Goal: Task Accomplishment & Management: Manage account settings

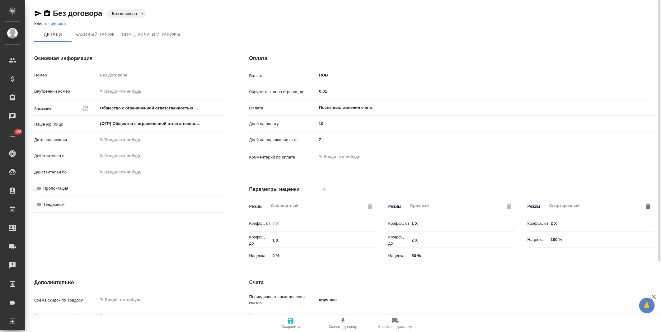
click at [130, 13] on body "🙏 .cls-1 fill:#fff; AWATERA Левченко Юлия Клиенты Спецификации Заказы Чаты 126 …" at bounding box center [330, 166] width 661 height 332
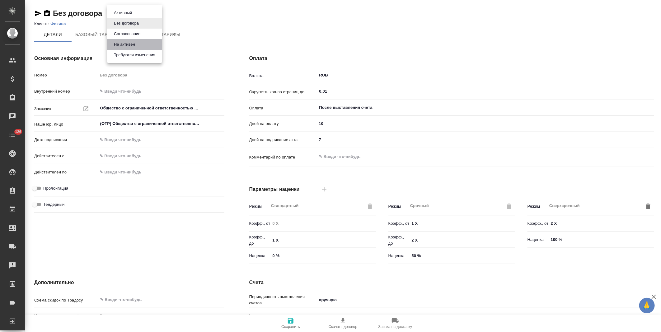
click at [132, 43] on button "Не активен" at bounding box center [124, 44] width 25 height 7
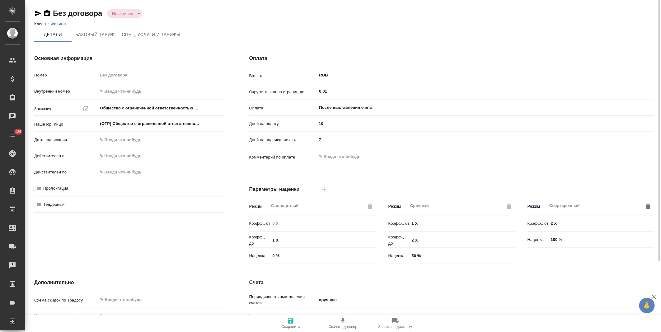
click at [60, 24] on p "Фокина" at bounding box center [60, 23] width 20 height 5
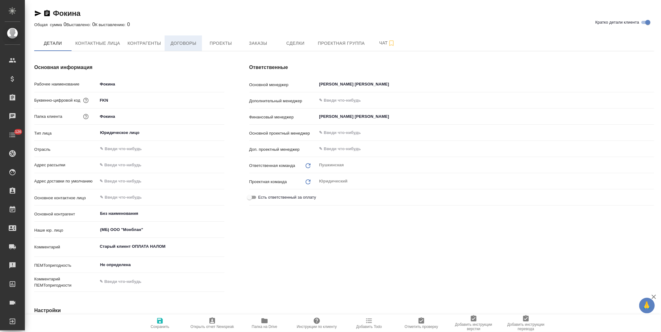
type textarea "x"
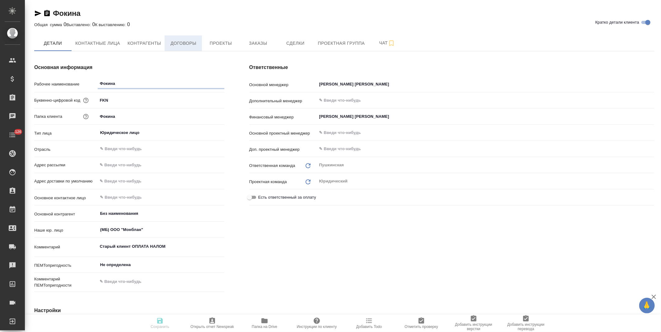
type textarea "x"
click at [185, 49] on button "Договоры" at bounding box center [183, 43] width 37 height 16
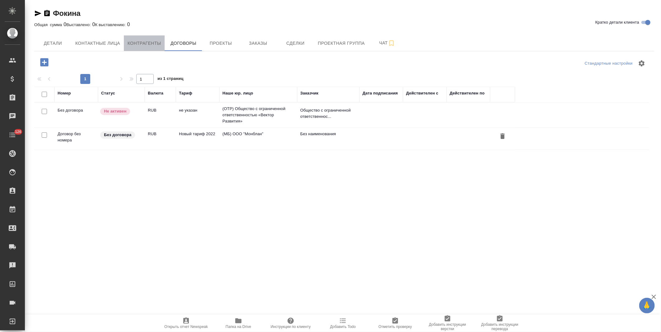
click at [147, 47] on button "Контрагенты" at bounding box center [144, 43] width 41 height 16
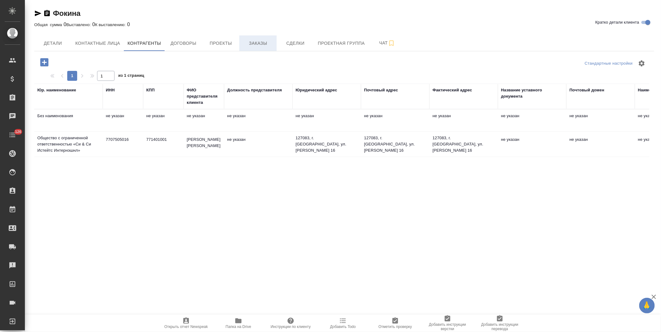
click at [251, 47] on span "Заказы" at bounding box center [258, 44] width 30 height 8
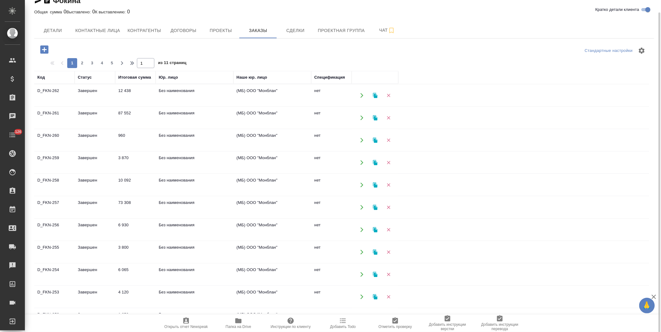
click at [327, 96] on td "нет" at bounding box center [331, 96] width 40 height 22
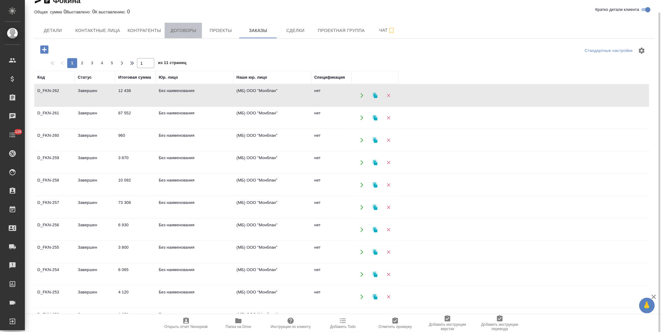
click at [180, 35] on button "Договоры" at bounding box center [183, 31] width 37 height 16
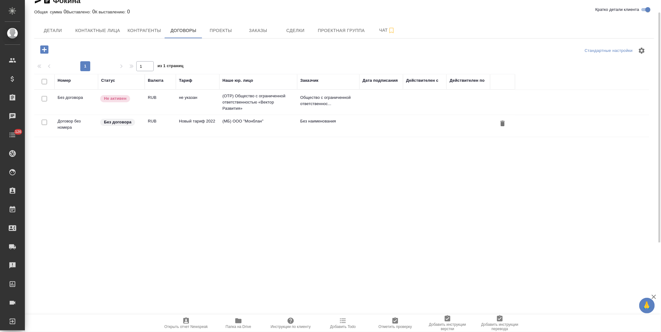
click at [251, 129] on td "(МБ) ООО "Монблан"" at bounding box center [258, 126] width 78 height 22
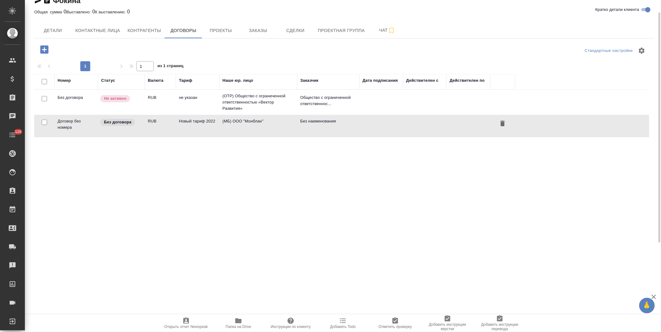
click at [251, 129] on td "(МБ) ООО "Монблан"" at bounding box center [258, 126] width 78 height 22
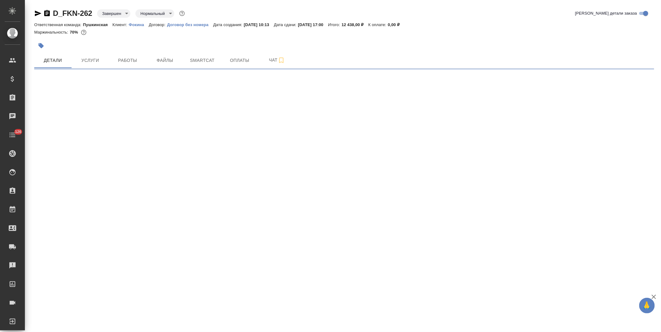
select select "RU"
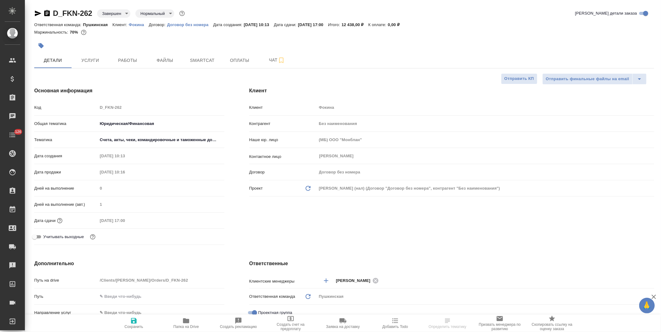
type textarea "x"
type input "[PERSON_NAME]"
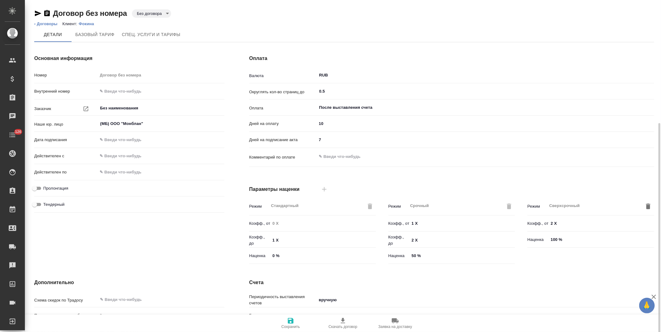
scroll to position [91, 0]
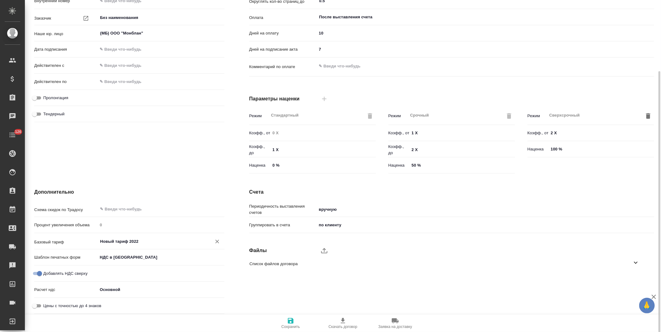
click at [145, 241] on input "Новый тариф 2022" at bounding box center [151, 241] width 102 height 7
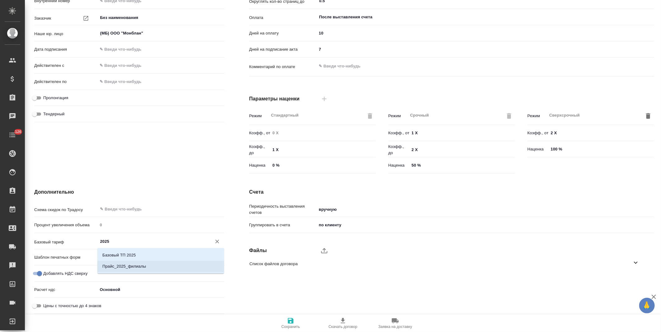
click at [151, 269] on li "Прайс_2025_филиалы" at bounding box center [160, 266] width 127 height 11
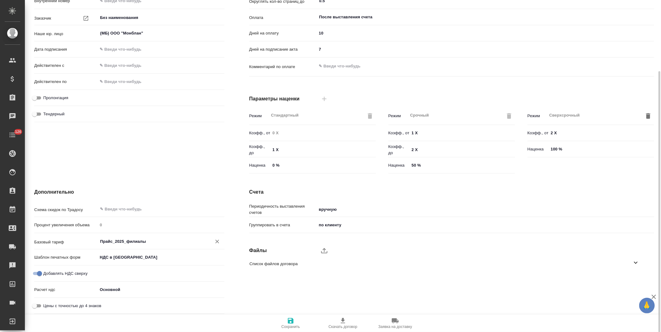
type input "Прайс_2025_филиалы"
click at [291, 319] on icon "button" at bounding box center [290, 320] width 7 height 7
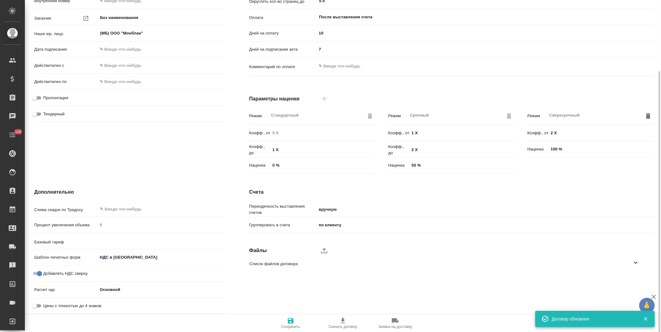
type input "Прайс_2025_филиалы"
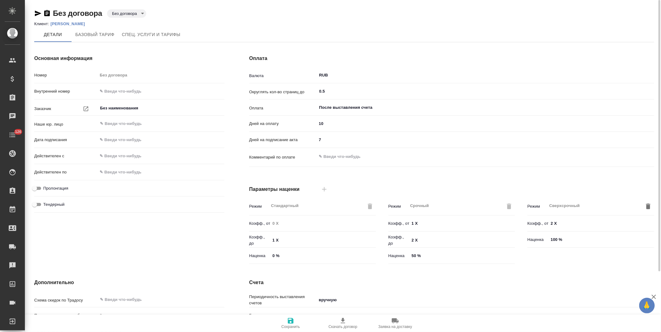
click at [63, 23] on p "[PERSON_NAME]" at bounding box center [69, 23] width 39 height 5
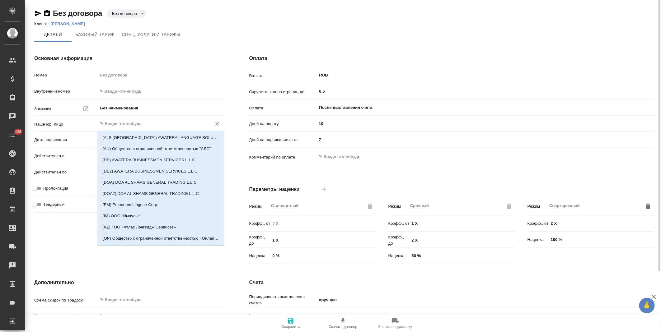
click at [117, 126] on input "text" at bounding box center [151, 123] width 102 height 7
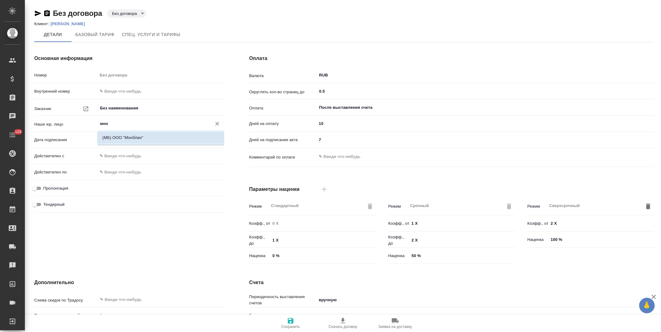
click at [122, 139] on p "(МБ) ООО "Монблан"" at bounding box center [122, 138] width 41 height 6
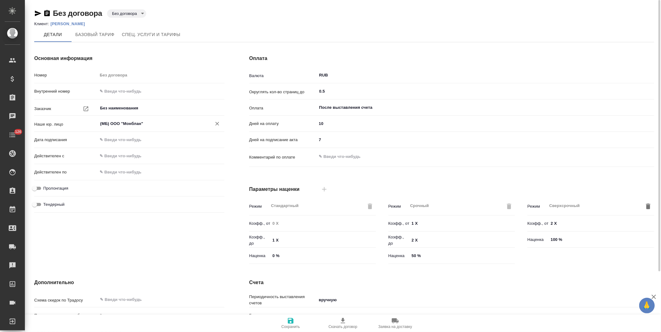
type input "(МБ) ООО "Монблан""
click at [293, 324] on icon "button" at bounding box center [290, 320] width 7 height 7
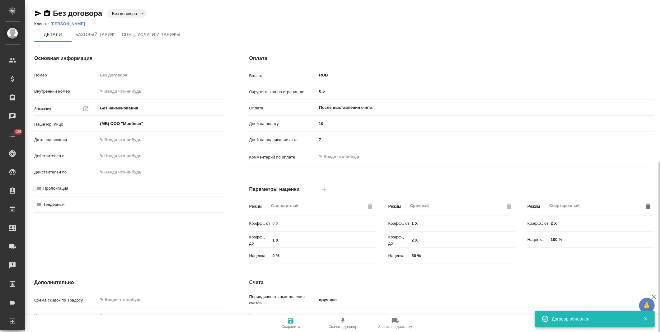
scroll to position [91, 0]
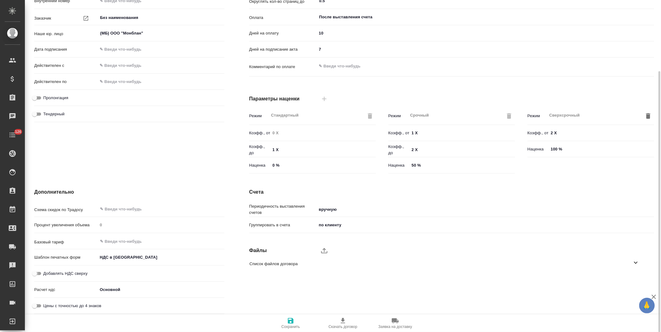
click at [40, 273] on input "Добавлять НДС сверху" at bounding box center [34, 273] width 22 height 7
checkbox input "true"
type textarea "x"
click at [125, 239] on input "text" at bounding box center [151, 241] width 102 height 7
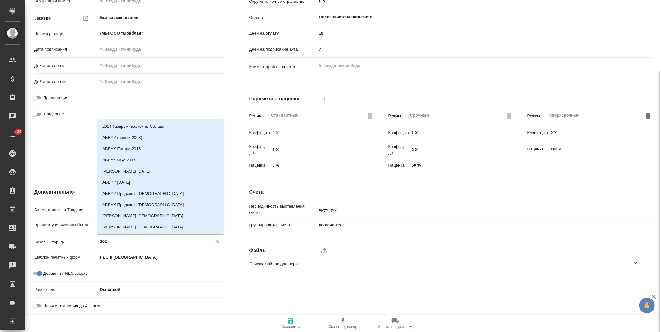
type input "2025"
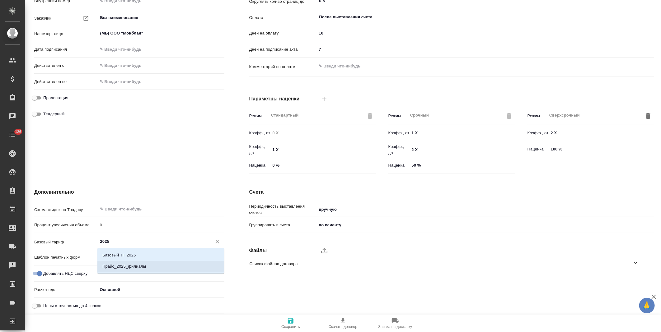
click at [176, 266] on li "Прайс_2025_филиалы" at bounding box center [160, 266] width 127 height 11
type textarea "x"
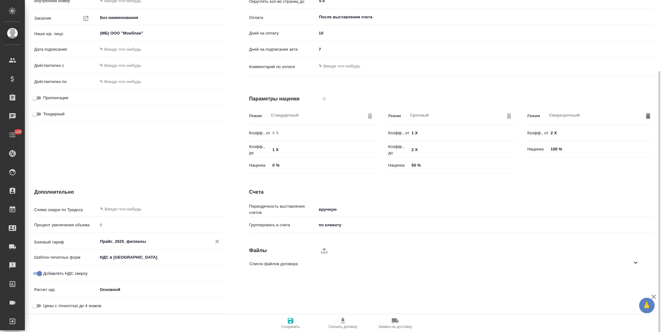
type input "Прайс_2025_филиалы"
click at [289, 324] on icon "button" at bounding box center [290, 320] width 7 height 7
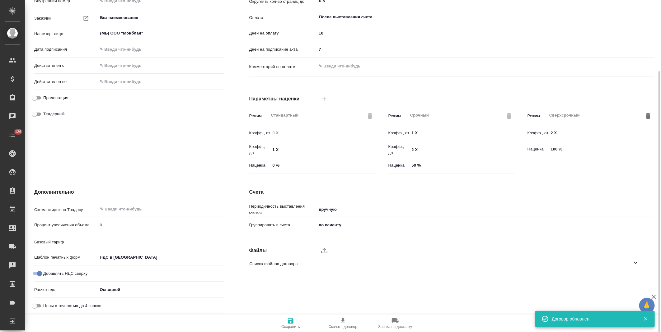
type input "Прайс_2025_филиалы"
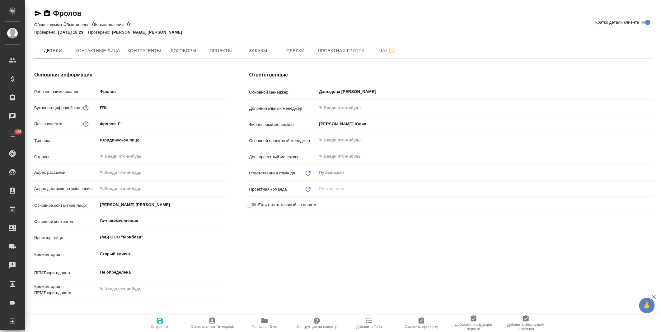
type textarea "x"
click at [142, 51] on span "Контрагенты" at bounding box center [145, 51] width 34 height 8
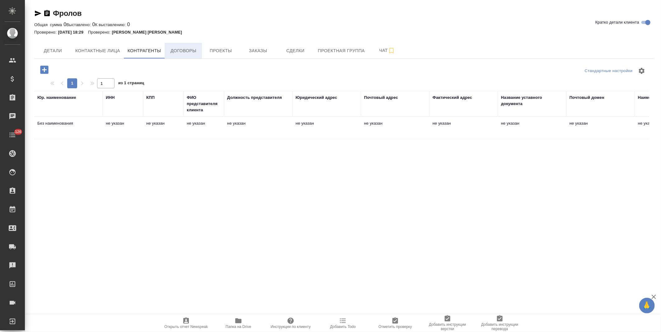
click at [188, 54] on span "Договоры" at bounding box center [183, 51] width 30 height 8
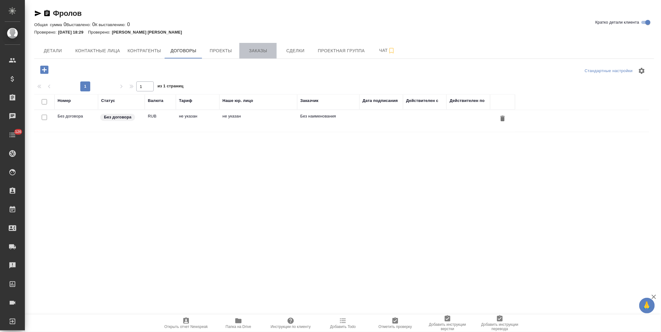
click at [247, 54] on span "Заказы" at bounding box center [258, 51] width 30 height 8
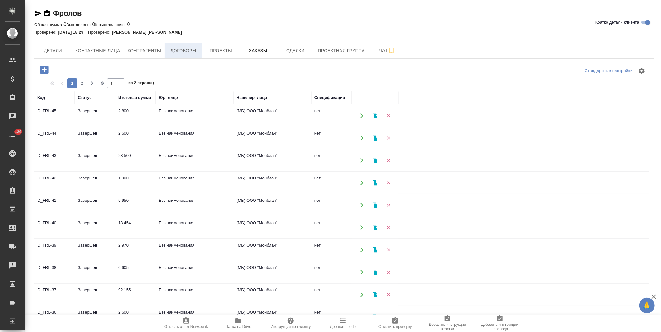
click at [193, 51] on span "Договоры" at bounding box center [183, 51] width 30 height 8
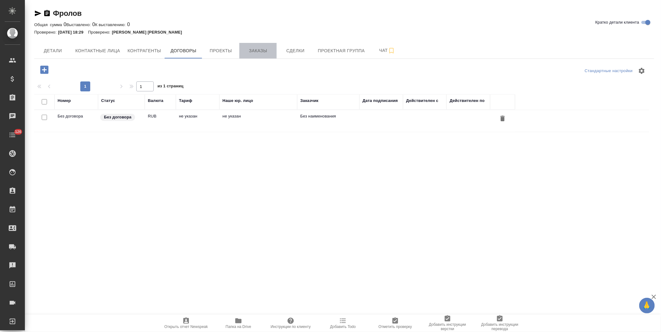
click at [259, 54] on span "Заказы" at bounding box center [258, 51] width 30 height 8
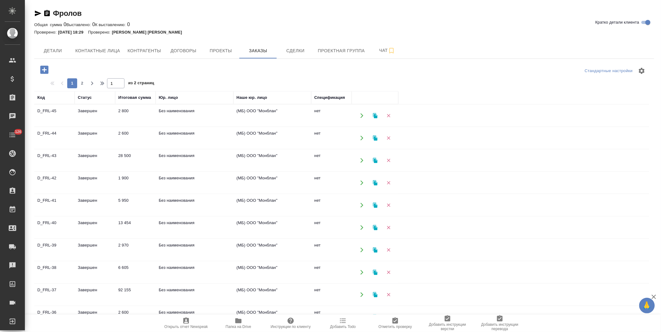
click at [306, 116] on td "(МБ) ООО "Монблан"" at bounding box center [272, 116] width 78 height 22
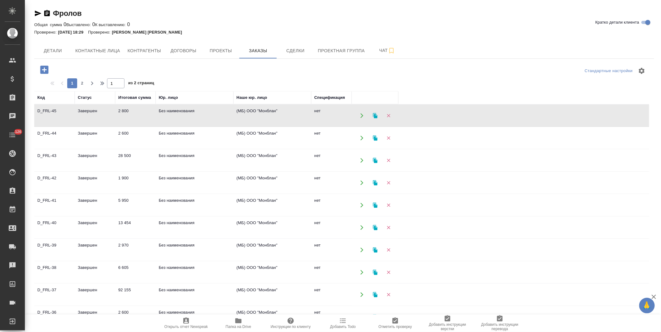
click at [306, 116] on td "(МБ) ООО "Монблан"" at bounding box center [272, 116] width 78 height 22
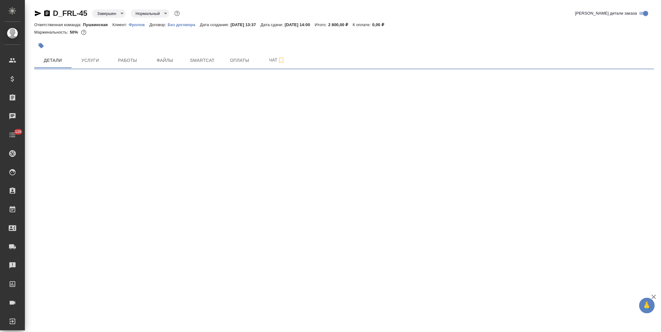
select select "RU"
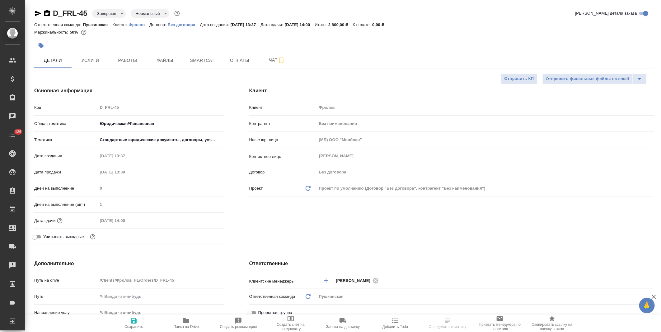
click at [185, 24] on p "Без договора" at bounding box center [184, 24] width 32 height 5
type textarea "x"
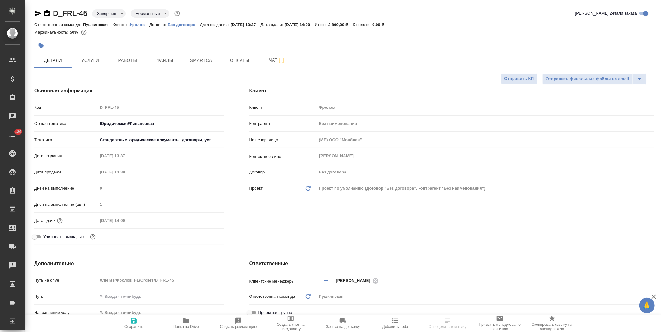
type textarea "x"
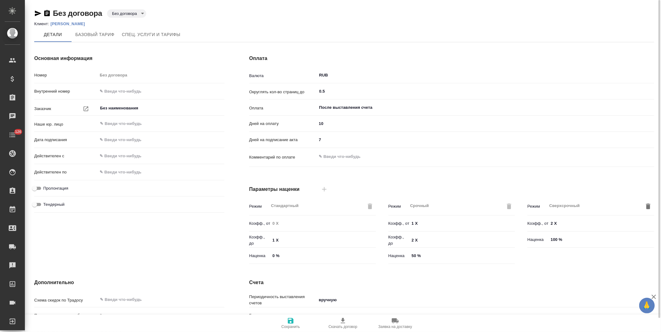
click at [61, 22] on p "[PERSON_NAME]" at bounding box center [69, 23] width 39 height 5
click at [124, 126] on input "text" at bounding box center [151, 123] width 102 height 7
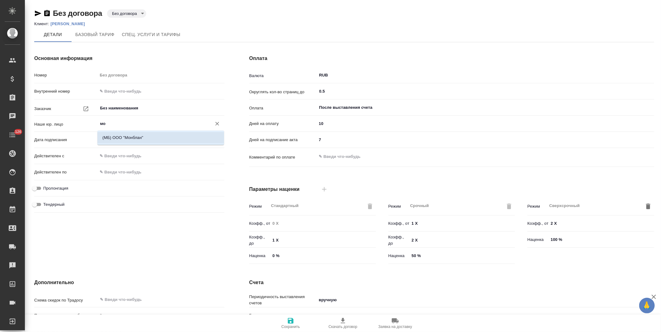
click at [127, 138] on p "(МБ) ООО "Монблан"" at bounding box center [122, 138] width 41 height 6
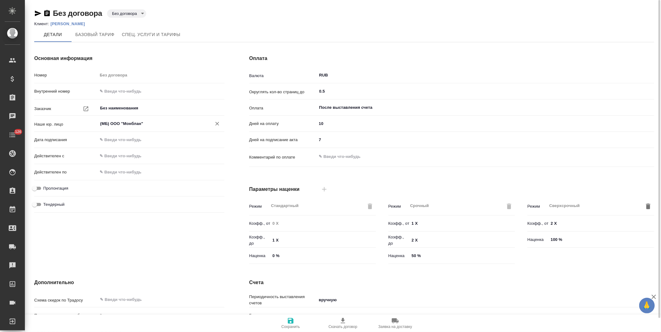
type input "(МБ) ООО "Монблан""
click at [296, 321] on span "Сохранить" at bounding box center [290, 323] width 45 height 12
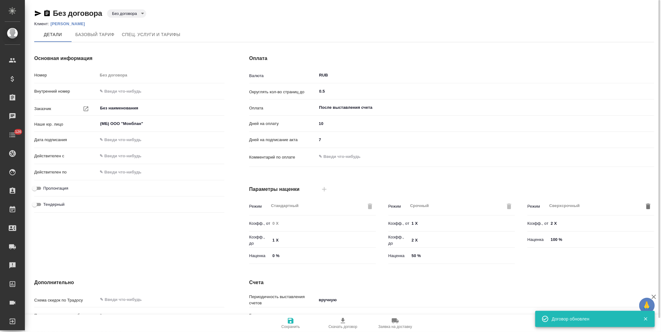
click at [63, 25] on p "[PERSON_NAME]" at bounding box center [69, 23] width 39 height 5
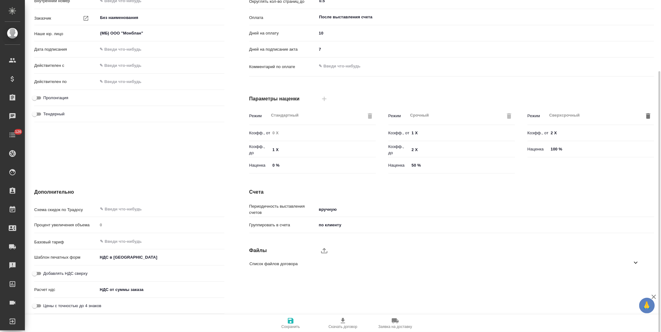
click at [38, 272] on input "Добавлять НДС сверху" at bounding box center [34, 273] width 22 height 7
checkbox input "true"
click at [141, 290] on body "🙏 .cls-1 fill:#fff; AWATERA Левченко Юлия Клиенты Спецификации Заказы 0 Чаты 12…" at bounding box center [330, 166] width 661 height 332
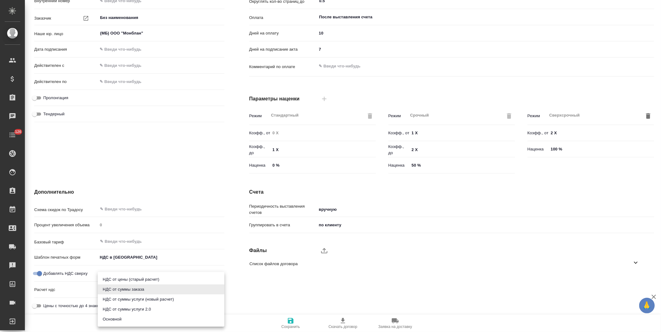
click at [135, 318] on li "Основной" at bounding box center [161, 320] width 127 height 10
type textarea "x"
type input "basic"
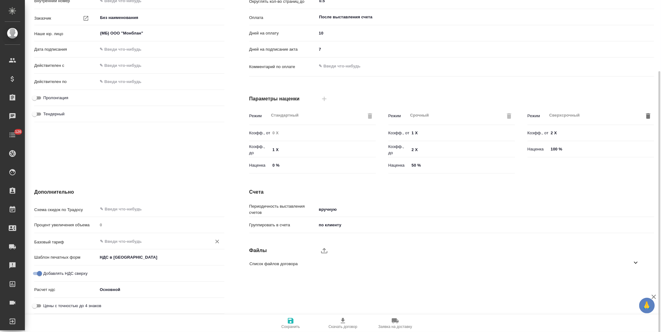
click at [131, 241] on input "text" at bounding box center [151, 241] width 102 height 7
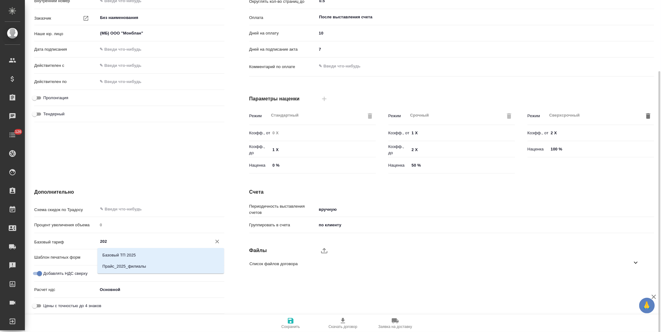
type input "2025"
click at [131, 266] on p "Прайс_2025_филиалы" at bounding box center [124, 267] width 44 height 6
type textarea "x"
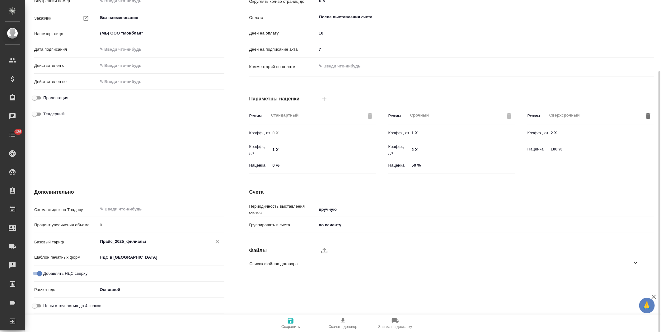
type input "Прайс_2025_филиалы"
click at [289, 322] on icon "button" at bounding box center [291, 321] width 6 height 6
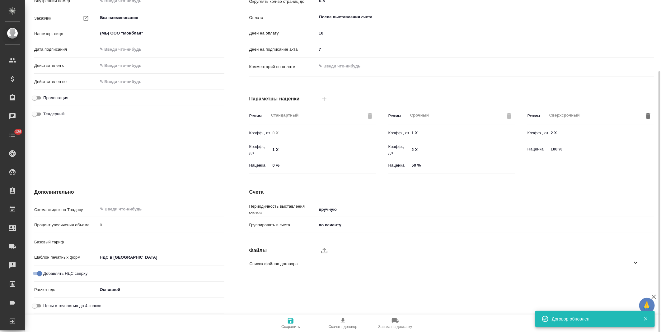
type input "Прайс_2025_филиалы"
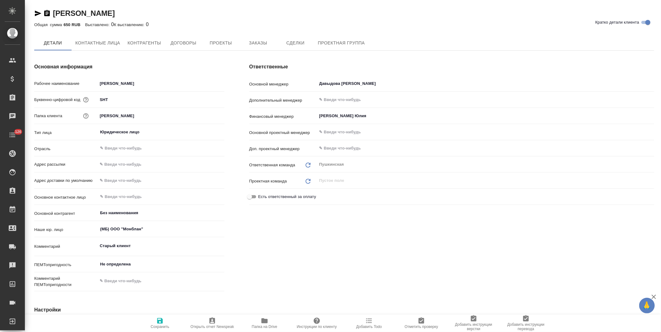
type textarea "x"
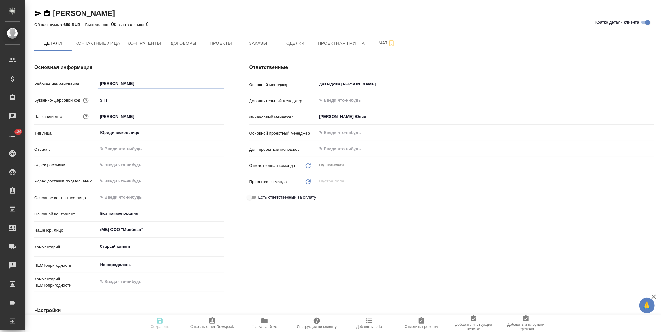
type textarea "x"
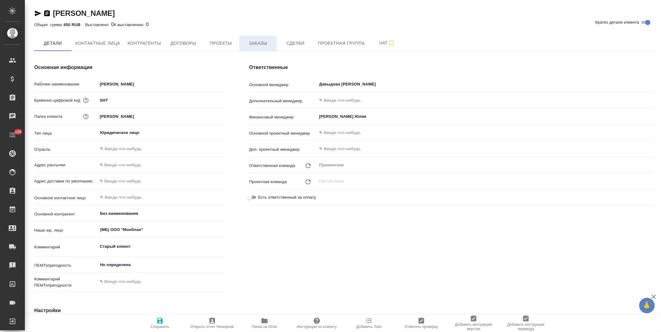
click at [260, 42] on span "Заказы" at bounding box center [258, 44] width 30 height 8
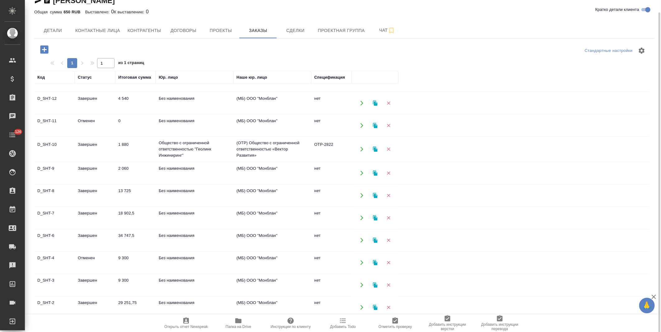
scroll to position [334, 0]
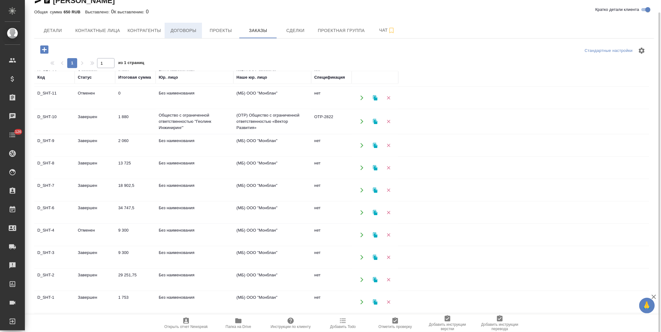
click at [182, 33] on span "Договоры" at bounding box center [183, 31] width 30 height 8
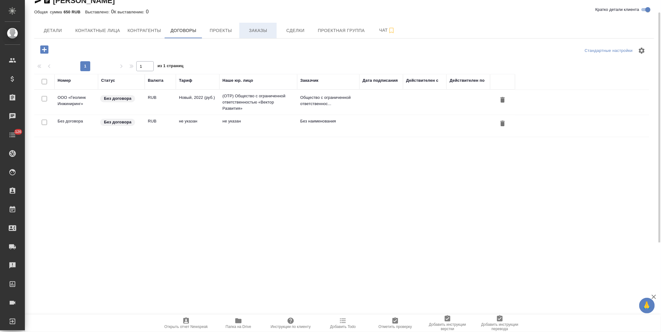
click at [265, 33] on span "Заказы" at bounding box center [258, 31] width 30 height 8
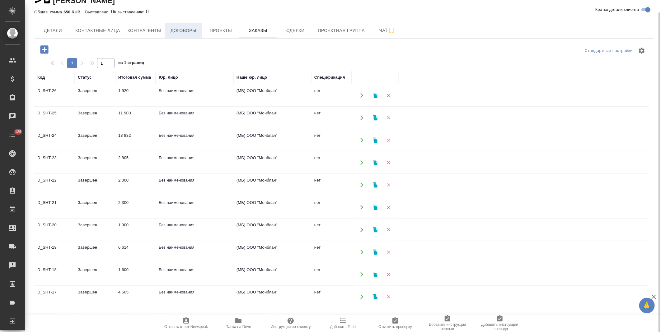
click at [182, 33] on span "Договоры" at bounding box center [183, 31] width 30 height 8
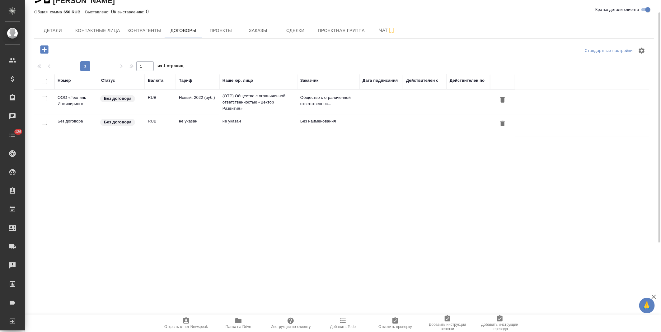
click at [265, 99] on td "(OTP) Общество с ограниченной ответственностью «Вектор Развития»" at bounding box center [258, 102] width 78 height 25
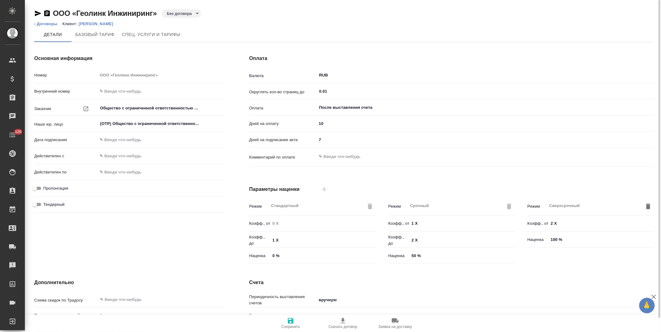
click at [180, 14] on body "🙏 .cls-1 fill:#fff; AWATERA [PERSON_NAME] Спецификации Заказы Чаты 126 Todo Про…" at bounding box center [330, 166] width 661 height 332
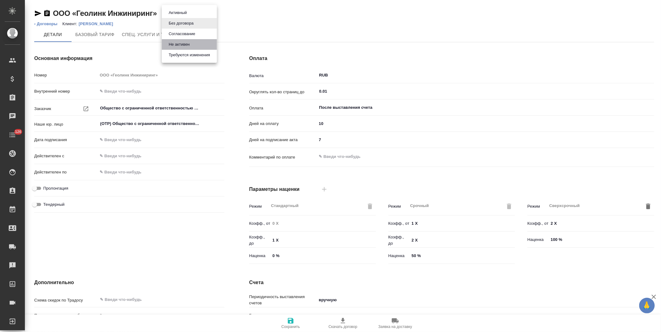
click at [178, 42] on button "Не активен" at bounding box center [179, 44] width 25 height 7
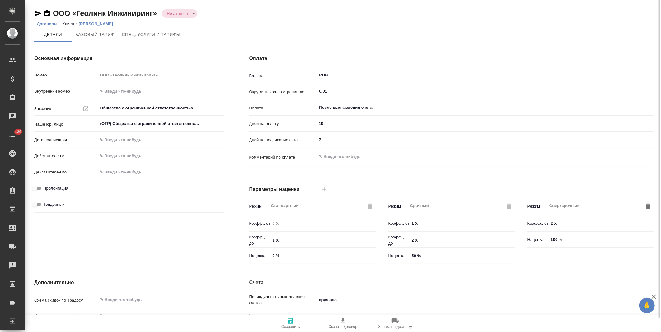
type input "Новый, 2022 (руб.)"
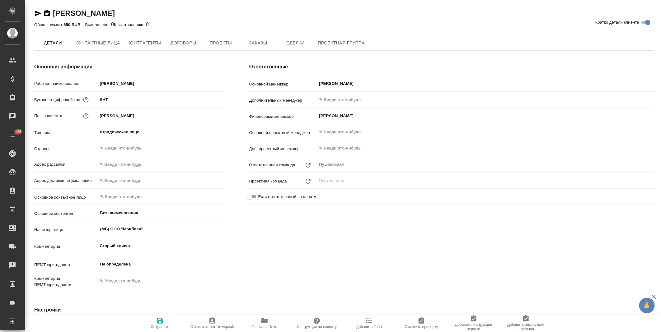
type textarea "x"
click at [198, 45] on span "Договоры" at bounding box center [183, 43] width 30 height 8
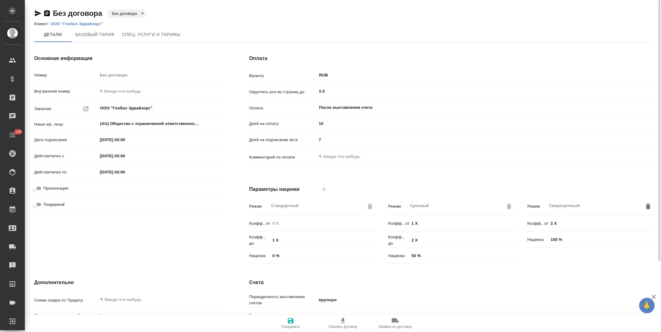
click at [132, 13] on body "🙏 .cls-1 fill:#fff; AWATERA Левченко Юлия Клиенты Спецификации Заказы Чаты 126 …" at bounding box center [330, 166] width 661 height 332
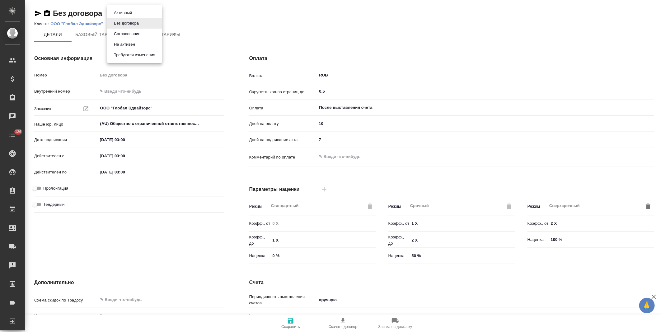
click at [131, 46] on button "Не активен" at bounding box center [124, 44] width 25 height 7
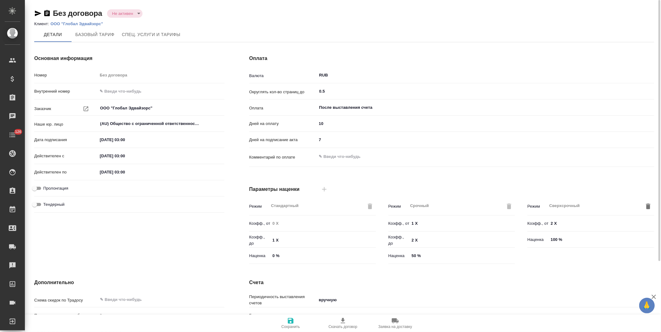
click at [92, 23] on p "ООО "Глобал Эдвайзорс"" at bounding box center [78, 23] width 57 height 5
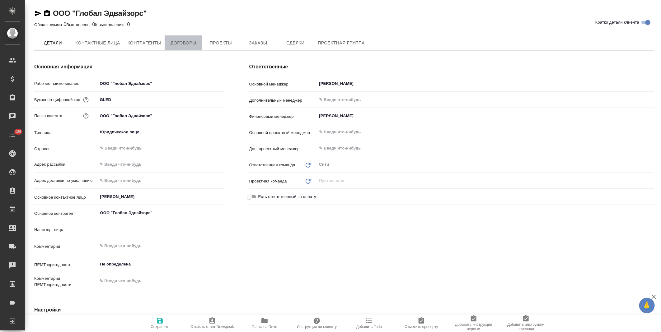
click at [195, 46] on span "Договоры" at bounding box center [183, 43] width 30 height 8
type textarea "x"
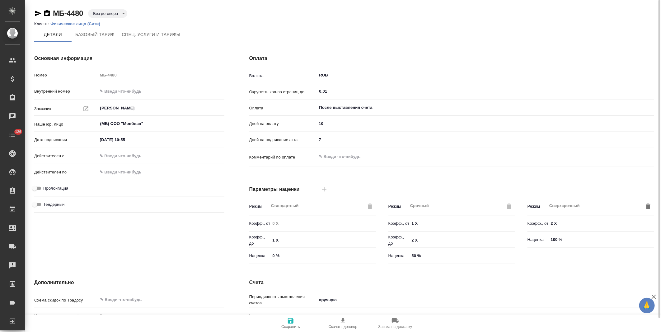
scroll to position [91, 0]
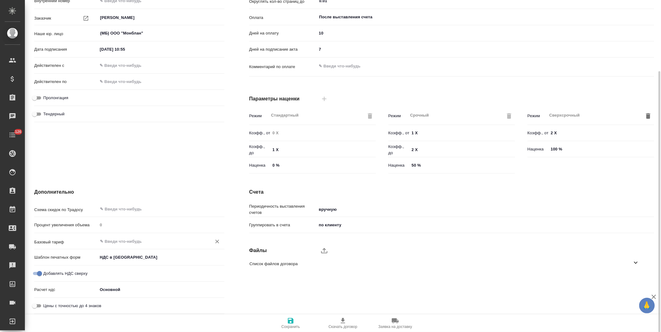
click at [132, 243] on input "text" at bounding box center [151, 241] width 102 height 7
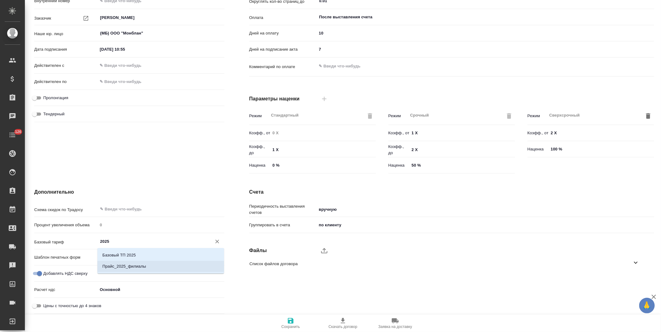
click at [131, 265] on p "Прайс_2025_филиалы" at bounding box center [124, 267] width 44 height 6
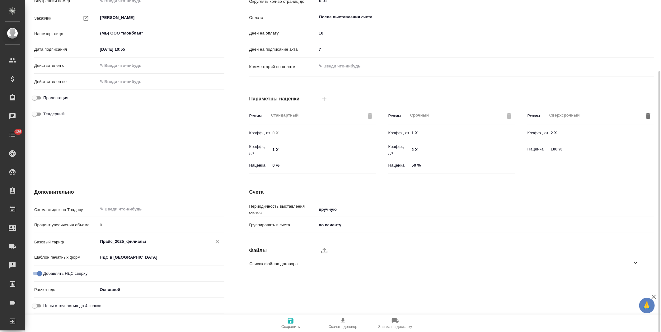
type input "Прайс_2025_филиалы"
click at [288, 323] on icon "button" at bounding box center [291, 321] width 6 height 6
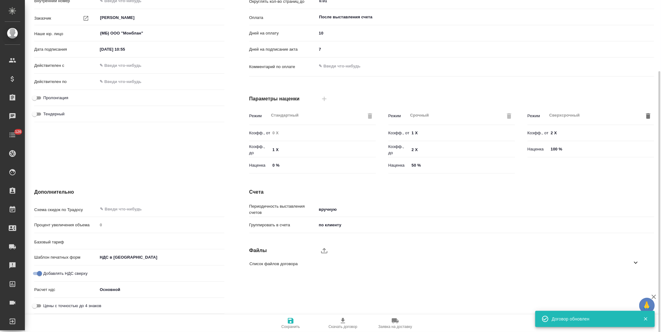
type input "Прайс_2025_филиалы"
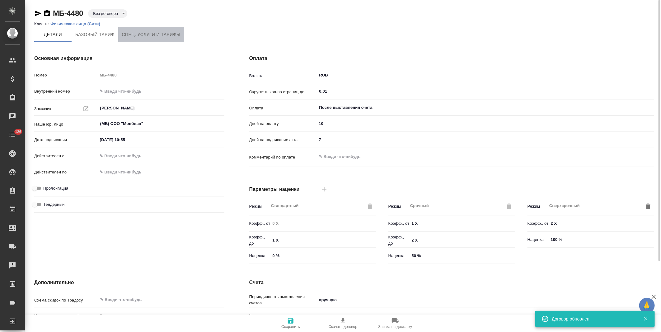
click at [156, 35] on span "Спец. услуги и тарифы" at bounding box center [151, 35] width 58 height 8
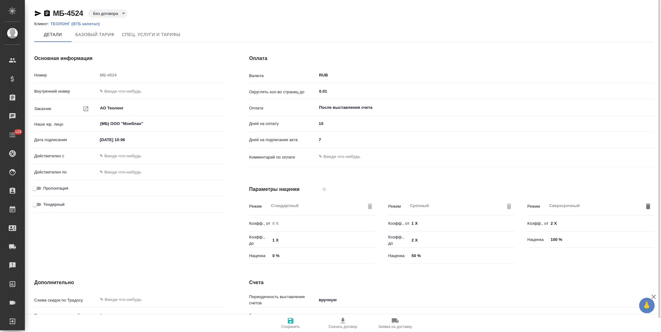
scroll to position [91, 0]
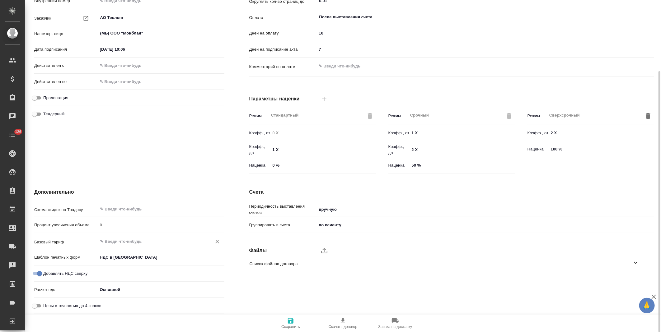
click at [141, 240] on input "text" at bounding box center [151, 241] width 102 height 7
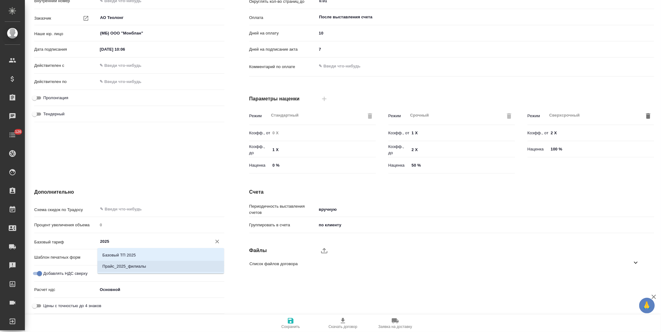
click at [129, 267] on p "Прайс_2025_филиалы" at bounding box center [124, 267] width 44 height 6
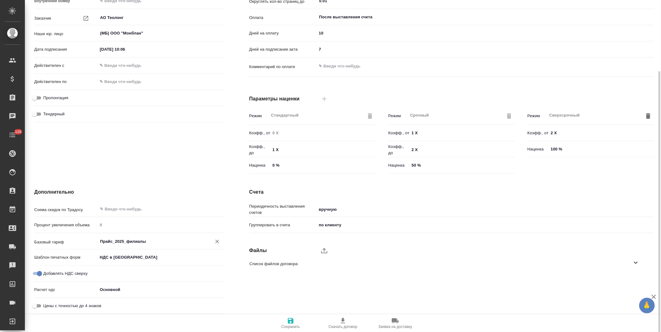
type input "Прайс_2025_филиалы"
click at [290, 325] on span "Сохранить" at bounding box center [290, 327] width 19 height 4
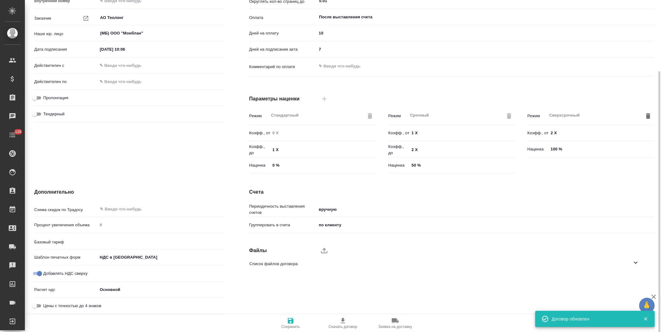
type input "Прайс_2025_филиалы"
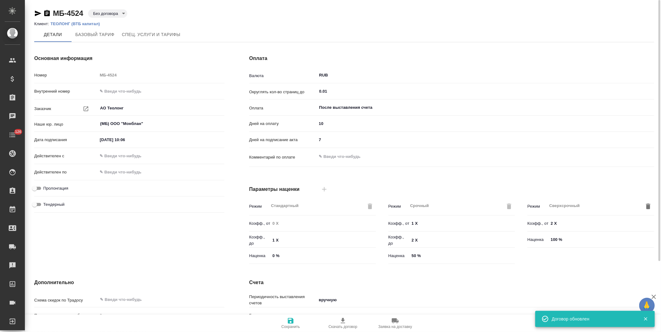
click at [88, 25] on p "ТЕОЛОНГ (ВТБ капитал)" at bounding box center [77, 23] width 54 height 5
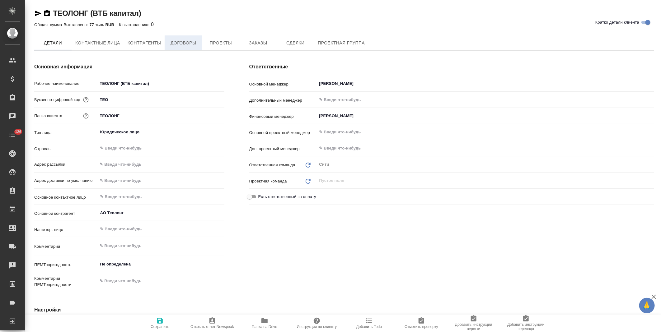
type textarea "x"
click at [190, 48] on button "Договоры" at bounding box center [183, 43] width 37 height 16
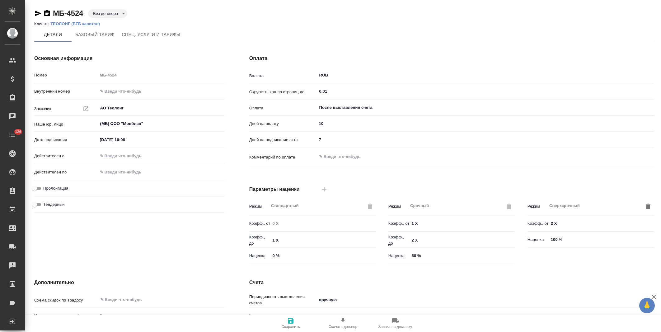
type input "Прайс_2025_филиалы"
click at [166, 34] on span "Спец. услуги и тарифы" at bounding box center [151, 35] width 58 height 8
click at [67, 24] on p "Физическое лицо (Сити)" at bounding box center [77, 23] width 54 height 5
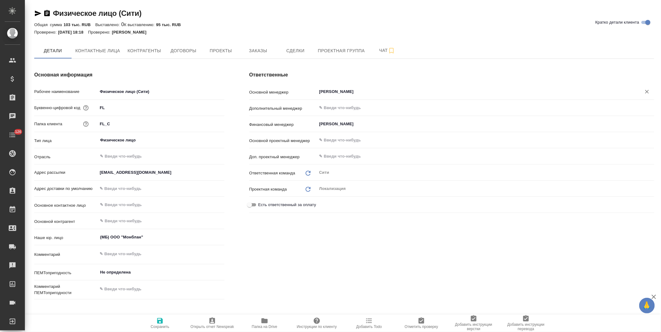
click at [339, 91] on input "[PERSON_NAME]" at bounding box center [475, 91] width 313 height 7
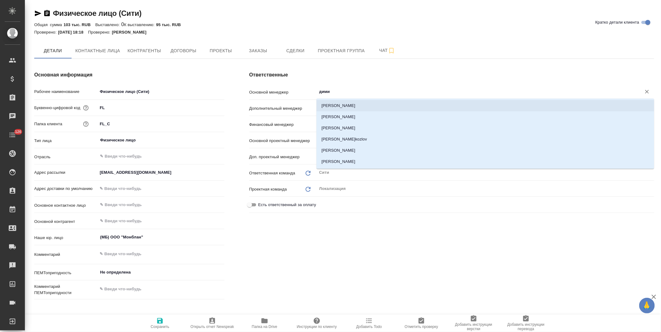
click at [338, 107] on li "[PERSON_NAME]" at bounding box center [485, 105] width 338 height 11
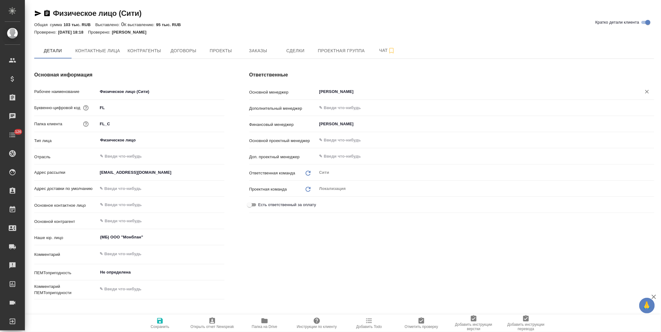
type input "[PERSON_NAME]"
click at [160, 324] on icon "button" at bounding box center [160, 321] width 6 height 6
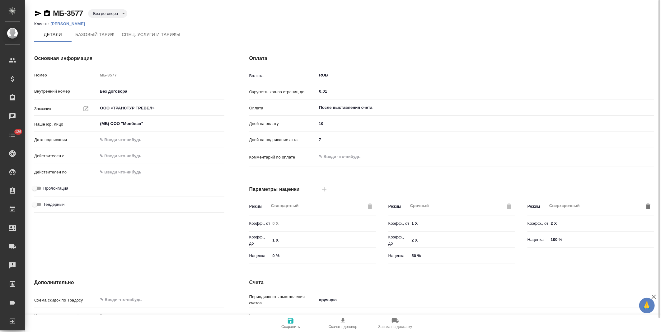
type input "Прайс_2025_филиалы"
click at [60, 23] on p "Альянс Агентов" at bounding box center [69, 23] width 39 height 5
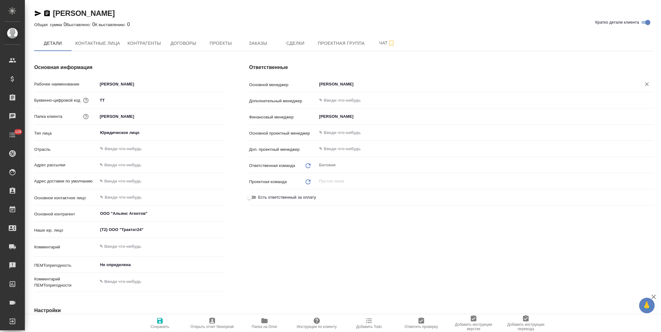
click at [346, 85] on input "Буранаева Карина" at bounding box center [475, 84] width 313 height 7
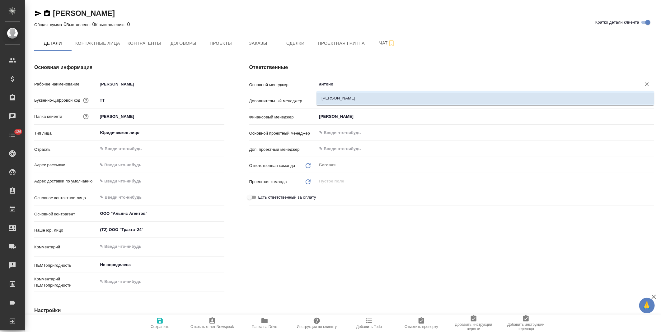
click at [346, 96] on li "Антонова Кристина" at bounding box center [485, 98] width 338 height 11
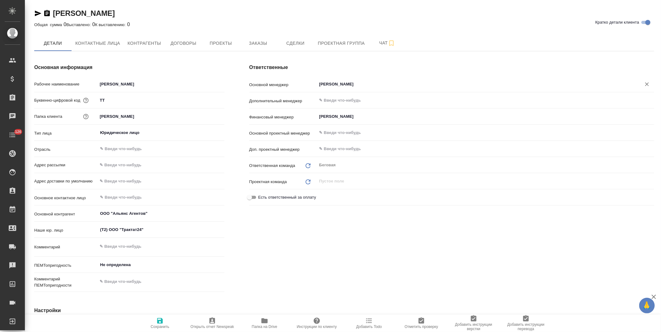
type input "Антонова Кристина"
click at [160, 321] on icon "button" at bounding box center [160, 321] width 6 height 6
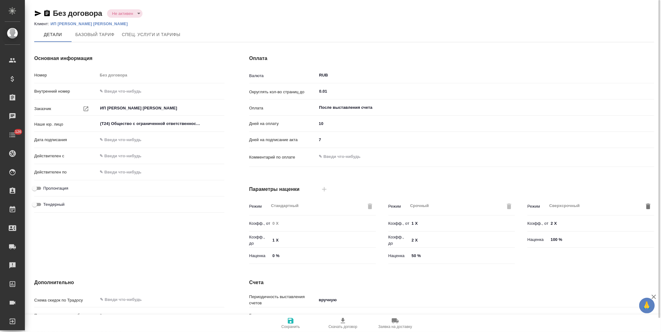
click at [69, 23] on p "ИП [PERSON_NAME] [PERSON_NAME]" at bounding box center [91, 23] width 82 height 5
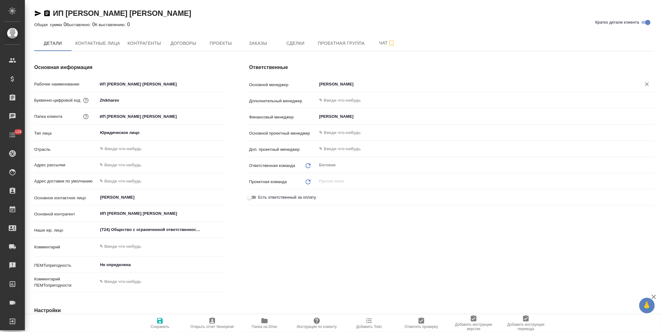
click at [347, 85] on input "[PERSON_NAME]" at bounding box center [475, 84] width 313 height 7
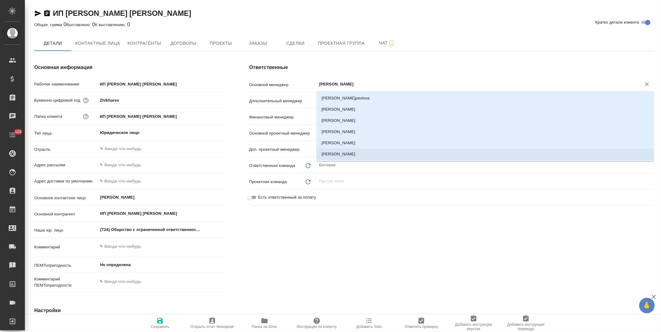
click at [343, 154] on li "[PERSON_NAME]" at bounding box center [485, 154] width 338 height 11
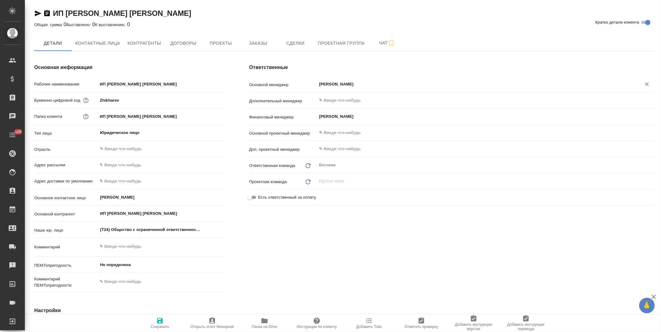
type input "[PERSON_NAME]"
click at [157, 330] on button "Сохранить" at bounding box center [160, 323] width 52 height 17
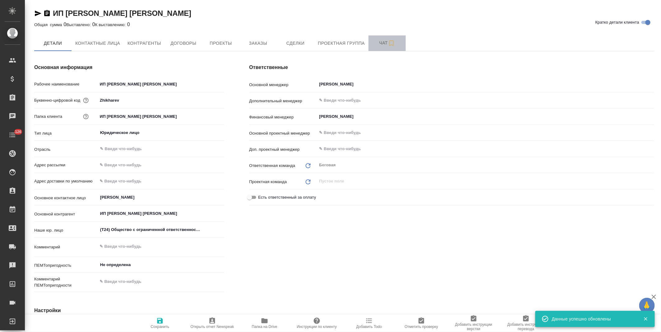
click at [374, 45] on span "Чат" at bounding box center [387, 43] width 30 height 8
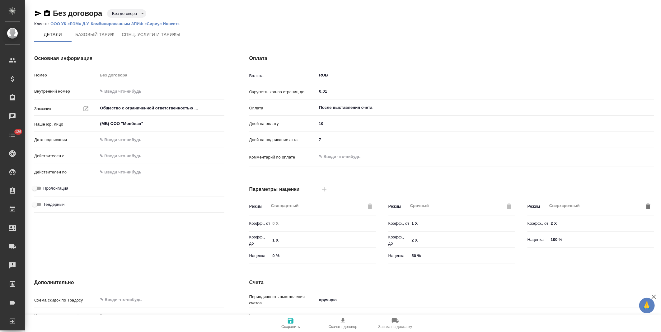
type input "Прайс_2025_филиалы"
click at [120, 23] on p "ООО УК «РЭМ» Д.У. Комбинированным ЗПИФ «Сириус Инвест»" at bounding box center [117, 23] width 134 height 5
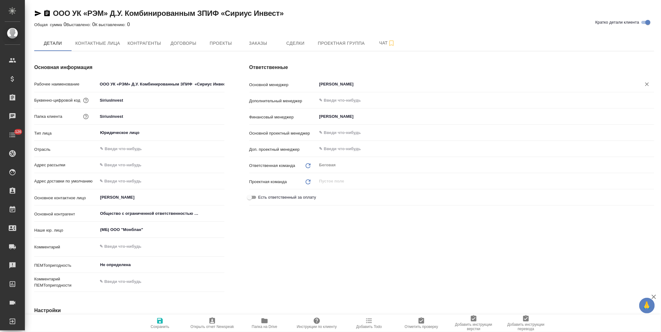
click at [345, 82] on input "[PERSON_NAME]" at bounding box center [475, 84] width 313 height 7
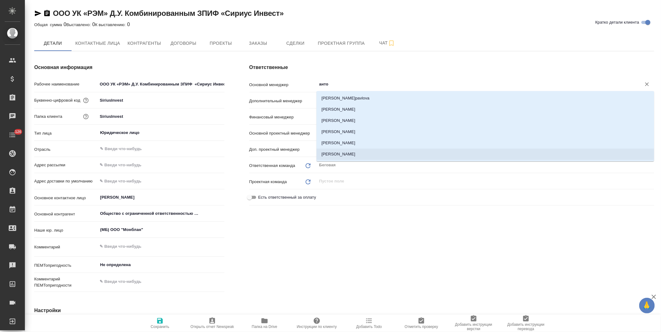
click at [347, 152] on li "[PERSON_NAME]" at bounding box center [485, 154] width 338 height 11
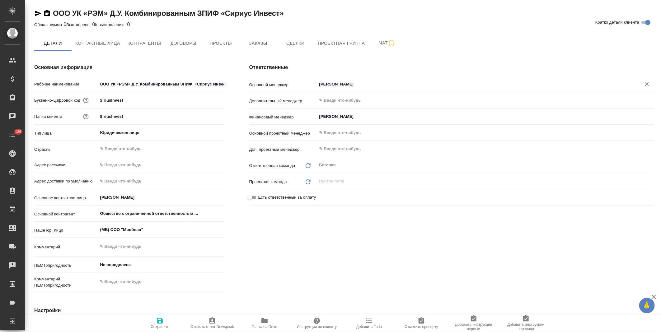
type input "[PERSON_NAME]"
click at [159, 319] on icon "button" at bounding box center [159, 320] width 7 height 7
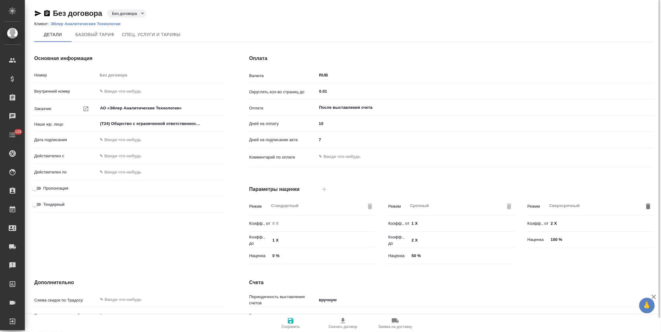
click at [133, 15] on body "🙏 .cls-1 fill:#fff; AWATERA [PERSON_NAME] Спецификации Заказы Чаты 126 Todo Про…" at bounding box center [330, 166] width 661 height 332
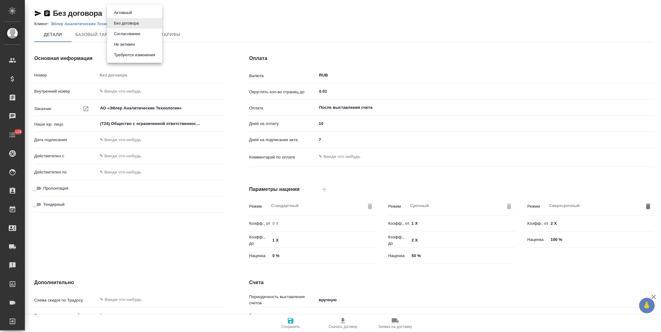
click at [130, 43] on button "Не активен" at bounding box center [124, 44] width 25 height 7
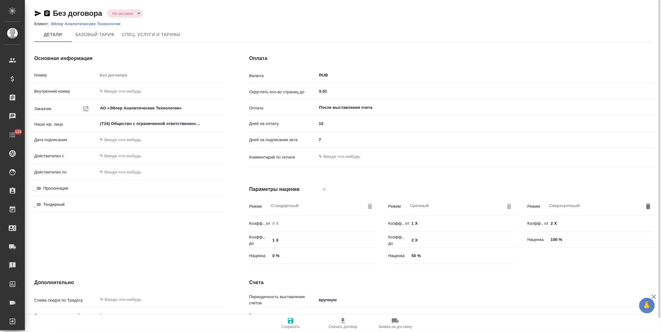
drag, startPoint x: 91, startPoint y: 28, endPoint x: 92, endPoint y: 25, distance: 3.5
click at [92, 25] on p "Эйлер Аналитические Технологии" at bounding box center [87, 23] width 75 height 5
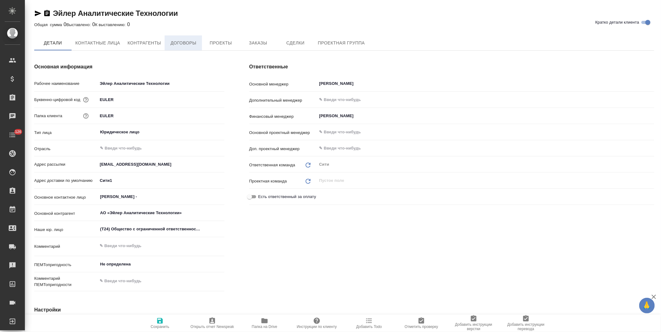
type textarea "x"
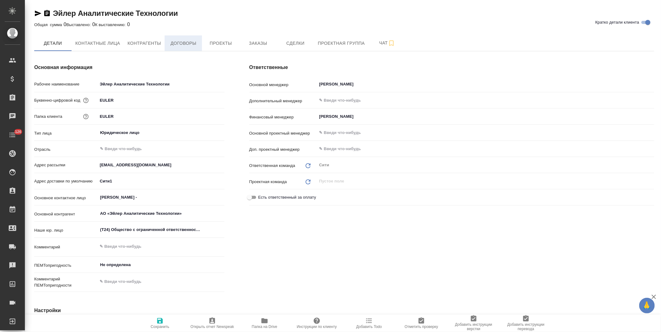
type textarea "x"
click at [190, 48] on button "Договоры" at bounding box center [183, 43] width 37 height 16
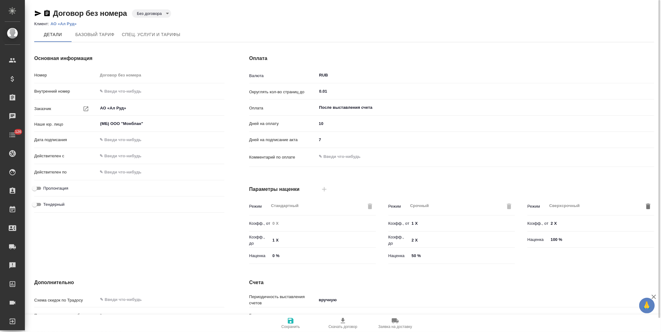
scroll to position [91, 0]
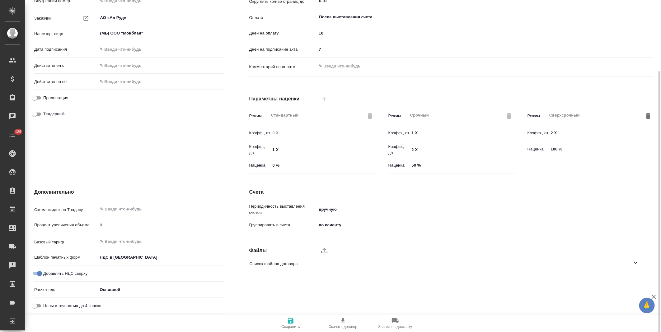
click at [139, 255] on body "🙏 .cls-1 fill:#fff; AWATERA [PERSON_NAME] Спецификации Заказы Чаты 126 Todo Про…" at bounding box center [330, 166] width 661 height 332
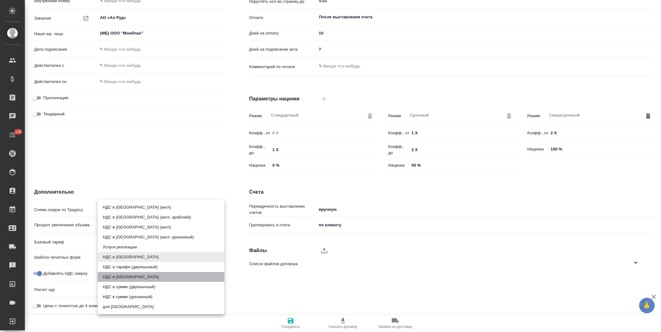
click at [133, 277] on li "НДС в [GEOGRAPHIC_DATA]" at bounding box center [161, 277] width 127 height 10
type input "russian2"
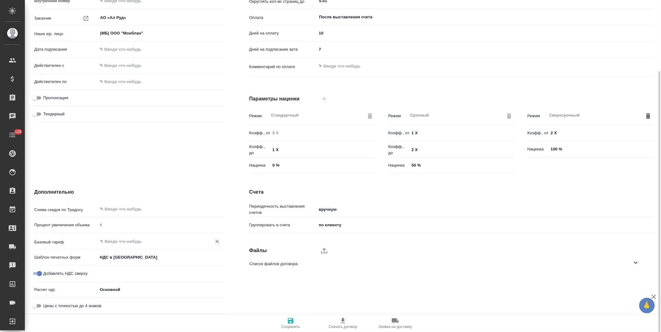
click at [138, 240] on input "text" at bounding box center [151, 241] width 102 height 7
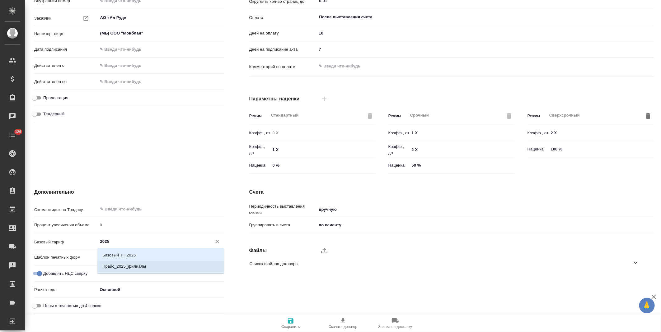
click at [136, 264] on p "Прайс_2025_филиалы" at bounding box center [124, 267] width 44 height 6
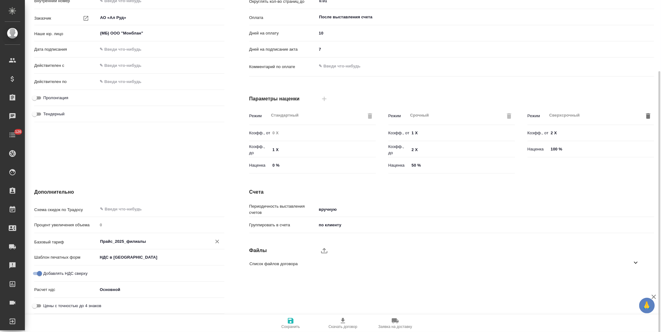
type input "Прайс_2025_филиалы"
click at [294, 323] on icon "button" at bounding box center [290, 320] width 7 height 7
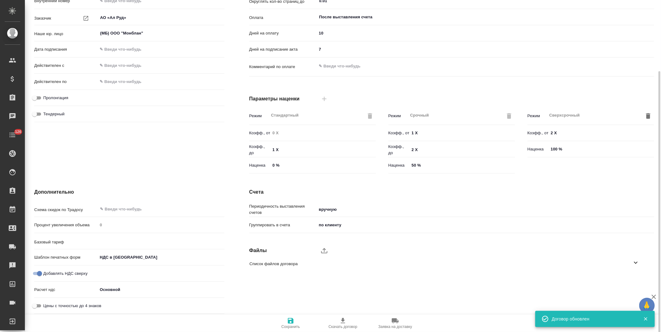
type input "Прайс_2025_филиалы"
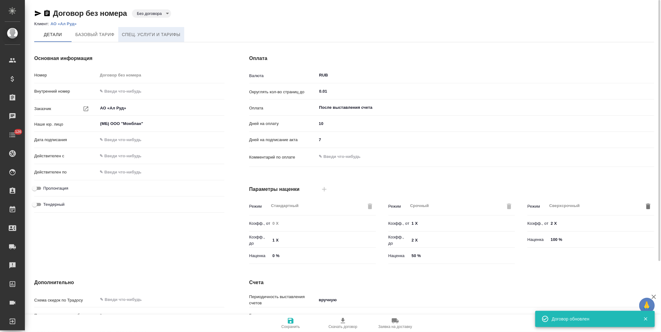
click at [163, 27] on button "Спец. услуги и тарифы" at bounding box center [151, 34] width 66 height 15
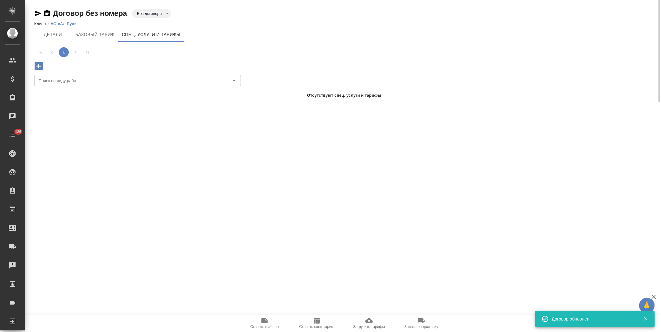
click at [69, 23] on p "АО «Ал Руд»" at bounding box center [65, 23] width 31 height 5
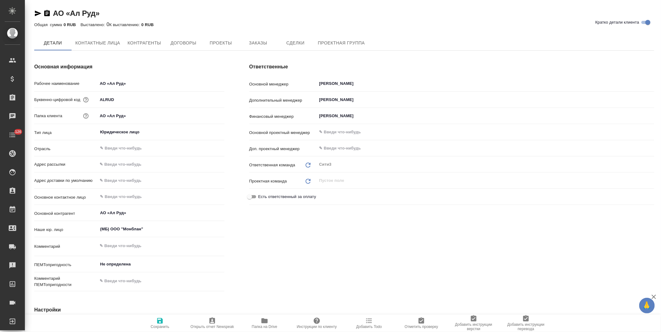
type textarea "x"
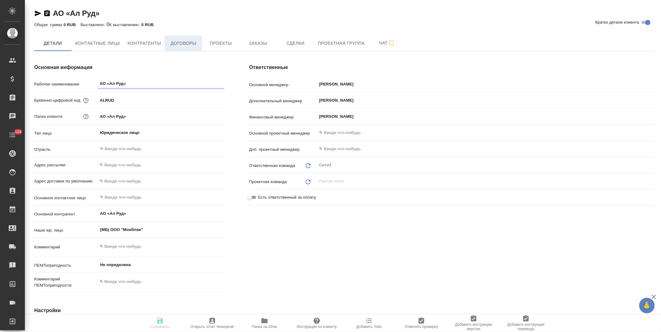
type textarea "x"
click at [191, 47] on button "Договоры" at bounding box center [183, 43] width 37 height 16
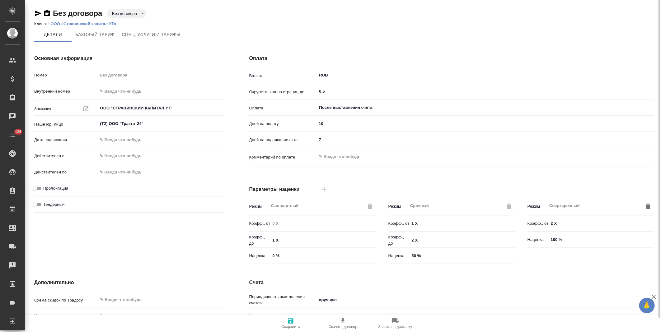
click at [125, 13] on body "🙏 .cls-1 fill:#fff; AWATERA [PERSON_NAME] Спецификации Заказы Чаты 126 Todo Про…" at bounding box center [330, 166] width 661 height 332
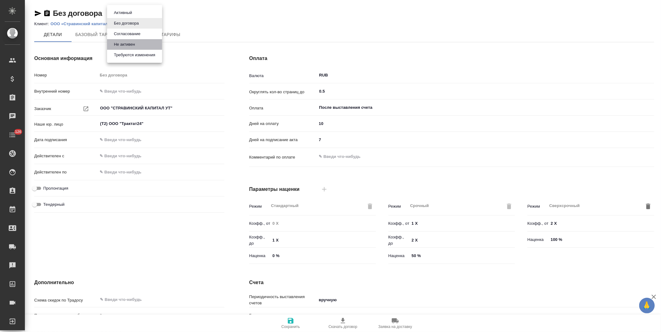
click at [133, 44] on button "Не активен" at bounding box center [124, 44] width 25 height 7
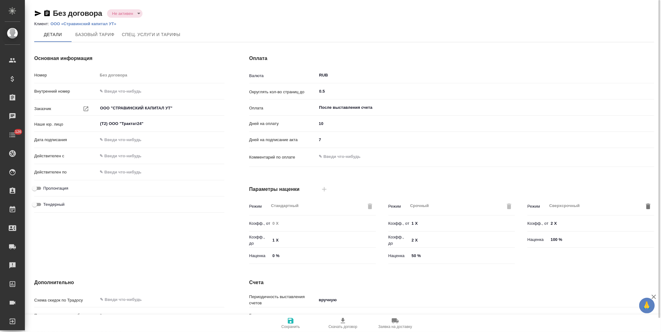
click at [105, 24] on p "ООО «Стравинский капитал УТ»" at bounding box center [85, 23] width 70 height 5
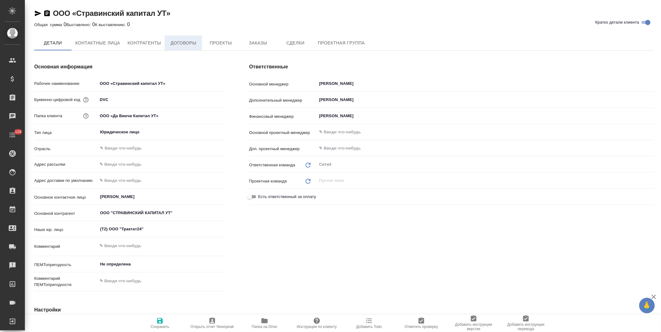
type textarea "x"
click at [191, 48] on button "Договоры" at bounding box center [183, 43] width 37 height 16
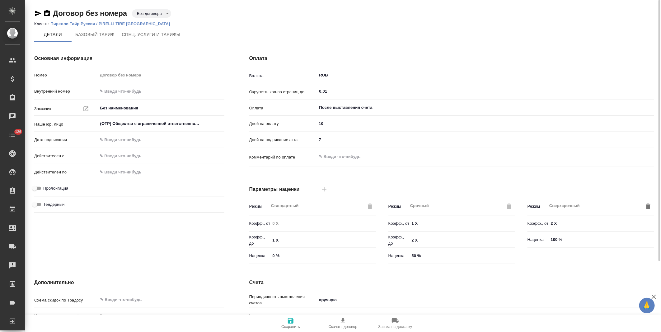
click at [159, 14] on body "🙏 .cls-1 fill:#fff; AWATERA [PERSON_NAME] Спецификации Заказы Чаты 126 Todo Про…" at bounding box center [330, 166] width 661 height 332
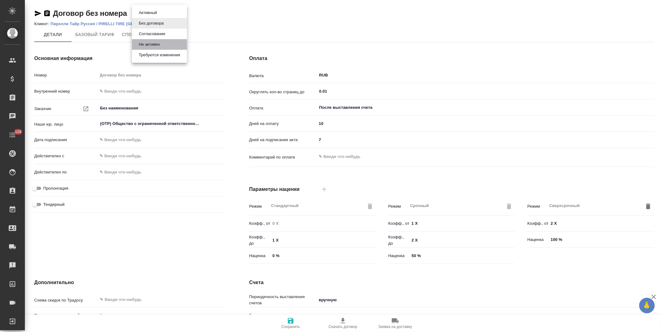
click at [162, 46] on li "Не активен" at bounding box center [159, 44] width 55 height 11
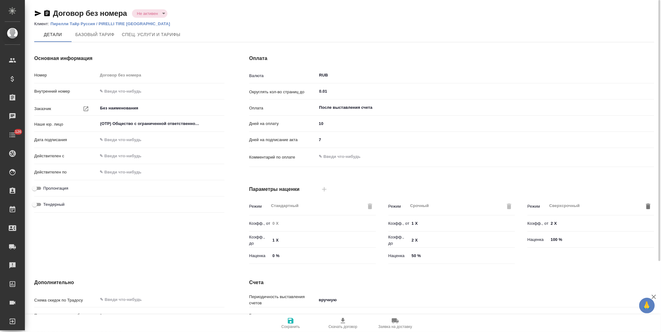
click at [96, 22] on p "Пирелли Тайр Руссия / PIRELLI TIRE [GEOGRAPHIC_DATA]" at bounding box center [112, 23] width 124 height 5
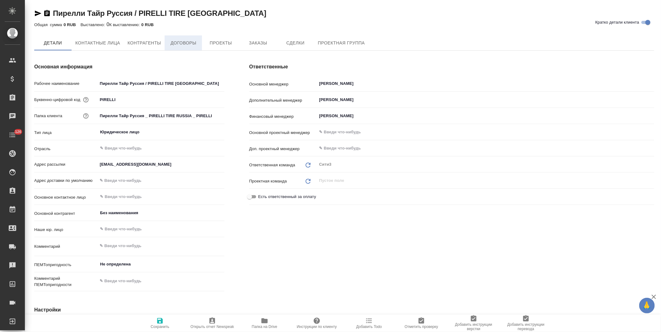
type textarea "x"
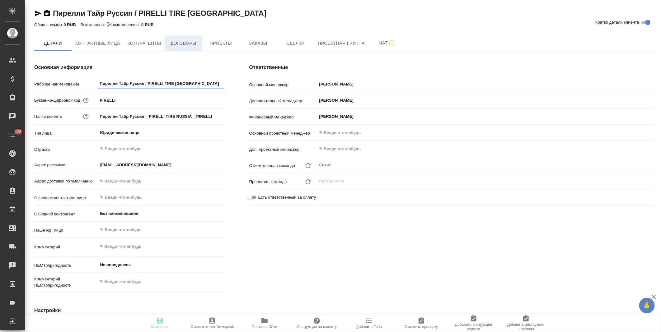
type textarea "x"
click at [181, 48] on button "Договоры" at bounding box center [183, 43] width 37 height 16
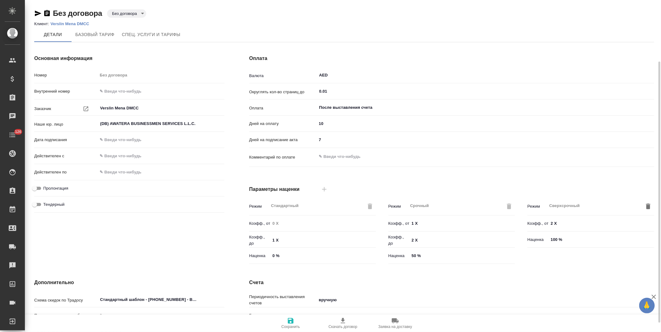
scroll to position [91, 0]
click at [119, 12] on body "🙏 .cls-1 fill:#fff; AWATERA [PERSON_NAME] Спецификации Заказы Чаты 126 Todo Про…" at bounding box center [330, 166] width 661 height 332
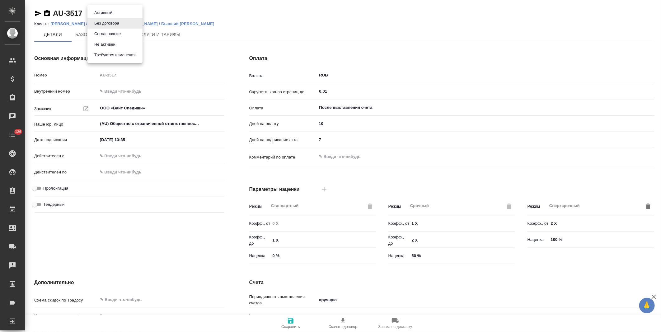
click at [121, 42] on li "Не активен" at bounding box center [114, 44] width 55 height 11
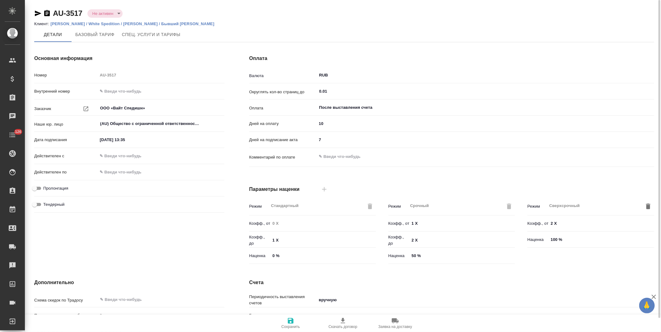
click at [100, 23] on p "[PERSON_NAME] / White Spedition / [PERSON_NAME] / Бывший [PERSON_NAME]" at bounding box center [134, 23] width 169 height 5
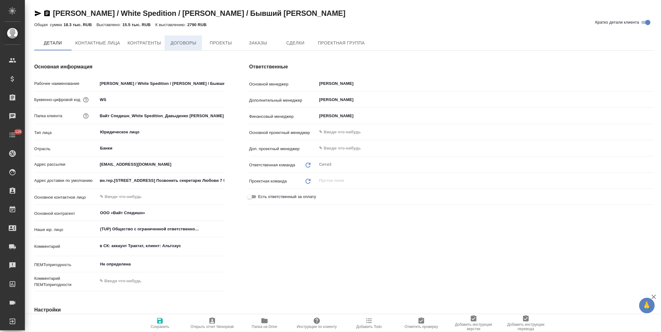
type textarea "x"
click at [184, 44] on span "Договоры" at bounding box center [183, 44] width 30 height 8
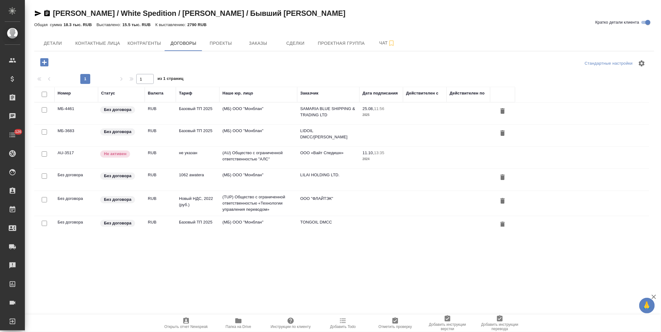
click at [278, 114] on td "(МБ) ООО "Монблан"" at bounding box center [258, 114] width 78 height 22
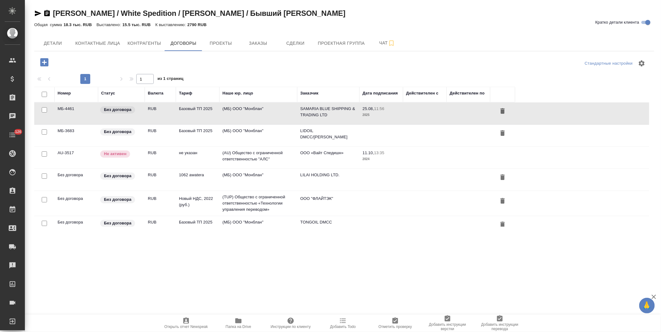
click at [278, 114] on td "(МБ) ООО "Монблан"" at bounding box center [258, 114] width 78 height 22
click at [247, 134] on td "(МБ) ООО "Монблан"" at bounding box center [258, 136] width 78 height 22
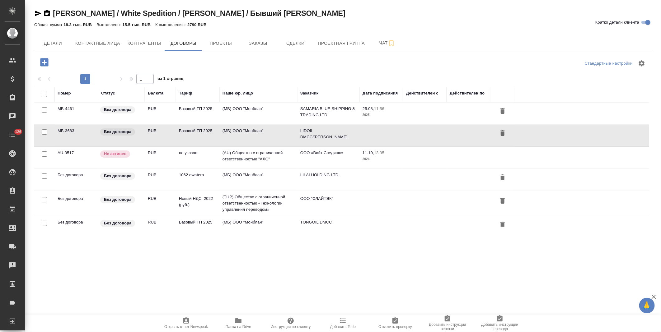
click at [264, 175] on td "(МБ) ООО "Монблан"" at bounding box center [258, 180] width 78 height 22
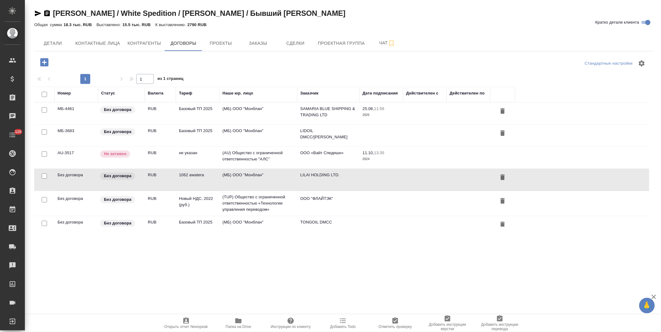
click at [264, 175] on td "(МБ) ООО "Монблан"" at bounding box center [258, 180] width 78 height 22
click at [272, 178] on td "(МБ) ООО "Монблан"" at bounding box center [258, 180] width 78 height 22
click at [312, 202] on td "ООО "ФЛАЙТЭК"" at bounding box center [328, 204] width 62 height 22
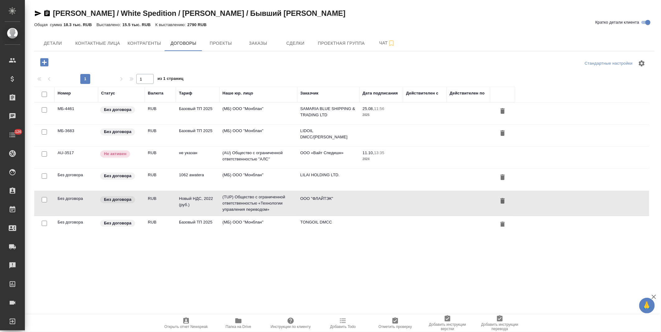
click at [312, 202] on td "ООО "ФЛАЙТЭК"" at bounding box center [328, 204] width 62 height 22
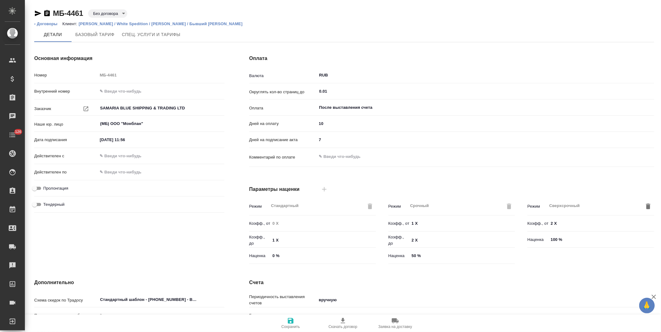
type input "Базовый ТП 2025"
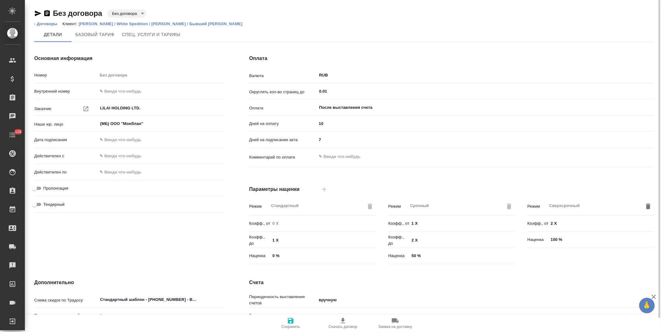
type input "1062 awatera"
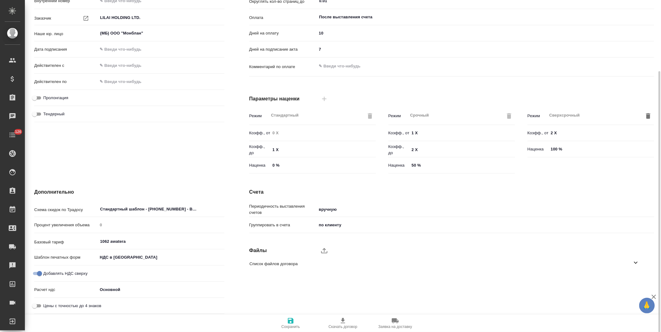
click at [126, 255] on body "🙏 .cls-1 fill:#fff; AWATERA Левченко Юлия Клиенты Спецификации Заказы Чаты 126 …" at bounding box center [330, 166] width 661 height 332
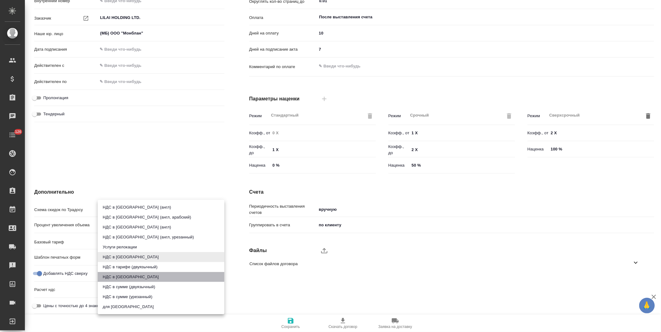
click at [126, 274] on li "НДС в [GEOGRAPHIC_DATA]" at bounding box center [161, 277] width 127 height 10
type input "russian2"
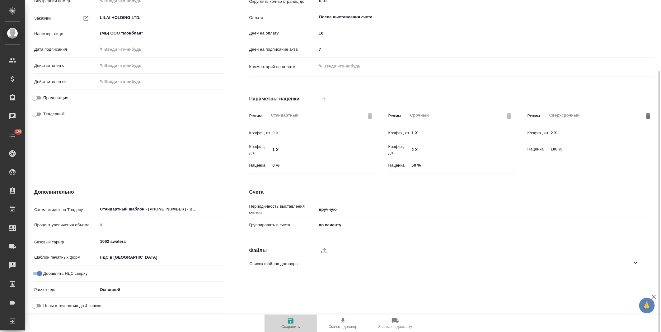
click at [288, 321] on icon "button" at bounding box center [291, 321] width 6 height 6
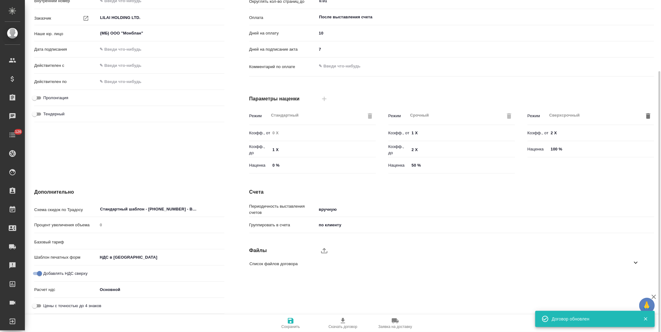
type input "1062 awatera"
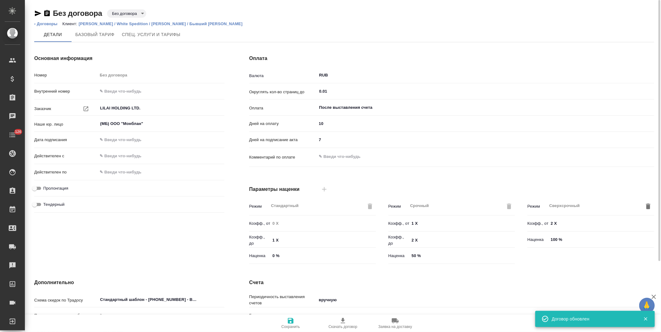
type textarea "x"
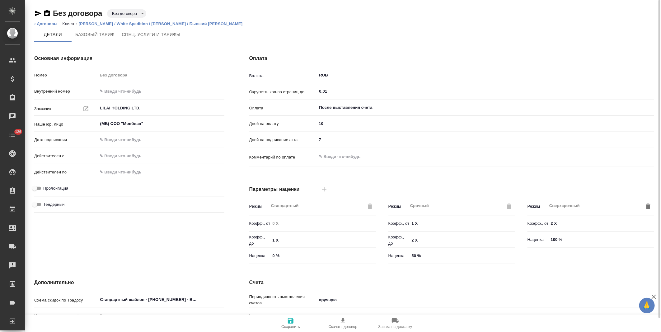
scroll to position [91, 0]
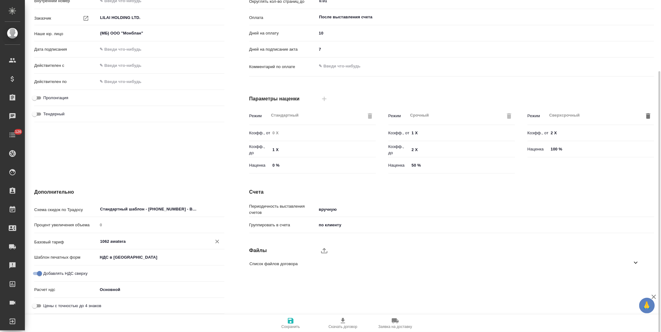
click at [132, 239] on input "1062 awatera" at bounding box center [151, 241] width 102 height 7
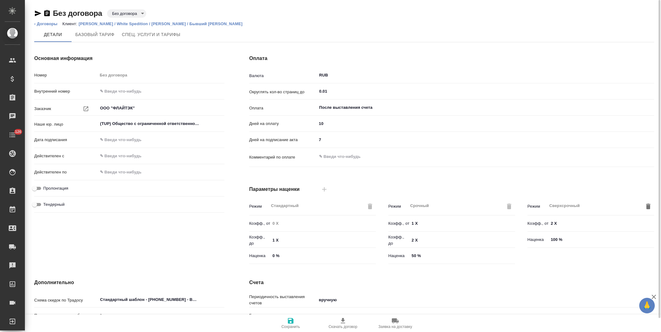
type input "Новый НДС, 2022 (руб.)"
click at [119, 13] on body "🙏 .cls-1 fill:#fff; AWATERA Левченко Юлия Клиенты Спецификации Заказы Чаты 126 …" at bounding box center [330, 166] width 661 height 332
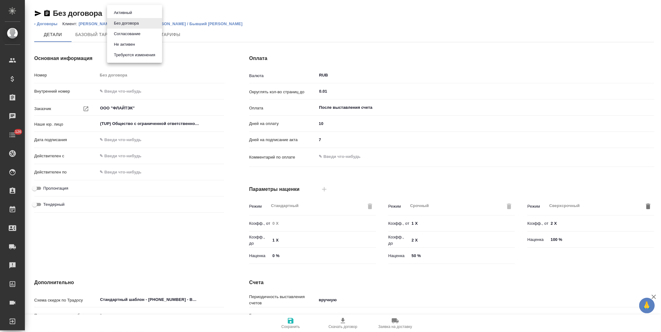
click at [129, 45] on button "Не активен" at bounding box center [124, 44] width 25 height 7
type input "Новый НДС, 2022 (руб.)"
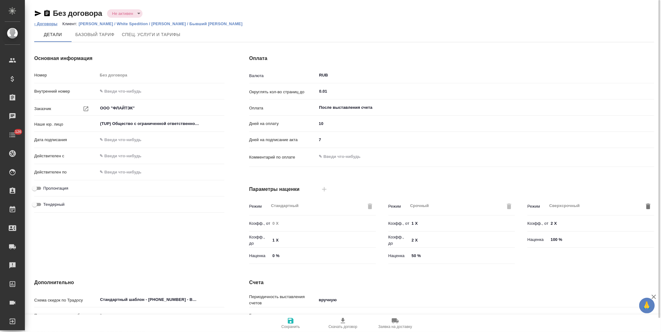
click at [48, 22] on link "‹ Договоры" at bounding box center [45, 23] width 23 height 5
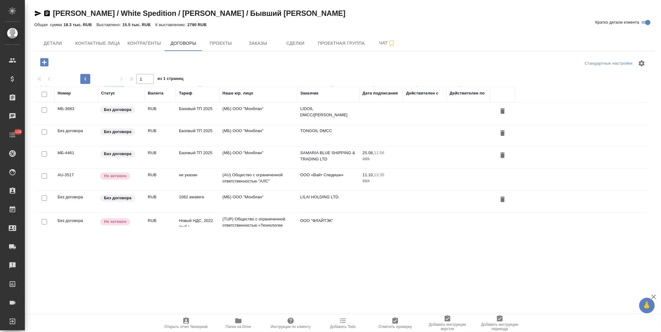
scroll to position [37, 0]
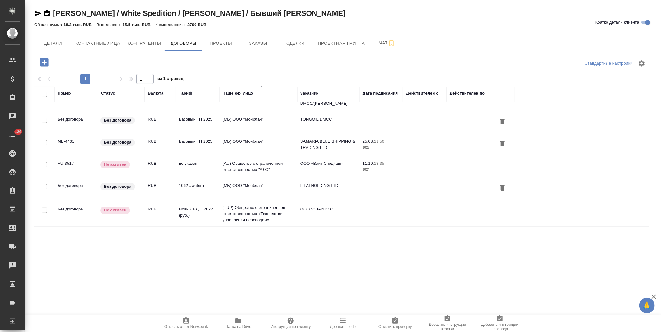
click at [276, 186] on td "(МБ) ООО "Монблан"" at bounding box center [258, 191] width 78 height 22
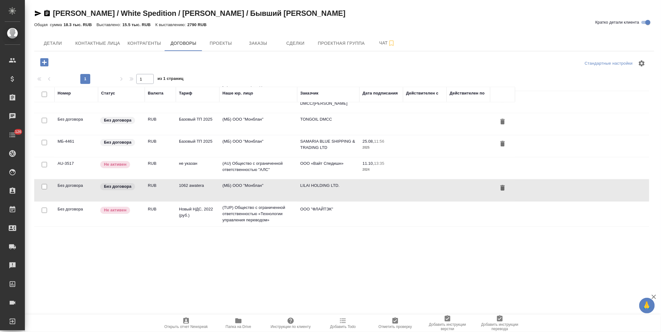
click at [276, 186] on td "(МБ) ООО "Монблан"" at bounding box center [258, 191] width 78 height 22
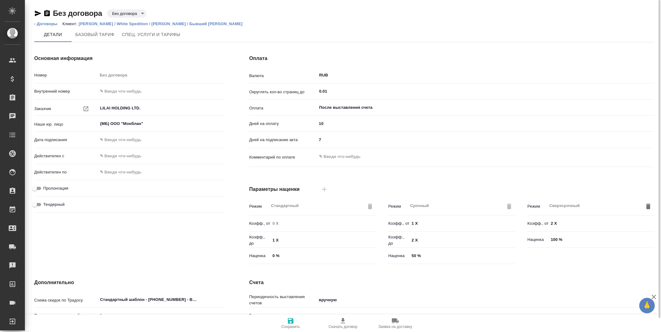
type textarea "x"
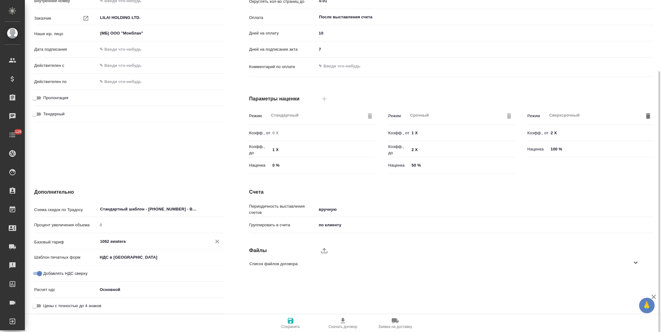
click at [142, 242] on input "1062 awatera" at bounding box center [151, 241] width 102 height 7
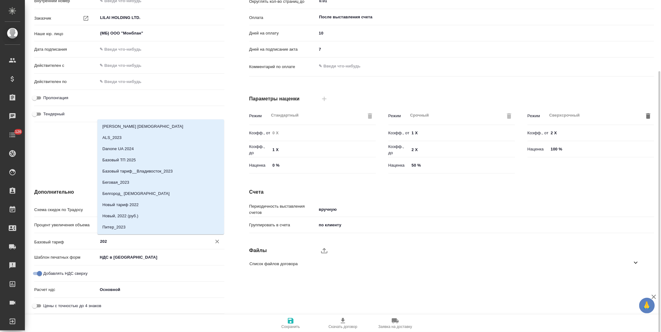
type input "2025"
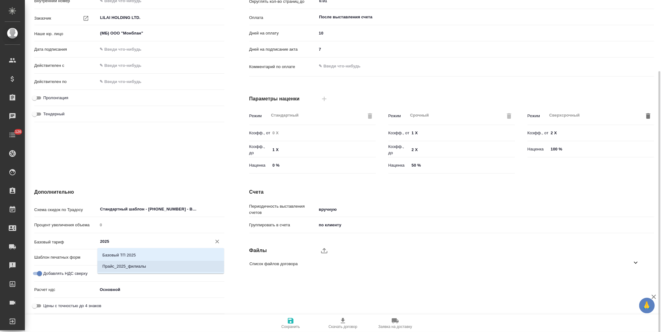
click at [142, 264] on p "Прайс_2025_филиалы" at bounding box center [124, 267] width 44 height 6
type textarea "x"
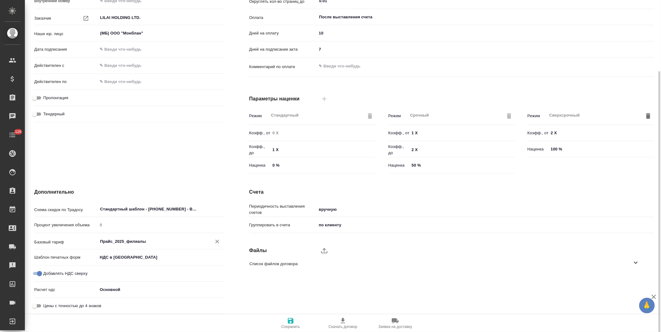
type input "Прайс_2025_филиалы"
click at [287, 322] on icon "button" at bounding box center [290, 320] width 7 height 7
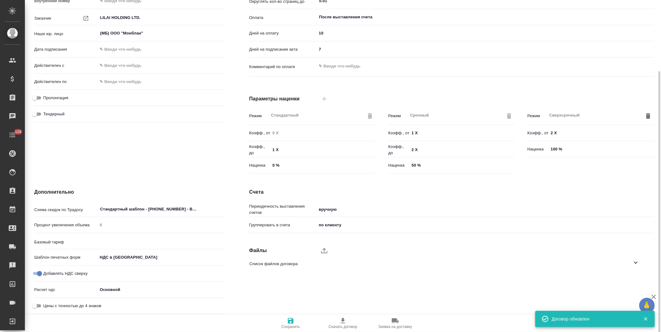
type input "Прайс_2025_филиалы"
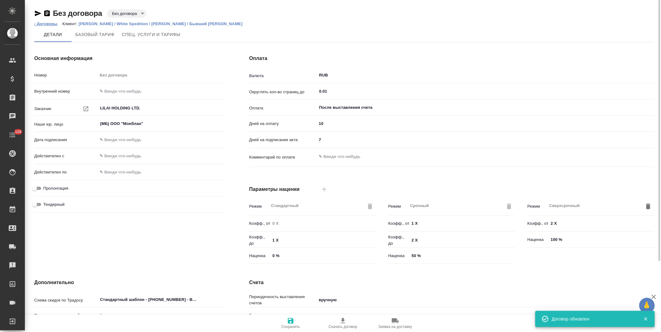
click at [54, 23] on link "‹ Договоры" at bounding box center [45, 23] width 23 height 5
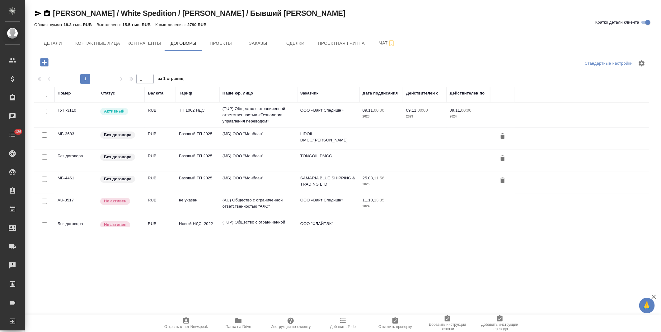
click at [269, 141] on td "(МБ) ООО "Монблан"" at bounding box center [258, 139] width 78 height 22
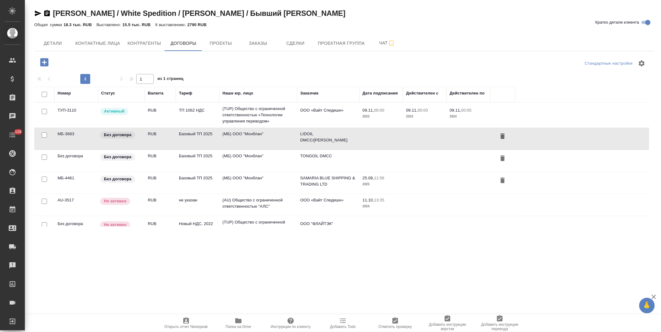
click at [269, 141] on td "(МБ) ООО "Монблан"" at bounding box center [258, 139] width 78 height 22
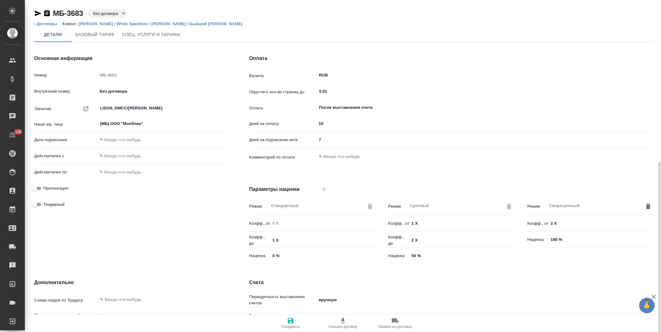
scroll to position [91, 0]
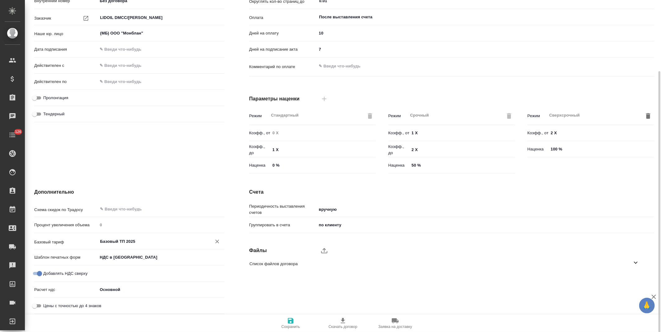
click at [145, 242] on input "Базовый ТП 2025" at bounding box center [151, 241] width 102 height 7
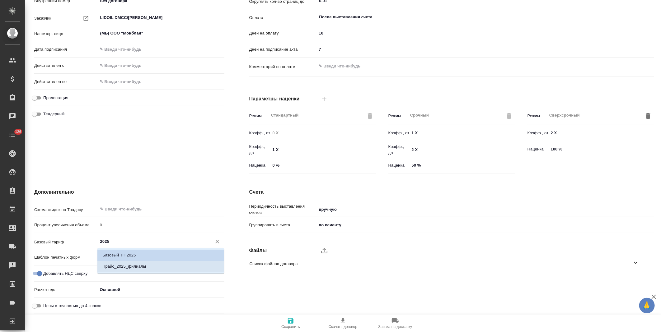
click at [145, 266] on p "Прайс_2025_филиалы" at bounding box center [124, 267] width 44 height 6
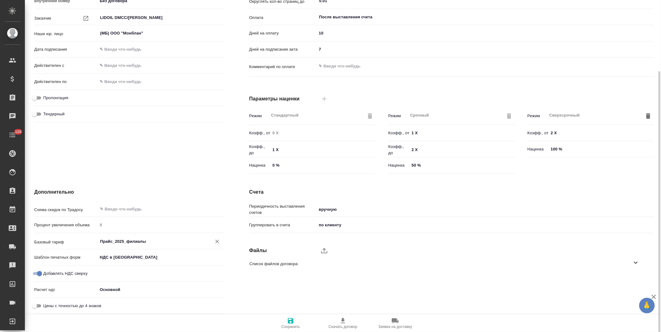
type input "Прайс_2025_филиалы"
click at [284, 323] on span "Сохранить" at bounding box center [290, 323] width 45 height 12
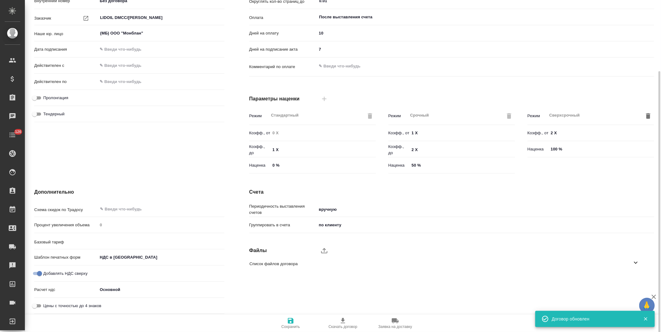
type input "Прайс_2025_филиалы"
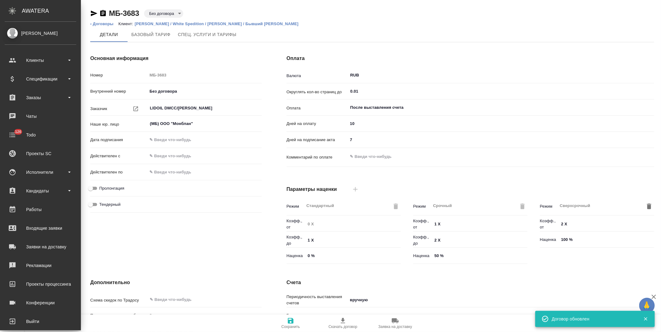
type textarea "x"
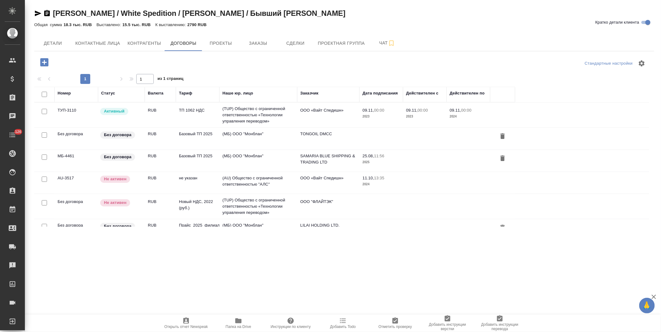
click at [241, 136] on td "(МБ) ООО "Монблан"" at bounding box center [258, 139] width 78 height 22
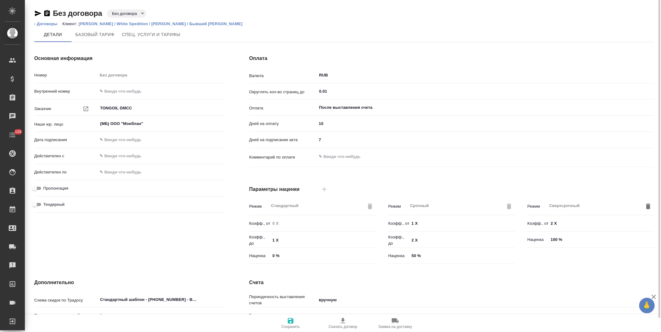
scroll to position [91, 0]
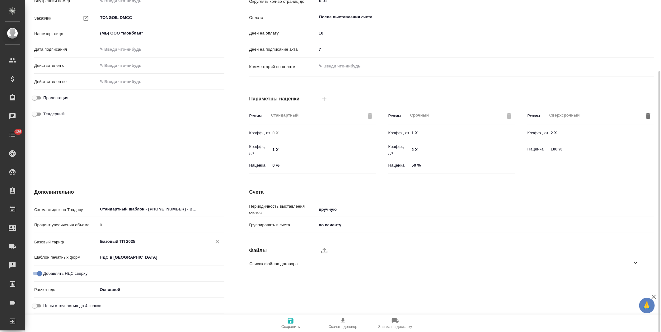
click at [136, 242] on input "Базовый ТП 2025" at bounding box center [151, 241] width 102 height 7
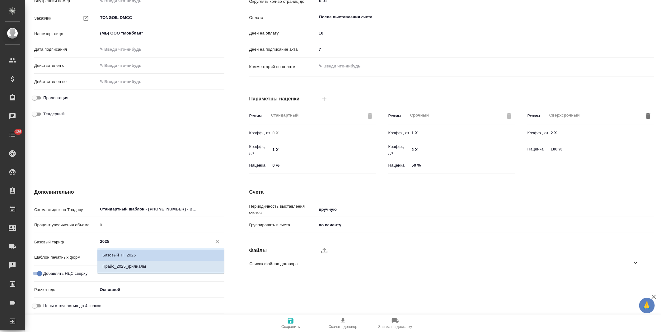
click at [134, 264] on p "Прайс_2025_филиалы" at bounding box center [124, 267] width 44 height 6
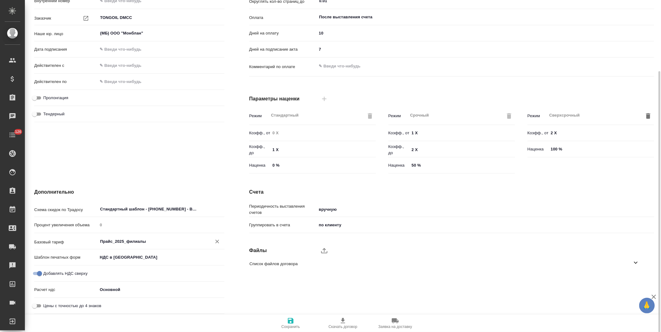
type input "Прайс_2025_филиалы"
click at [289, 322] on icon "button" at bounding box center [291, 321] width 6 height 6
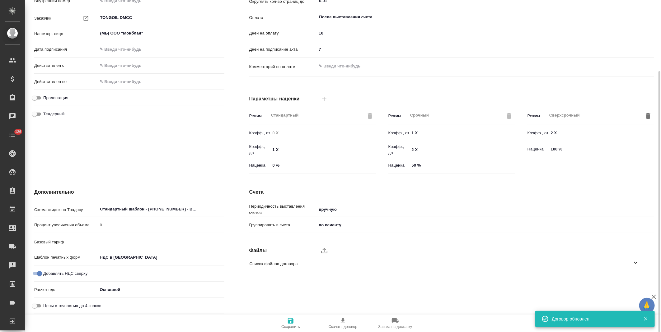
type input "Прайс_2025_филиалы"
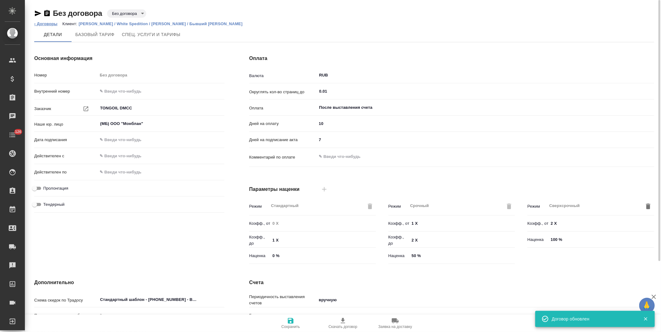
click at [45, 24] on link "‹ Договоры" at bounding box center [45, 23] width 23 height 5
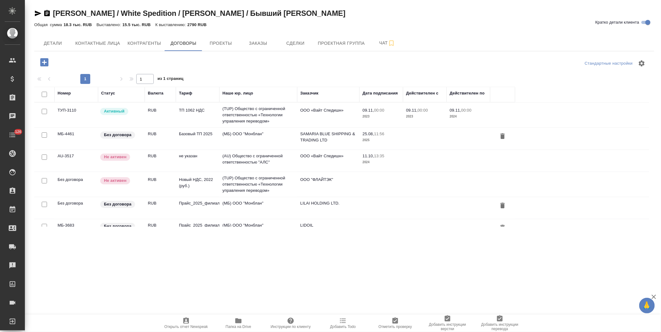
click at [244, 139] on td "(МБ) ООО "Монблан"" at bounding box center [258, 139] width 78 height 22
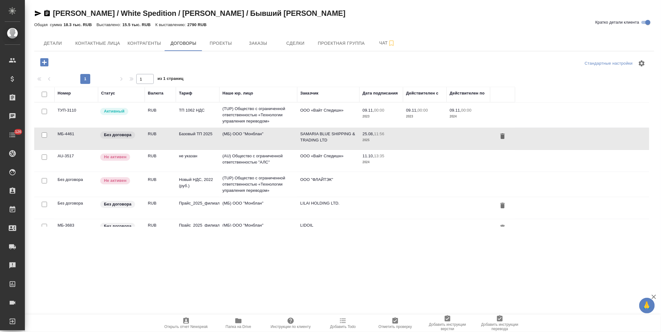
click at [244, 139] on td "(МБ) ООО "Монблан"" at bounding box center [258, 139] width 78 height 22
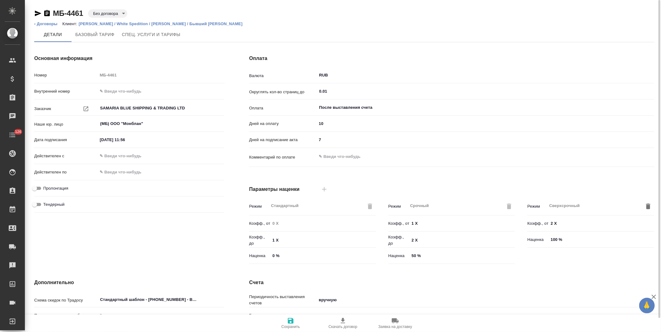
scroll to position [91, 0]
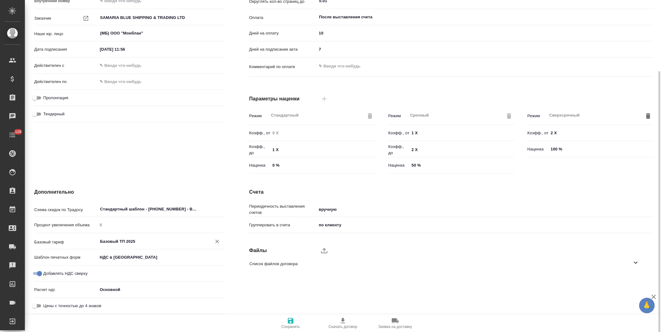
click at [134, 240] on input "Базовый ТП 2025" at bounding box center [151, 241] width 102 height 7
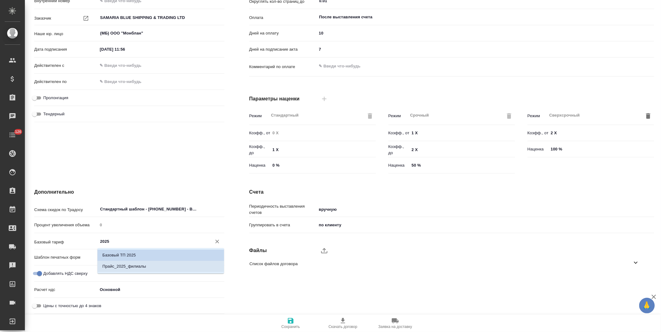
click at [143, 268] on p "Прайс_2025_филиалы" at bounding box center [124, 267] width 44 height 6
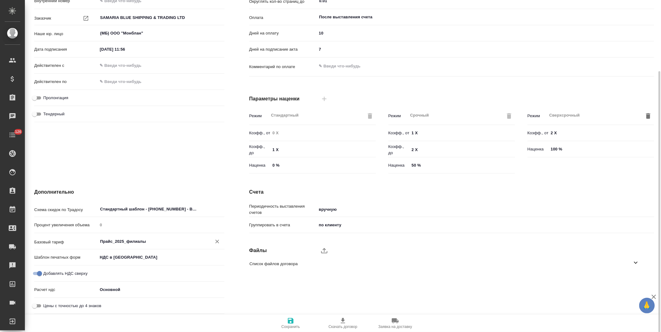
type input "Прайс_2025_филиалы"
click at [289, 319] on icon "button" at bounding box center [290, 320] width 7 height 7
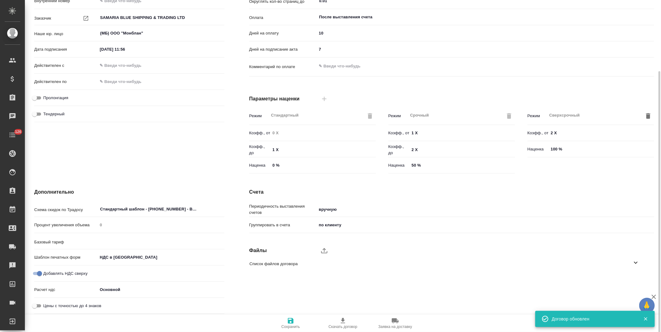
type input "Прайс_2025_филиалы"
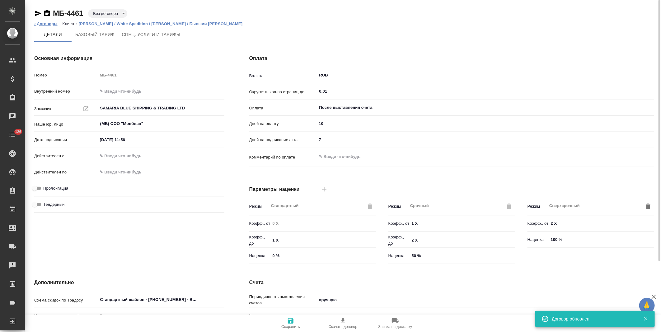
click at [51, 23] on link "‹ Договоры" at bounding box center [45, 23] width 23 height 5
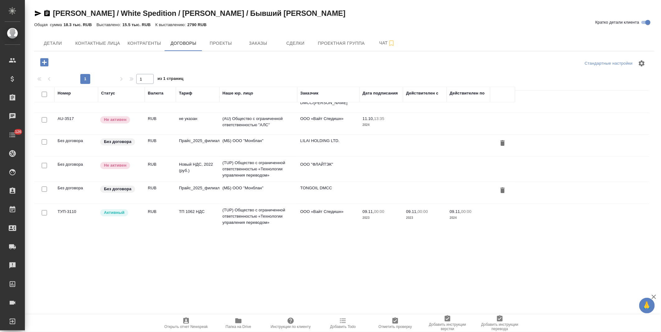
scroll to position [37, 0]
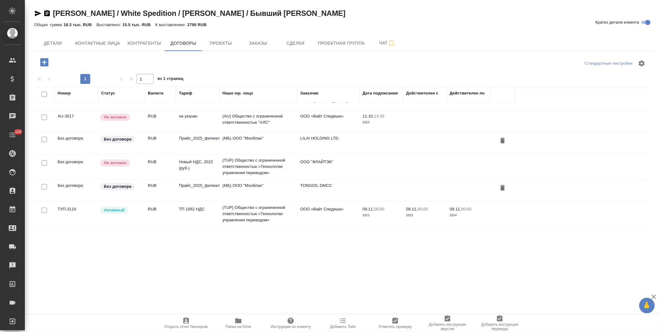
click at [346, 190] on td "TONGOIL DMCC" at bounding box center [328, 191] width 62 height 22
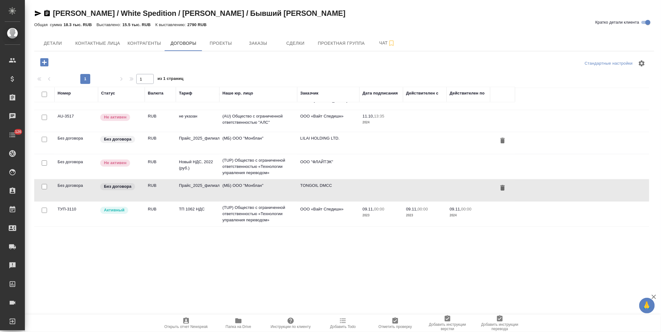
click at [346, 190] on td "TONGOIL DMCC" at bounding box center [328, 191] width 62 height 22
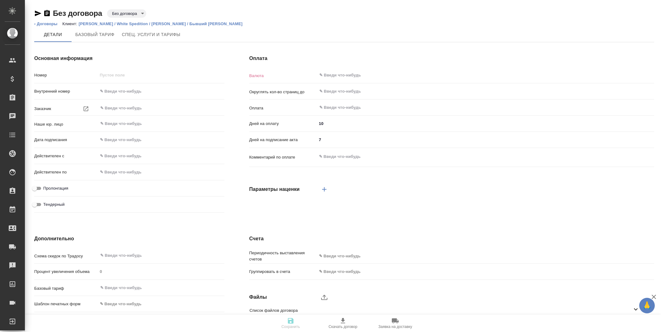
type input "Без договора"
type input "TONGOIL DMCC"
type input "(МБ) ООО "Монблан""
type input "RUB"
type input "0.01"
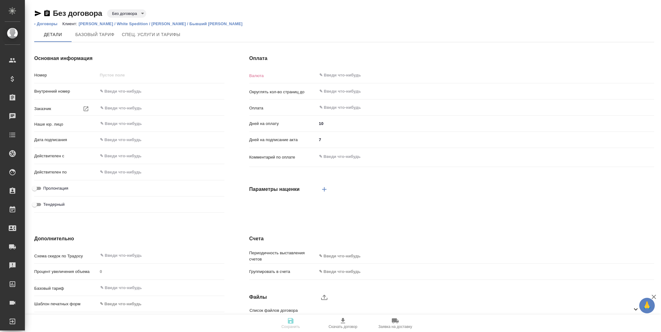
type input "После выставления счета"
type textarea "x"
type input "Стандартный шаблон - [PHONE_NUMBER] - ВЫБЕРИ МЕНЯ!"
type input "russian2"
type input "basic"
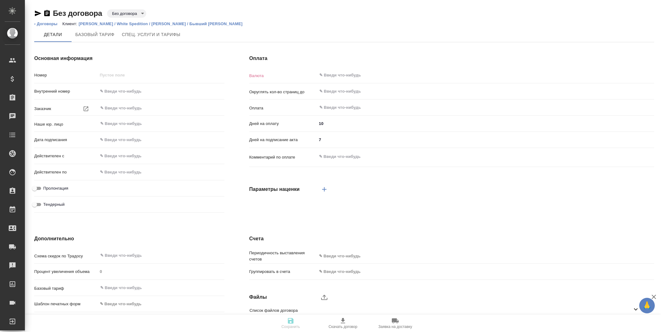
type input "manual"
type input "client"
type input "Прайс_2025_филиалы"
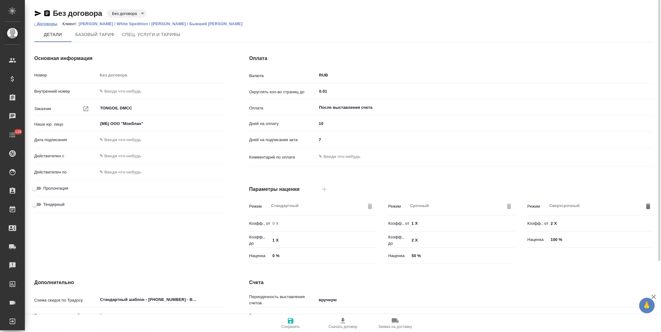
click at [48, 25] on link "‹ Договоры" at bounding box center [45, 23] width 23 height 5
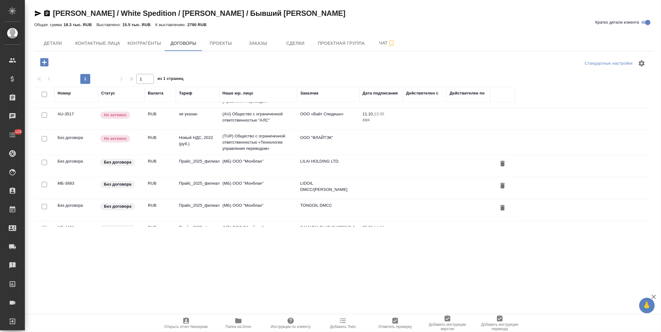
scroll to position [37, 0]
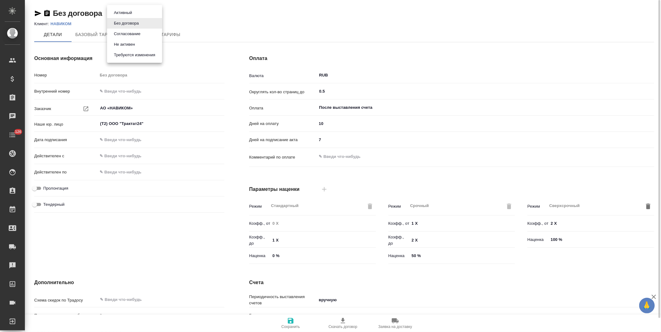
click at [122, 14] on body "🙏 .cls-1 fill:#fff; AWATERA [PERSON_NAME] Спецификации Заказы Чаты 126 Todo Про…" at bounding box center [330, 166] width 661 height 332
click at [135, 43] on button "Не активен" at bounding box center [124, 44] width 25 height 7
click at [64, 24] on p "НАВИКОМ" at bounding box center [63, 23] width 26 height 5
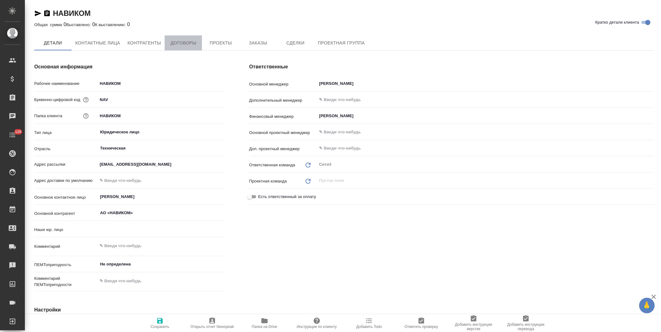
click at [187, 42] on span "Договоры" at bounding box center [183, 43] width 30 height 8
type textarea "x"
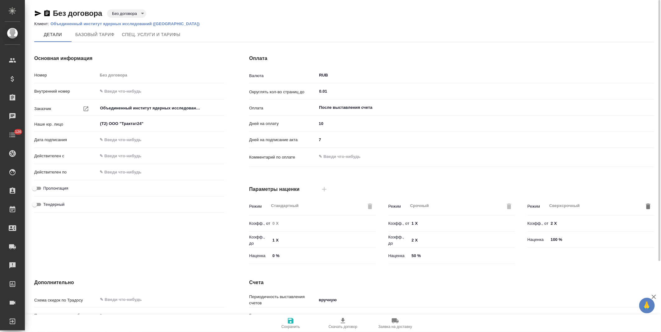
click at [123, 13] on body "🙏 .cls-1 fill:#fff; AWATERA Левченко Юлия Клиенты Спецификации Заказы Чаты 126 …" at bounding box center [330, 166] width 661 height 332
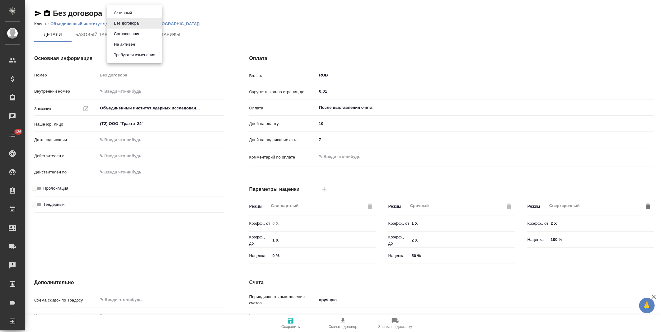
click at [134, 44] on button "Не активен" at bounding box center [124, 44] width 25 height 7
click at [97, 22] on p "Объединенный институт ядерных исследований (ОИЯИ)" at bounding box center [127, 23] width 154 height 5
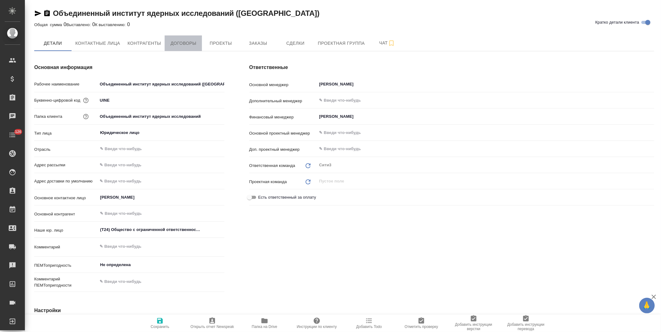
click at [179, 44] on span "Договоры" at bounding box center [183, 44] width 30 height 8
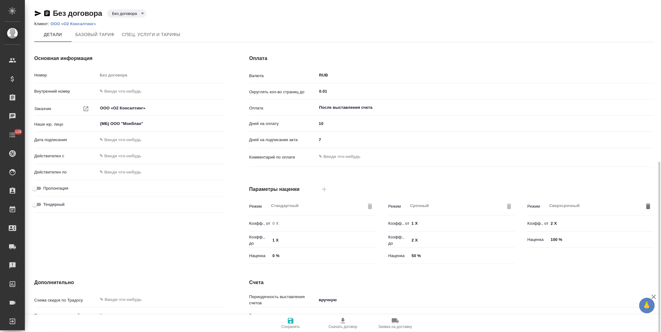
scroll to position [91, 0]
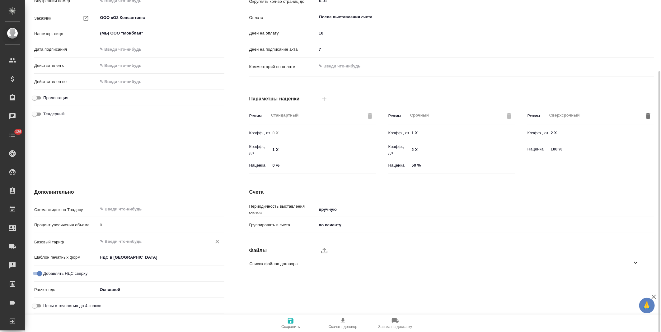
click at [123, 241] on input "text" at bounding box center [151, 241] width 102 height 7
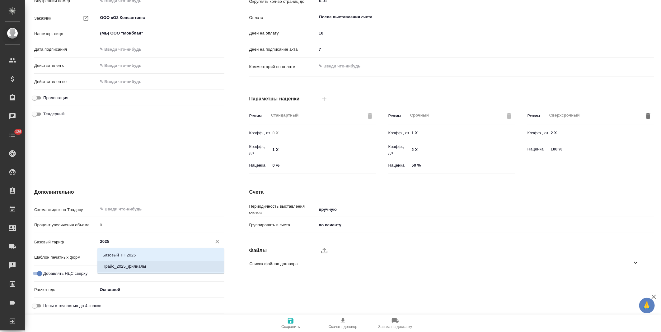
click at [123, 264] on p "Прайс_2025_филиалы" at bounding box center [124, 267] width 44 height 6
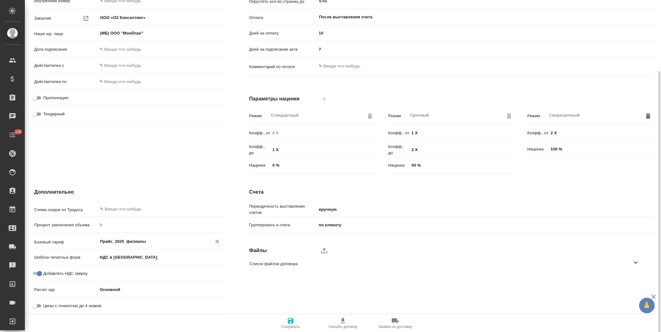
type input "Прайс_2025_филиалы"
click at [290, 324] on icon "button" at bounding box center [290, 320] width 7 height 7
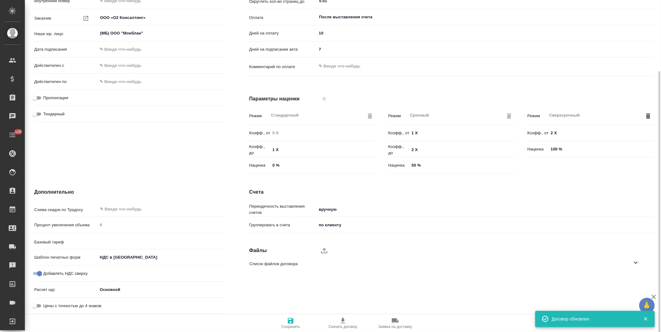
type input "Прайс_2025_филиалы"
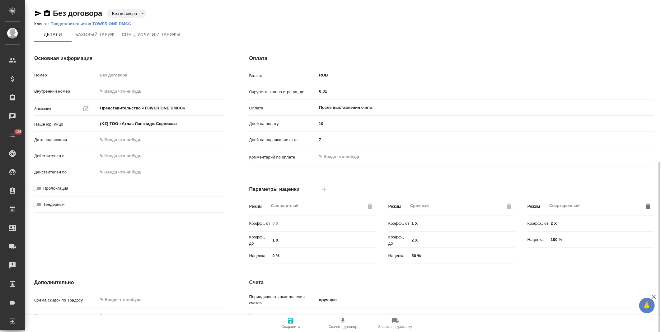
scroll to position [91, 0]
click at [140, 14] on body "🙏 .cls-1 fill:#fff; AWATERA [PERSON_NAME] Спецификации Заказы Чаты 126 Todo Про…" at bounding box center [330, 166] width 661 height 332
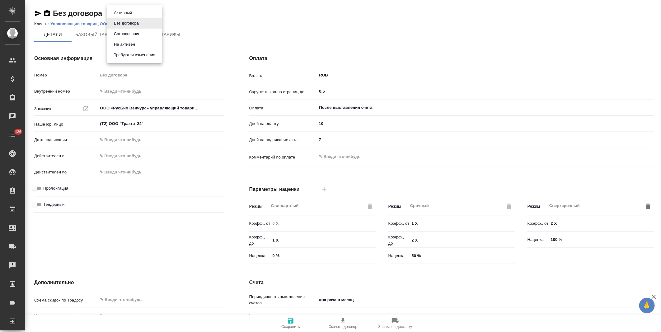
click at [133, 44] on button "Не активен" at bounding box center [124, 44] width 25 height 7
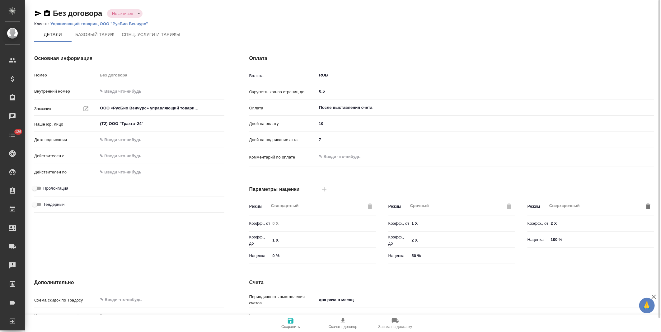
click at [118, 24] on p "Управляющий товарищ ООО "РусБио Венчурс"" at bounding box center [101, 23] width 102 height 5
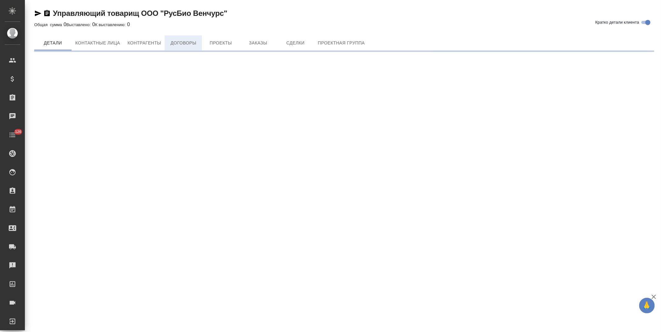
click at [188, 45] on span "Договоры" at bounding box center [183, 43] width 30 height 8
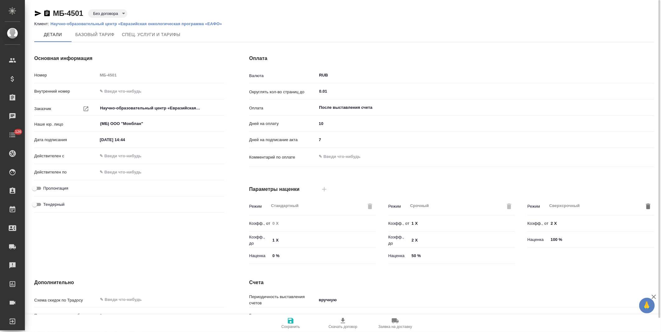
scroll to position [91, 0]
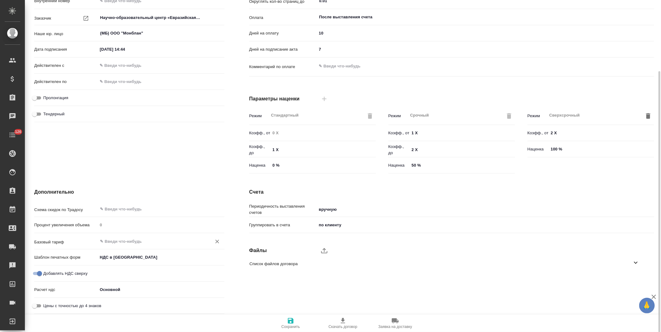
click at [150, 241] on input "text" at bounding box center [151, 241] width 102 height 7
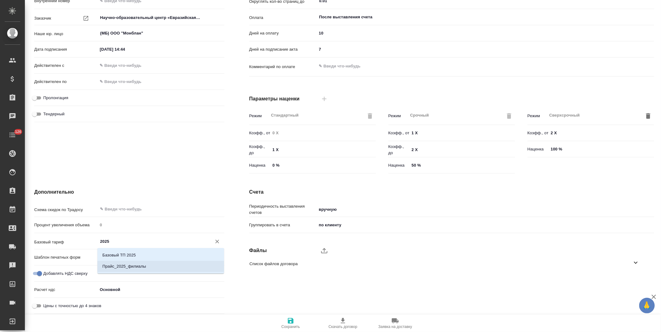
click at [145, 266] on p "Прайс_2025_филиалы" at bounding box center [124, 267] width 44 height 6
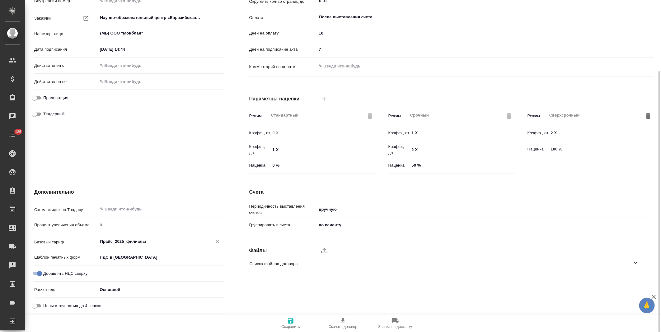
type input "Прайс_2025_филиалы"
click at [285, 322] on span "Сохранить" at bounding box center [290, 323] width 45 height 12
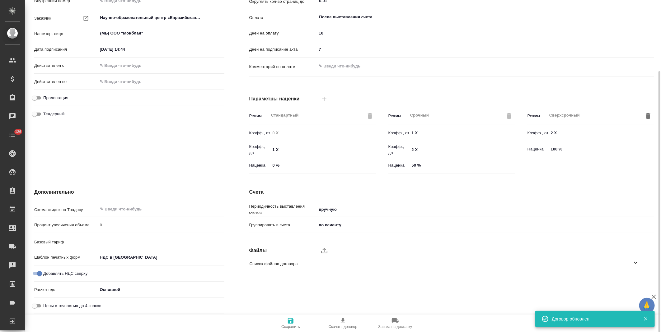
type input "Прайс_2025_филиалы"
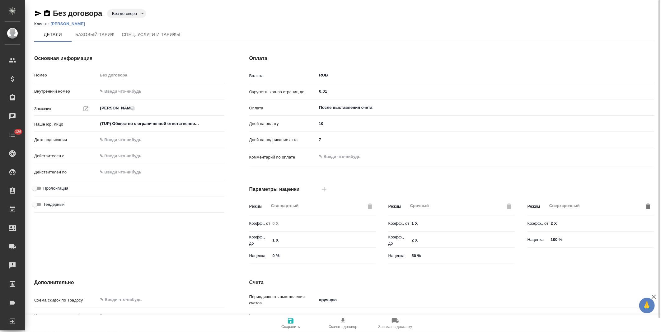
click at [136, 14] on body "🙏 .cls-1 fill:#fff; AWATERA [PERSON_NAME] Спецификации Заказы Чаты 126 Todo Про…" at bounding box center [330, 166] width 661 height 332
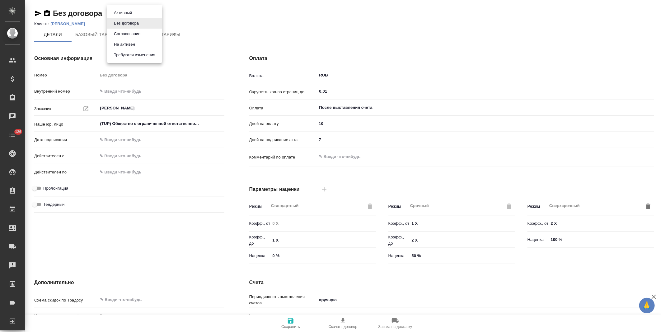
click at [134, 44] on button "Не активен" at bounding box center [124, 44] width 25 height 7
click at [90, 23] on p "[PERSON_NAME]" at bounding box center [69, 23] width 39 height 5
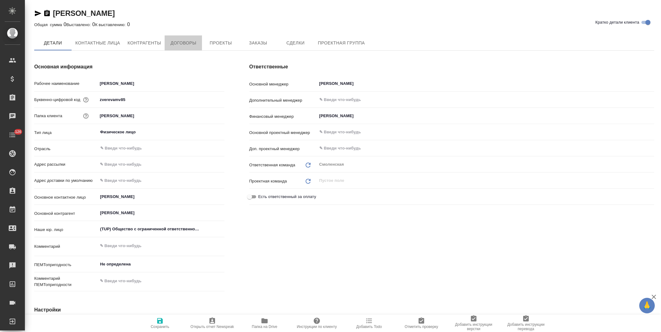
click at [179, 41] on span "Договоры" at bounding box center [183, 43] width 30 height 8
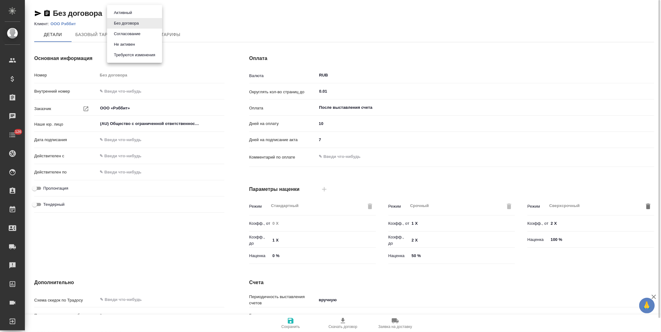
click at [134, 12] on body "🙏 .cls-1 fill:#fff; AWATERA [PERSON_NAME] Спецификации Заказы Чаты 126 Todo Про…" at bounding box center [330, 166] width 661 height 332
click at [132, 44] on button "Не активен" at bounding box center [124, 44] width 25 height 7
click at [68, 22] on p "ООО Рэббит" at bounding box center [65, 23] width 30 height 5
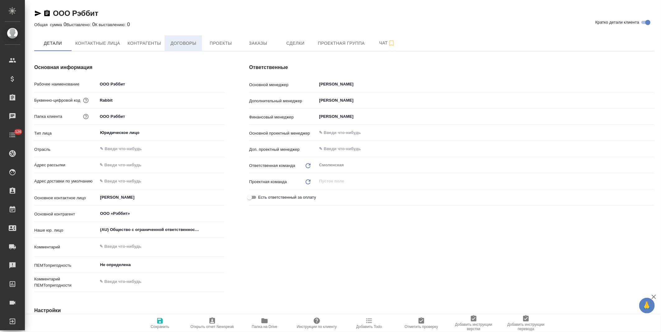
click at [188, 47] on span "Договоры" at bounding box center [183, 44] width 30 height 8
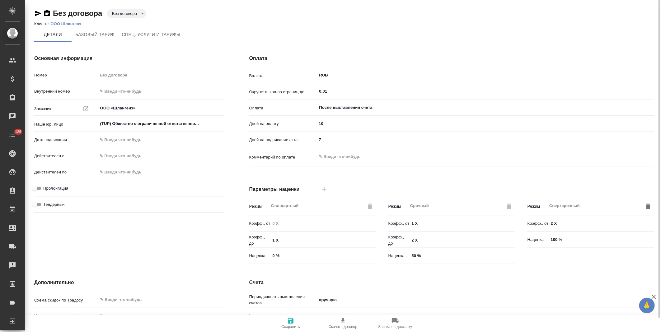
click at [142, 14] on body "🙏 .cls-1 fill:#fff; AWATERA Левченко Юлия Клиенты Спецификации Заказы Чаты 126 …" at bounding box center [330, 166] width 661 height 332
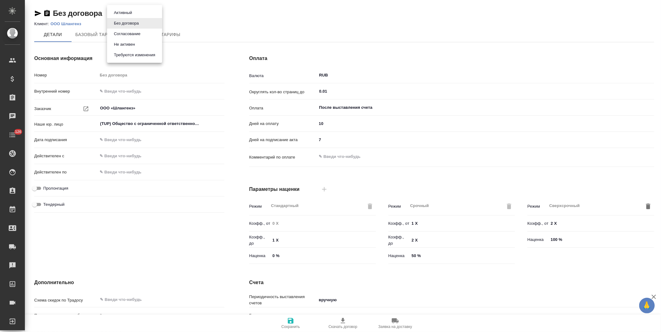
click at [142, 44] on li "Не активен" at bounding box center [134, 44] width 55 height 11
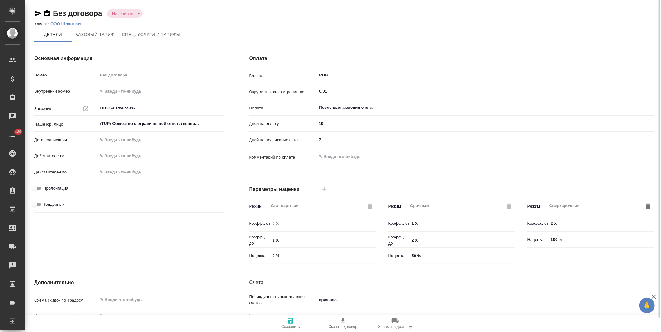
click at [79, 24] on p "ООО Шлангенз" at bounding box center [67, 23] width 35 height 5
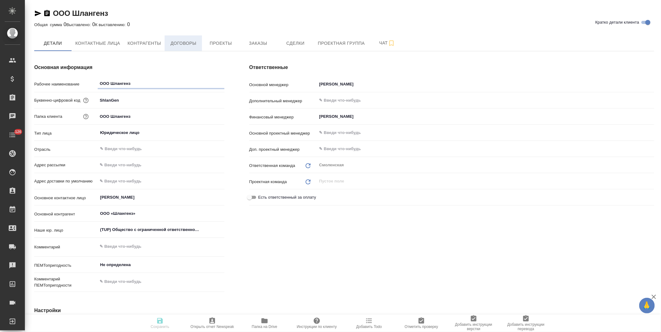
click at [174, 40] on span "Договоры" at bounding box center [183, 44] width 30 height 8
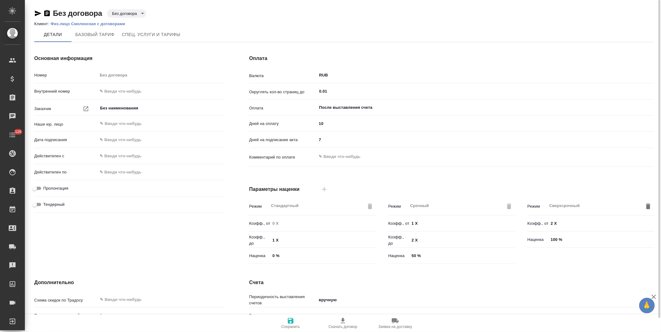
click at [118, 23] on p "Физ.лицо Смоленская с договорами" at bounding box center [89, 23] width 79 height 5
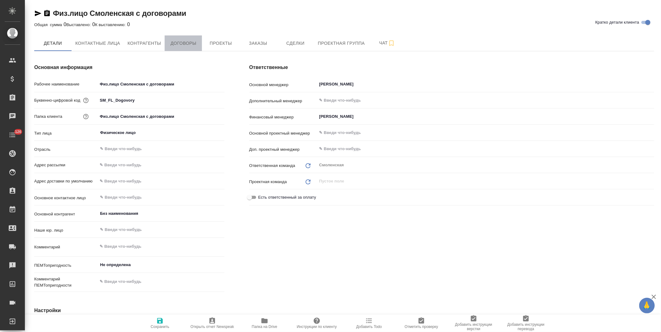
click at [190, 45] on span "Договоры" at bounding box center [183, 44] width 30 height 8
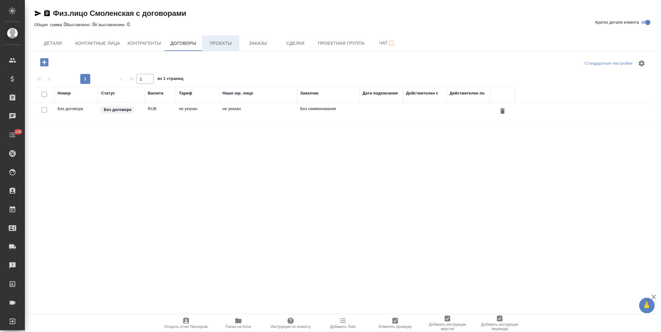
click at [225, 45] on span "Проекты" at bounding box center [221, 44] width 30 height 8
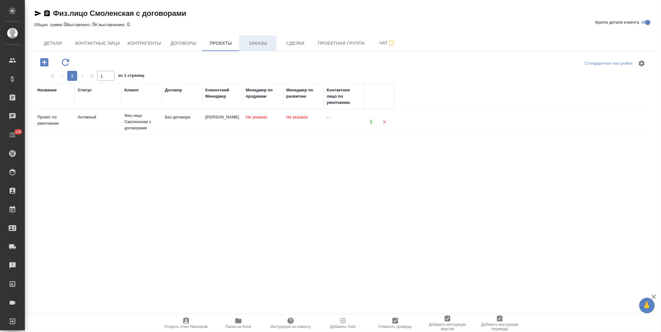
click at [258, 45] on span "Заказы" at bounding box center [258, 44] width 30 height 8
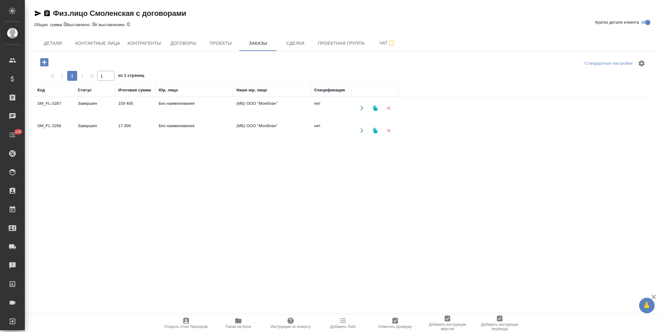
click at [279, 106] on td "(МБ) ООО "Монблан"" at bounding box center [272, 108] width 78 height 22
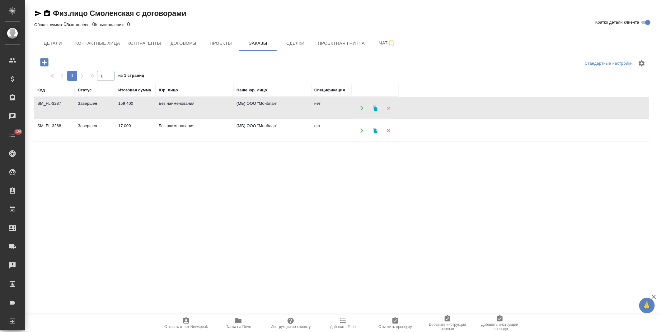
click at [279, 106] on td "(МБ) ООО "Монблан"" at bounding box center [272, 108] width 78 height 22
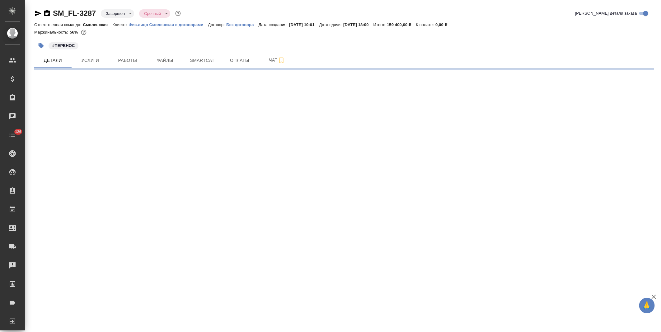
select select "RU"
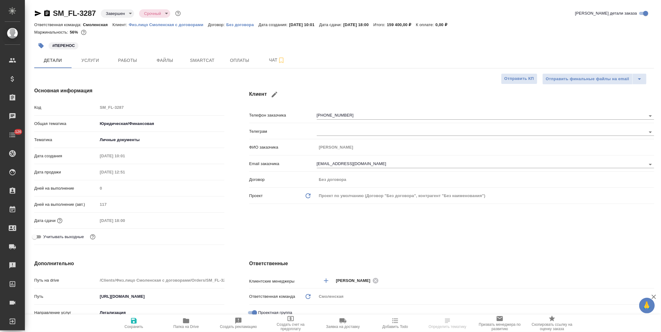
type textarea "x"
click at [236, 25] on p "Без договора" at bounding box center [242, 24] width 32 height 5
type textarea "x"
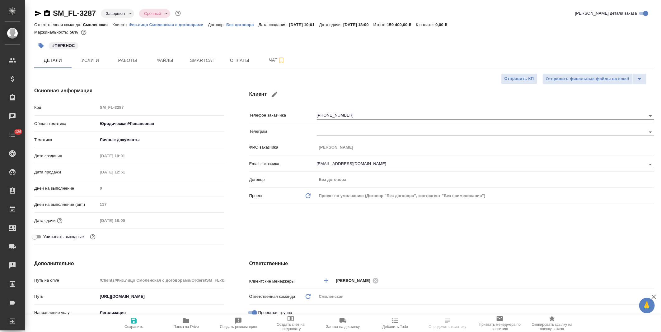
type textarea "x"
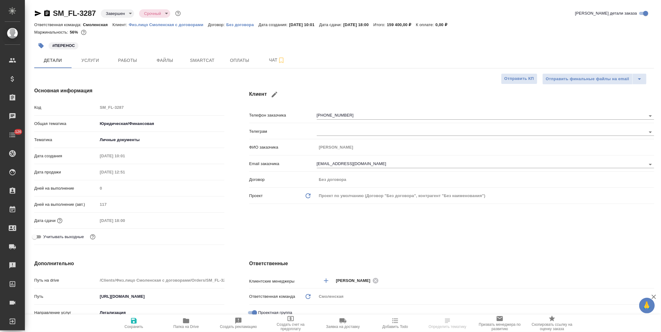
select select "RU"
type textarea "x"
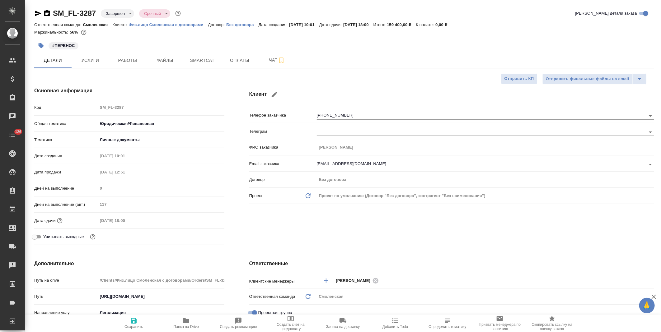
type textarea "x"
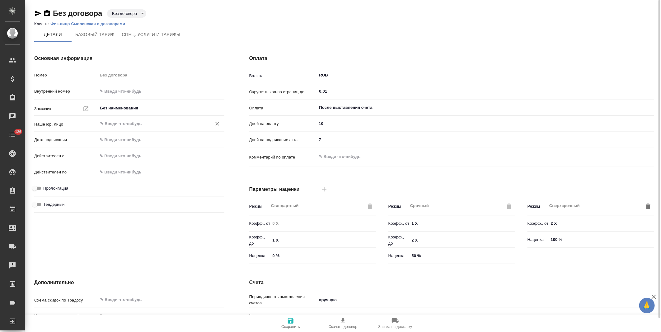
click at [141, 124] on input "text" at bounding box center [151, 123] width 102 height 7
drag, startPoint x: 146, startPoint y: 138, endPoint x: 272, endPoint y: 184, distance: 134.4
click at [146, 138] on li "(МБ) ООО "Монблан"" at bounding box center [160, 137] width 127 height 11
type input "(МБ) ООО "Монблан""
click at [292, 332] on button "Сохранить" at bounding box center [290, 323] width 52 height 17
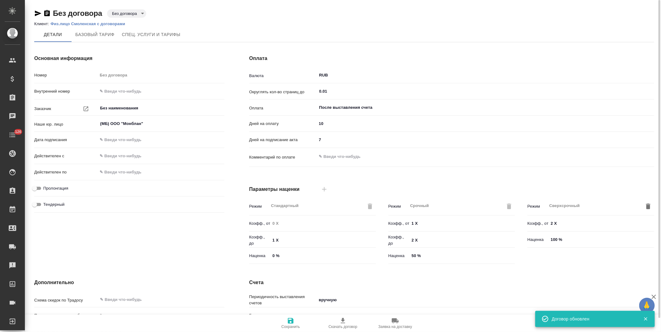
scroll to position [91, 0]
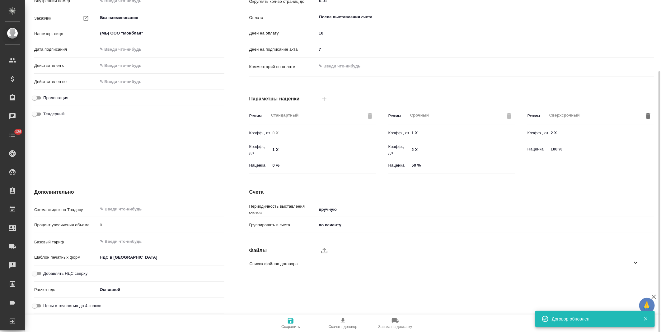
click at [119, 258] on body "🙏 .cls-1 fill:#fff; AWATERA Левченко Юлия Клиенты Спецификации Заказы 0 Чаты 12…" at bounding box center [330, 166] width 661 height 332
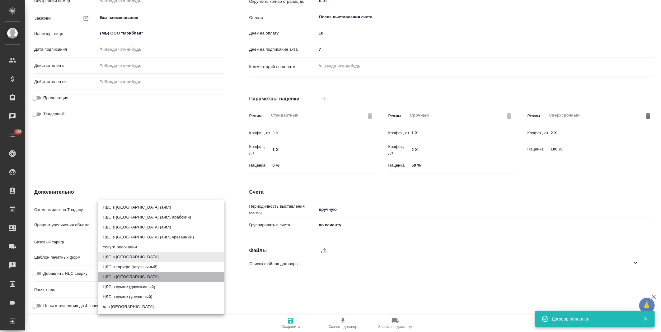
click at [122, 277] on li "НДС в сумме" at bounding box center [161, 277] width 127 height 10
type textarea "x"
type input "russian2"
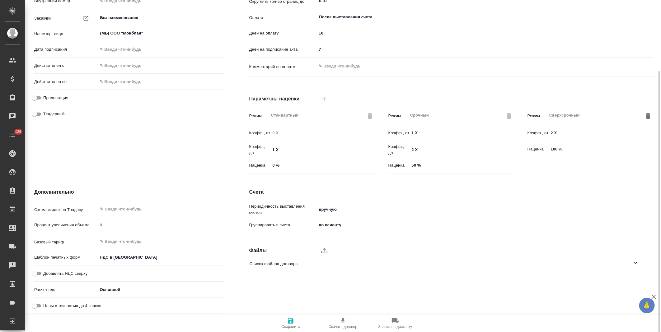
click at [39, 273] on input "Добавлять НДС сверху" at bounding box center [34, 273] width 22 height 7
checkbox input "true"
type textarea "x"
click at [131, 241] on input "text" at bounding box center [151, 241] width 102 height 7
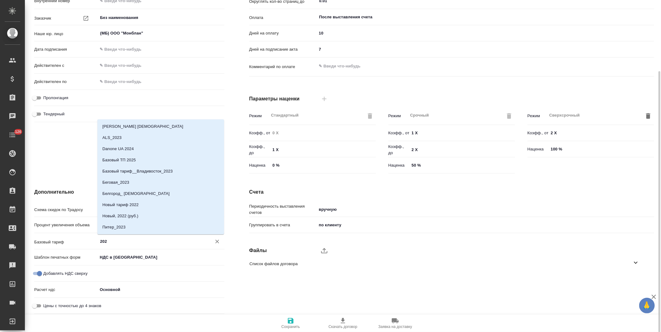
type input "2025"
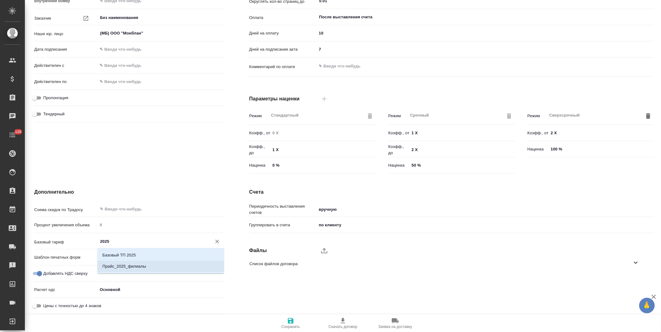
click at [131, 264] on p "Прайс_2025_филиалы" at bounding box center [124, 267] width 44 height 6
type textarea "x"
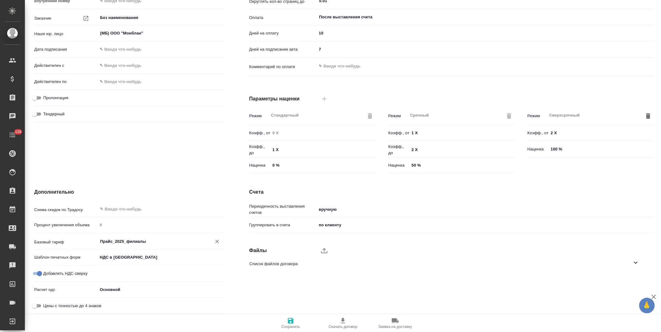
type input "Прайс_2025_филиалы"
click at [286, 319] on span "Сохранить" at bounding box center [290, 323] width 45 height 12
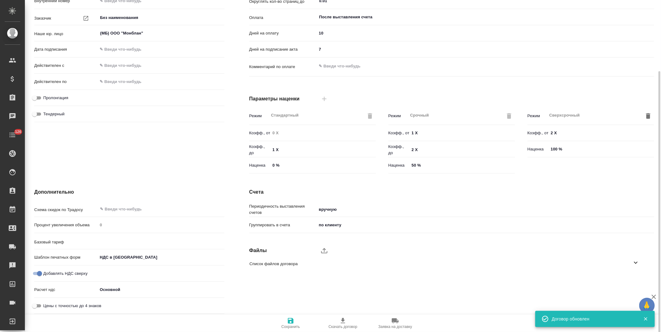
type input "Прайс_2025_филиалы"
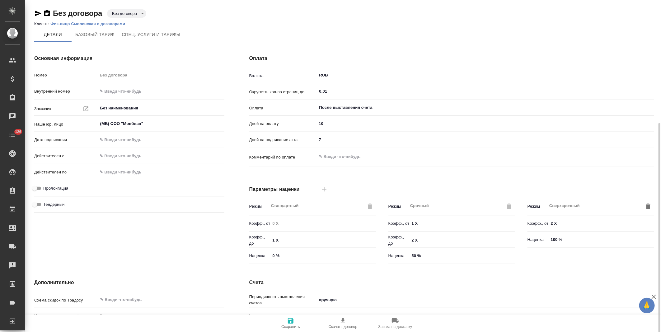
scroll to position [91, 0]
click at [134, 12] on body "🙏 .cls-1 fill:#fff; AWATERA [PERSON_NAME] Спецификации Заказы Чаты 126 Todo Про…" at bounding box center [330, 166] width 661 height 332
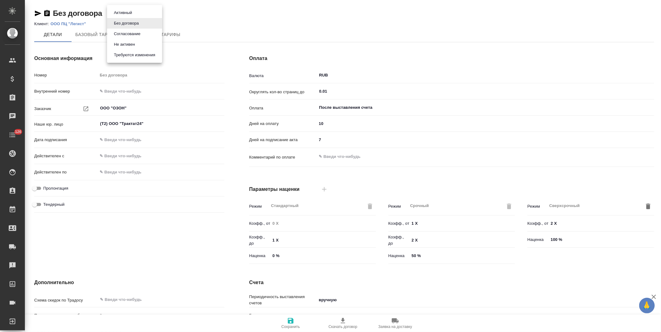
click at [132, 43] on button "Не активен" at bounding box center [124, 44] width 25 height 7
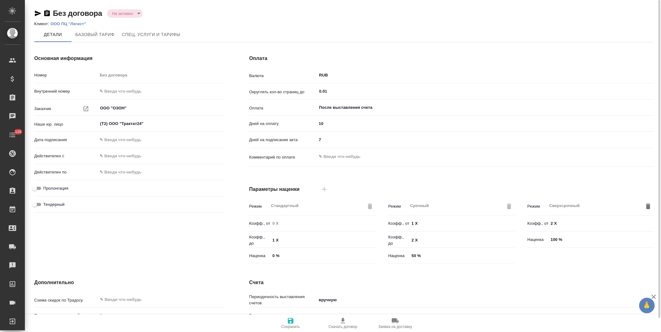
drag, startPoint x: 89, startPoint y: 30, endPoint x: 78, endPoint y: 24, distance: 12.8
click at [78, 24] on p "ООО ПЦ "Легист"" at bounding box center [70, 23] width 40 height 5
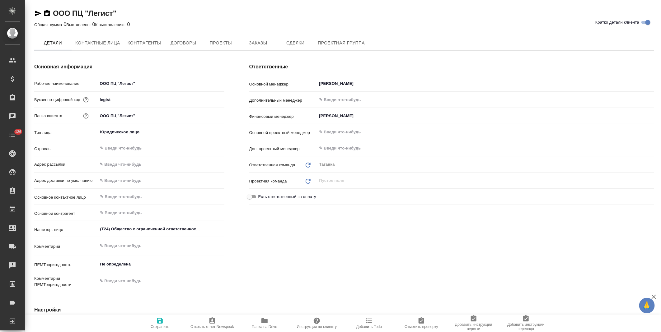
type textarea "x"
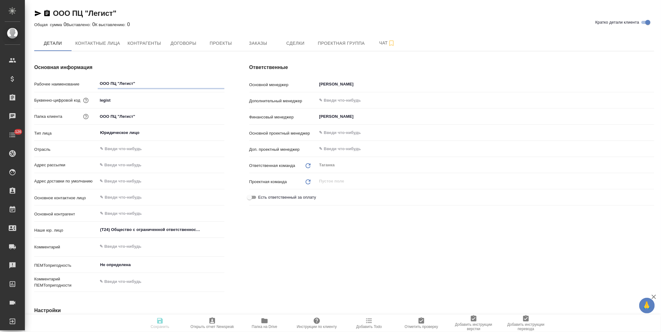
type textarea "x"
click at [186, 47] on span "Договоры" at bounding box center [183, 44] width 30 height 8
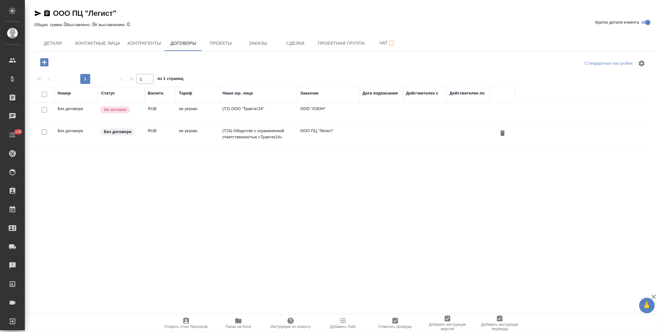
click at [271, 135] on td "(T24) Общество с ограниченной ответственностью «Трактат24»" at bounding box center [258, 136] width 78 height 22
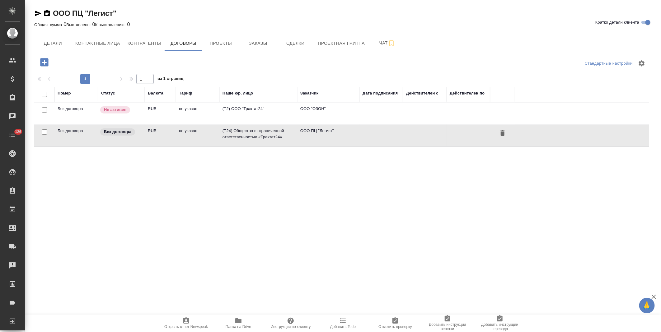
click at [271, 135] on td "(T24) Общество с ограниченной ответственностью «Трактат24»" at bounding box center [258, 136] width 78 height 22
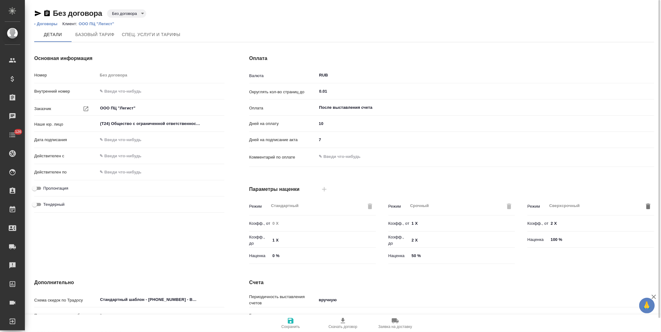
click at [133, 15] on body "🙏 .cls-1 fill:#fff; AWATERA [PERSON_NAME] Спецификации Заказы Чаты 126 Todo Про…" at bounding box center [330, 166] width 661 height 332
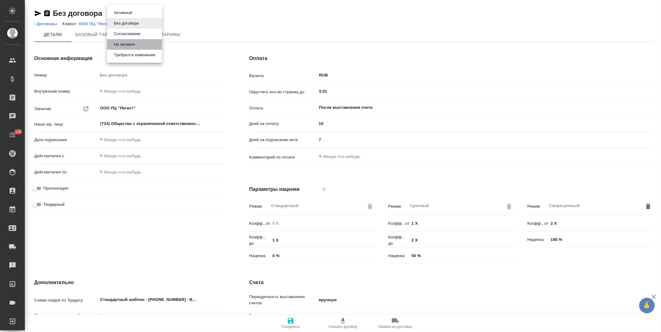
click at [134, 44] on button "Не активен" at bounding box center [124, 44] width 25 height 7
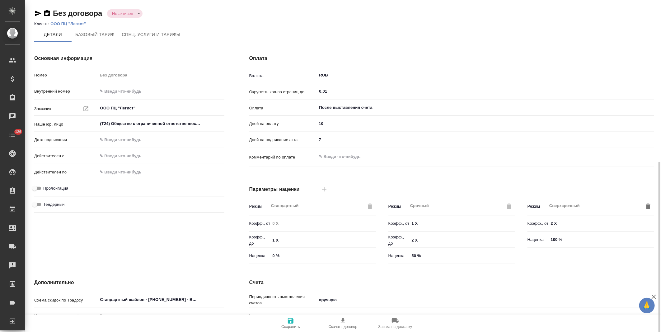
scroll to position [91, 0]
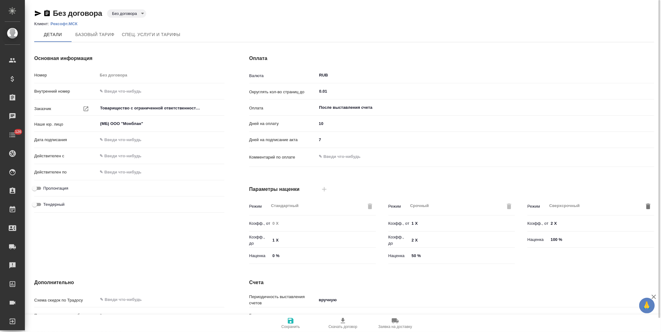
scroll to position [91, 0]
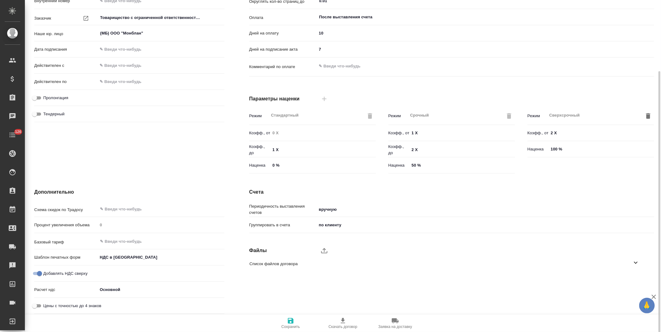
click at [139, 256] on body "🙏 .cls-1 fill:#fff; AWATERA [PERSON_NAME] Спецификации Заказы Чаты 126 Todo Про…" at bounding box center [330, 166] width 661 height 332
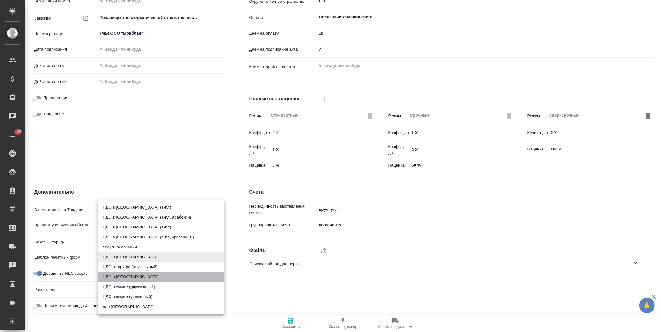
click at [132, 276] on li "НДС в [GEOGRAPHIC_DATA]" at bounding box center [161, 277] width 127 height 10
type input "russian2"
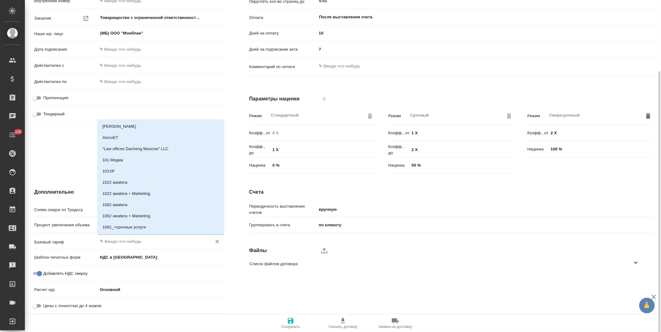
click at [137, 240] on input "text" at bounding box center [151, 241] width 102 height 7
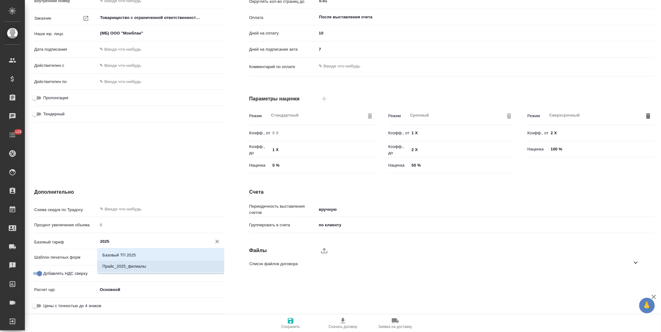
click at [134, 264] on p "Прайс_2025_филиалы" at bounding box center [124, 267] width 44 height 6
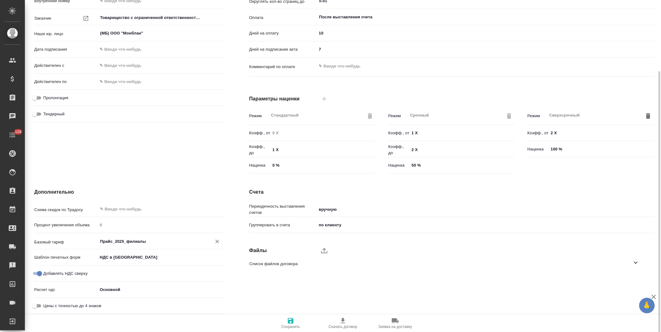
type input "Прайс_2025_филиалы"
click at [296, 324] on span "Сохранить" at bounding box center [290, 323] width 45 height 12
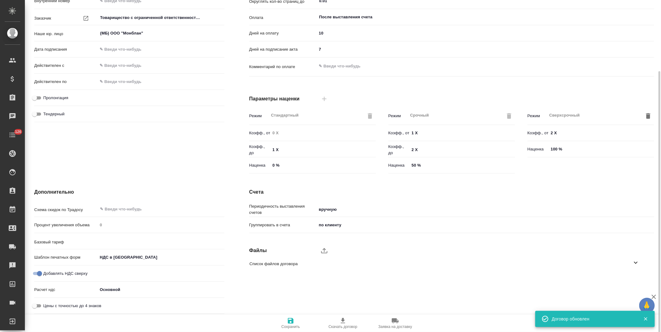
type input "Прайс_2025_филиалы"
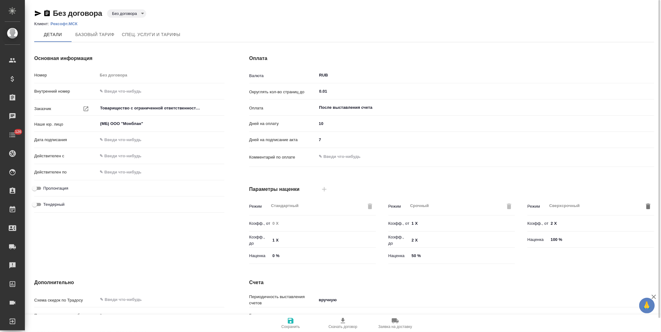
click at [75, 23] on p "Рексофт.МСК" at bounding box center [66, 23] width 32 height 5
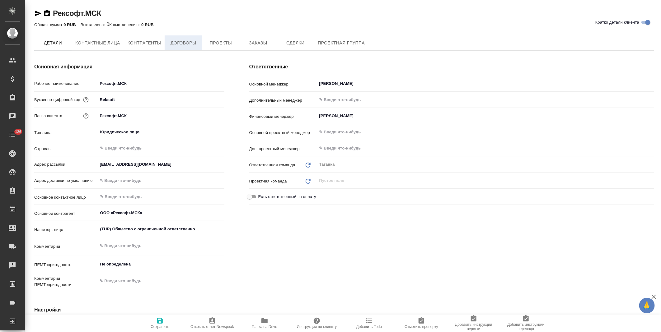
type textarea "x"
click at [189, 46] on span "Договоры" at bounding box center [183, 43] width 30 height 8
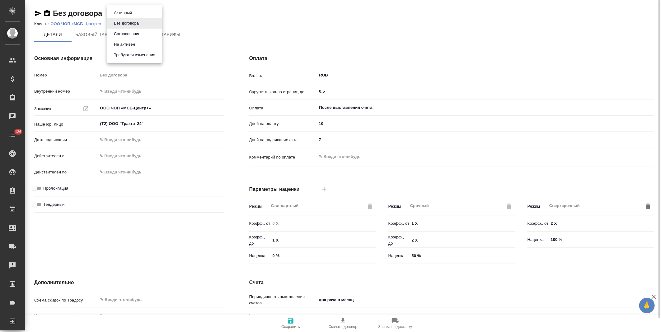
click at [134, 14] on body "🙏 .cls-1 fill:#fff; AWATERA Левченко Юлия Клиенты Спецификации Заказы Чаты 126 …" at bounding box center [330, 166] width 661 height 332
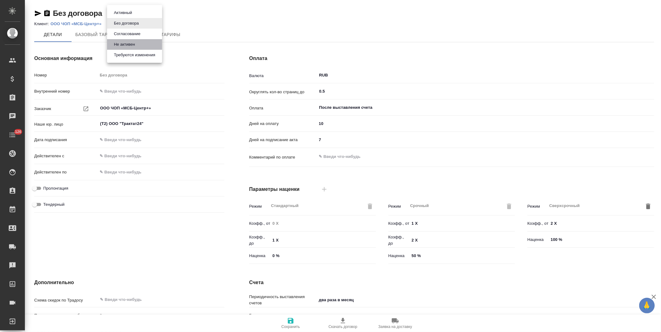
click at [134, 43] on button "Не активен" at bounding box center [124, 44] width 25 height 7
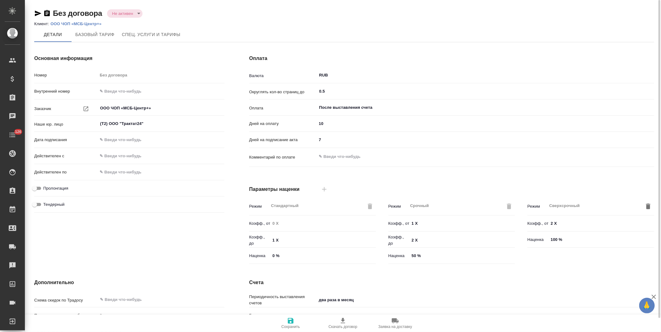
click at [86, 24] on p "ООО ЧОП «МСБ-Центр+»" at bounding box center [78, 23] width 56 height 5
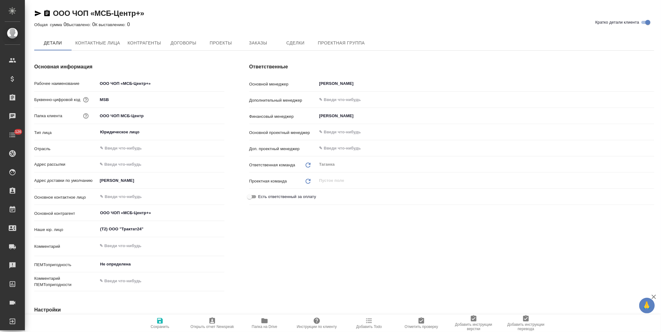
type textarea "x"
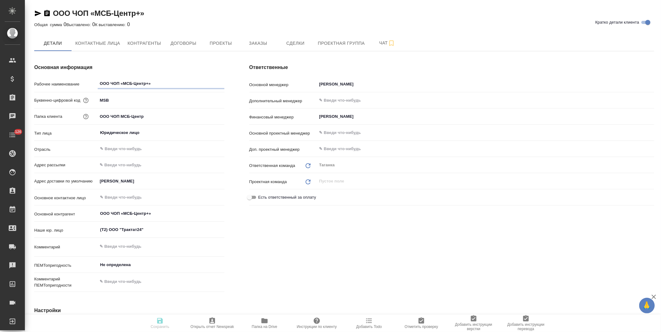
type textarea "x"
click at [187, 44] on span "Договоры" at bounding box center [183, 44] width 30 height 8
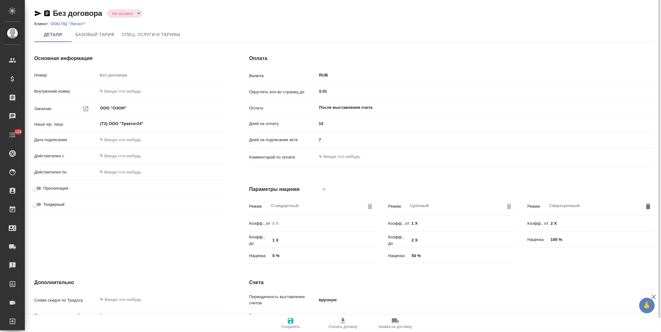
click at [53, 22] on p "ООО ПЦ "Легист"" at bounding box center [70, 23] width 40 height 5
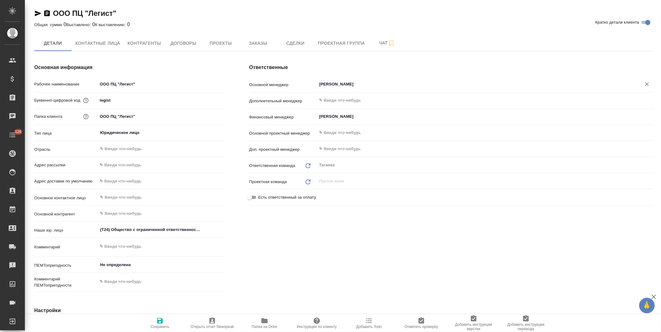
click at [362, 86] on input "[PERSON_NAME]" at bounding box center [475, 84] width 313 height 7
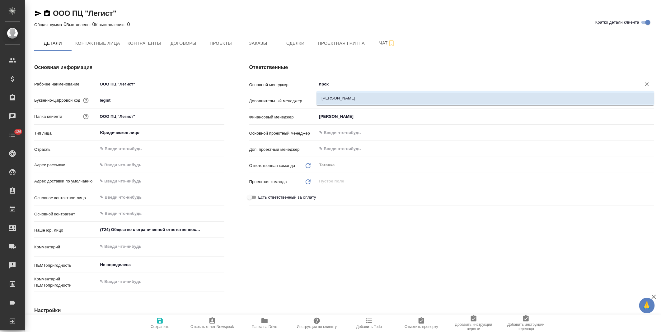
click at [362, 98] on li "Прохорова Анастасия" at bounding box center [485, 98] width 338 height 11
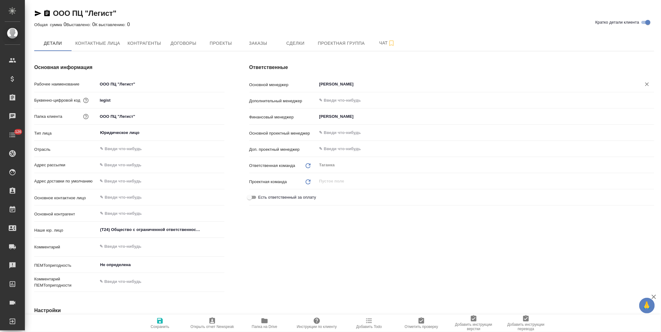
type input "Прохорова Анастасия"
drag, startPoint x: 163, startPoint y: 325, endPoint x: 173, endPoint y: 318, distance: 12.0
click at [164, 324] on span "Сохранить" at bounding box center [160, 323] width 45 height 12
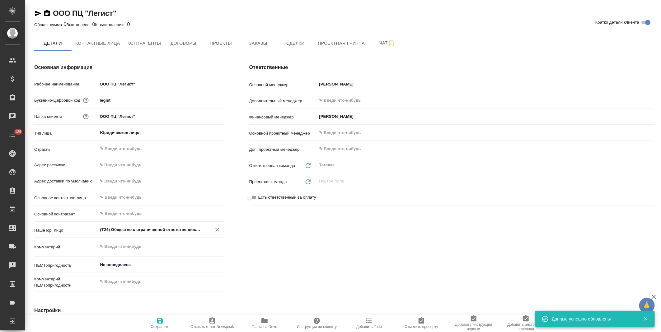
click at [215, 231] on icon "Очистить" at bounding box center [217, 230] width 6 height 6
click at [160, 327] on span "Сохранить" at bounding box center [160, 327] width 19 height 4
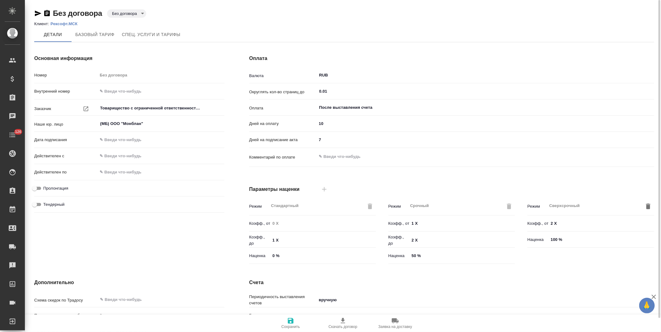
drag, startPoint x: 0, startPoint y: 0, endPoint x: 70, endPoint y: 24, distance: 73.7
click at [70, 24] on p "Рексофт.МСК" at bounding box center [66, 23] width 32 height 5
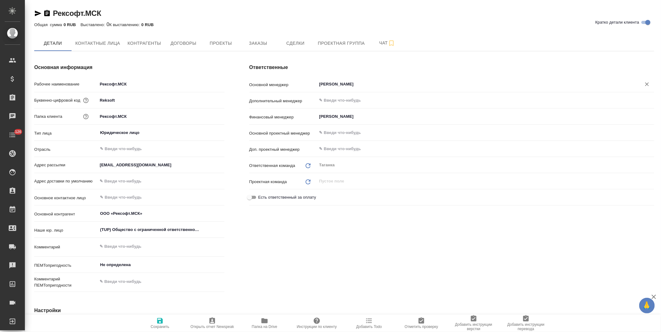
click at [358, 84] on input "[PERSON_NAME]" at bounding box center [475, 84] width 313 height 7
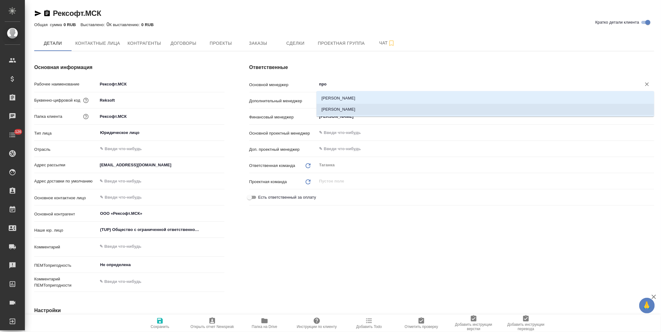
click at [357, 107] on li "[PERSON_NAME]" at bounding box center [485, 109] width 338 height 11
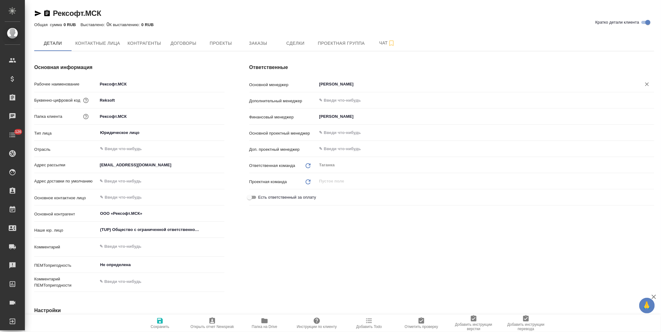
type input "[PERSON_NAME]"
click at [162, 325] on span "Сохранить" at bounding box center [160, 327] width 19 height 4
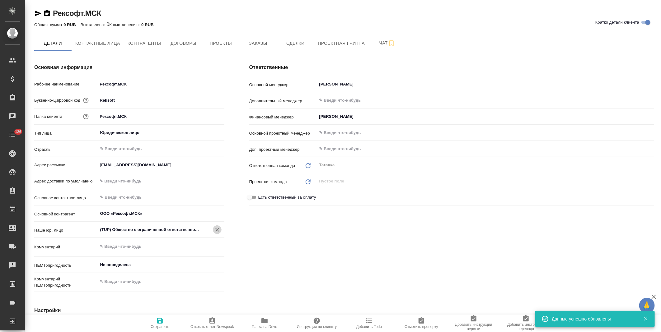
click at [214, 230] on icon "Очистить" at bounding box center [217, 230] width 6 height 6
click at [162, 324] on icon "button" at bounding box center [160, 321] width 6 height 6
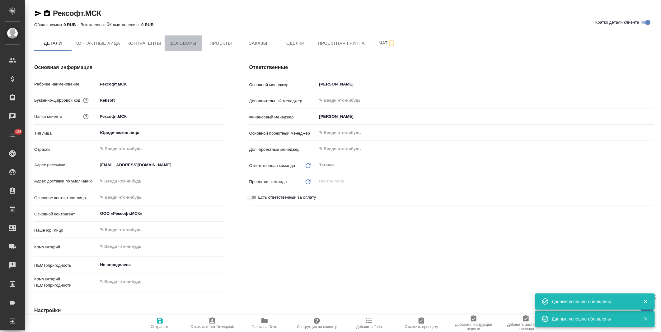
click at [199, 44] on button "Договоры" at bounding box center [183, 43] width 37 height 16
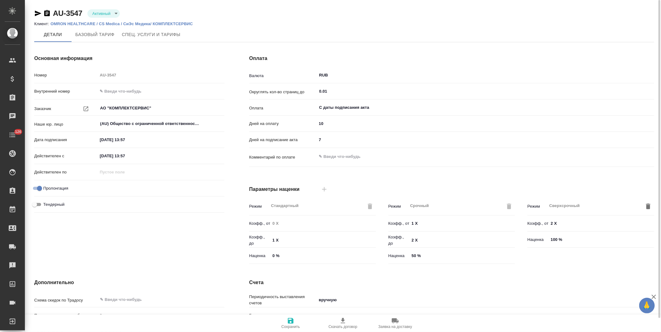
click at [116, 23] on p "OMRON HEALTHCARE / CS Medica / СиЭс Медика/ КОМПЛЕКТСЕРВИС" at bounding box center [123, 23] width 147 height 5
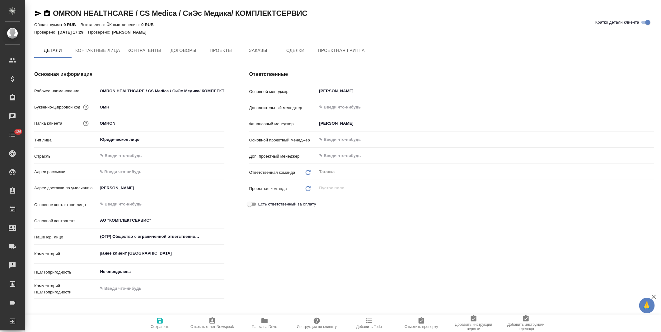
type textarea "x"
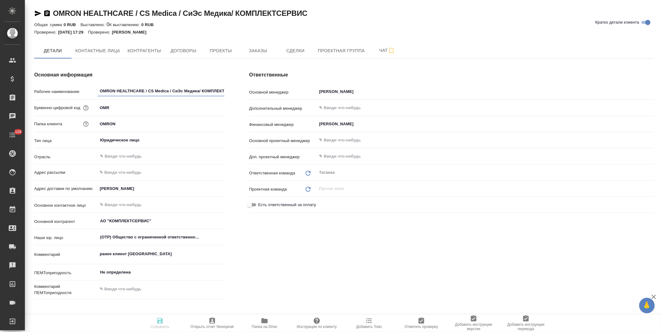
type textarea "x"
click at [332, 91] on input "[PERSON_NAME]" at bounding box center [475, 91] width 313 height 7
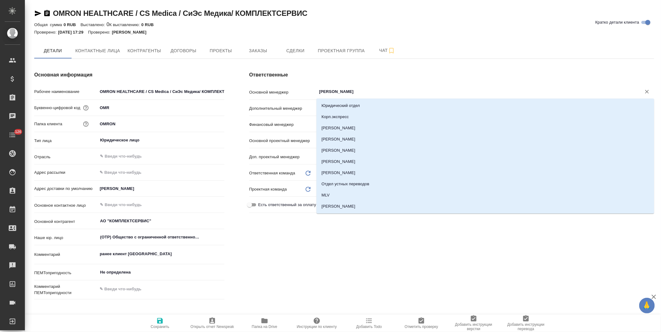
type textarea "x"
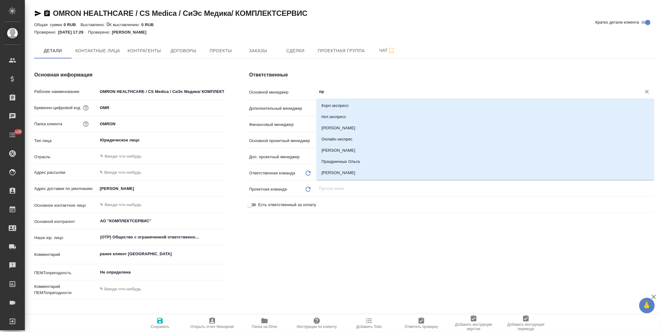
type input "про"
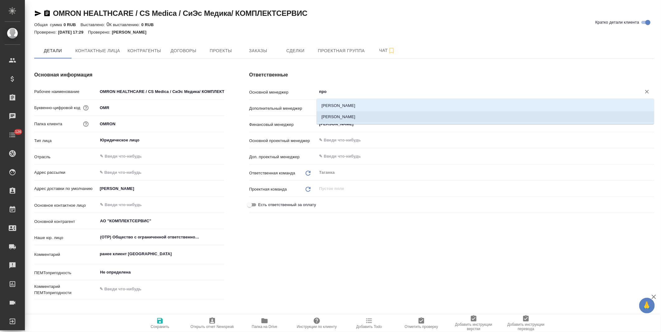
click at [339, 117] on li "[PERSON_NAME]" at bounding box center [485, 116] width 338 height 11
type textarea "x"
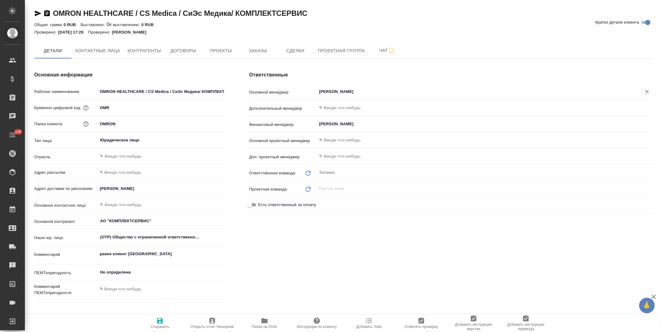
type input "[PERSON_NAME]"
click at [162, 321] on icon "button" at bounding box center [160, 321] width 6 height 6
type textarea "x"
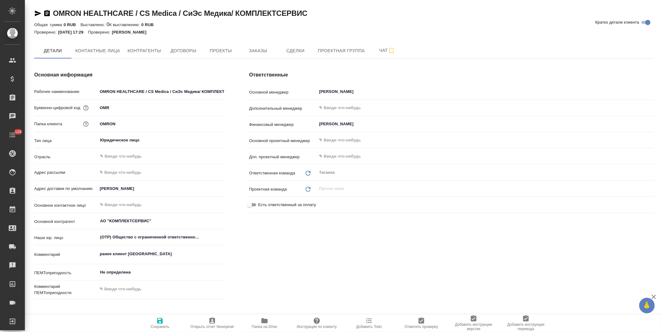
type textarea "x"
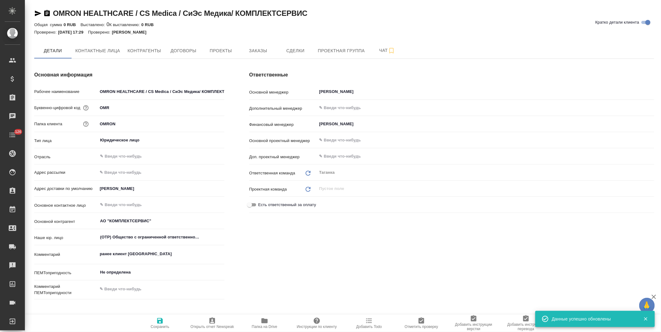
type textarea "x"
click at [264, 54] on button "Заказы" at bounding box center [257, 51] width 37 height 16
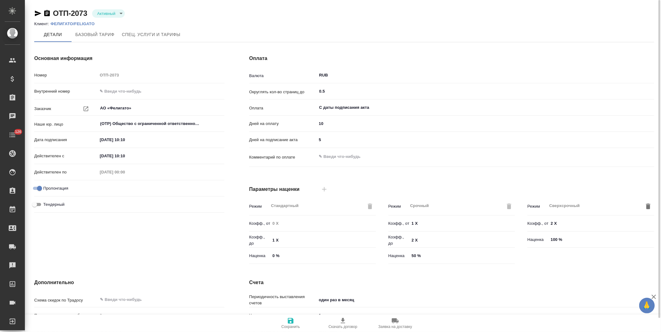
click at [62, 24] on p "ФЕЛИГАТО/FELIGATO" at bounding box center [74, 23] width 49 height 5
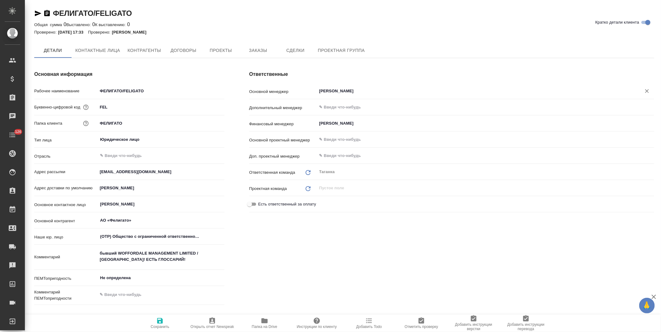
type textarea "x"
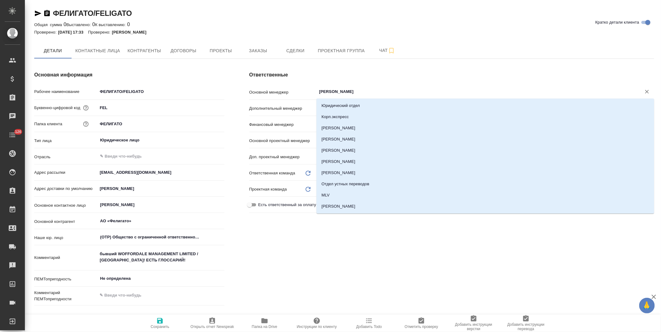
click at [341, 89] on input "Швыденко Алина" at bounding box center [475, 91] width 313 height 7
type textarea "x"
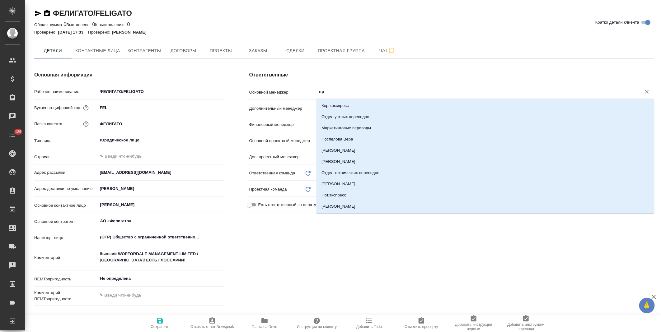
type input "про"
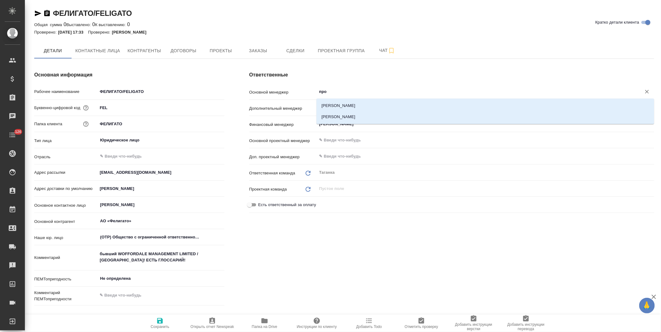
type textarea "x"
click at [337, 116] on li "Прохорова Анастасия" at bounding box center [485, 116] width 338 height 11
type textarea "x"
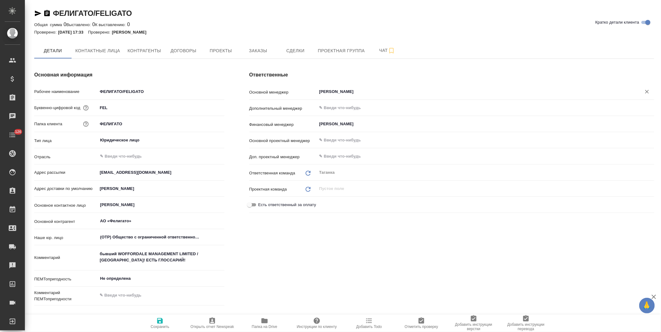
type input "Прохорова Анастасия"
click at [161, 322] on icon "button" at bounding box center [160, 321] width 6 height 6
type textarea "x"
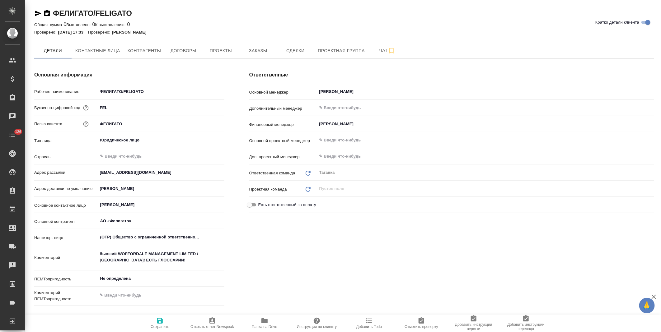
type textarea "x"
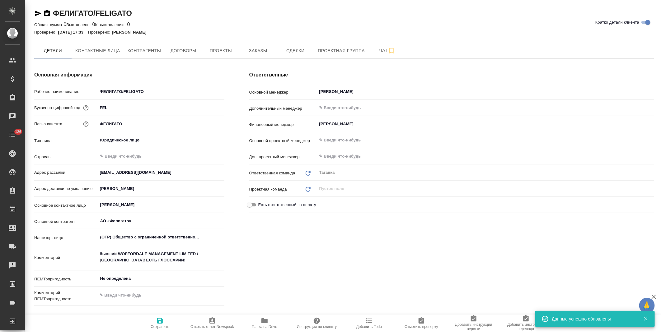
type textarea "x"
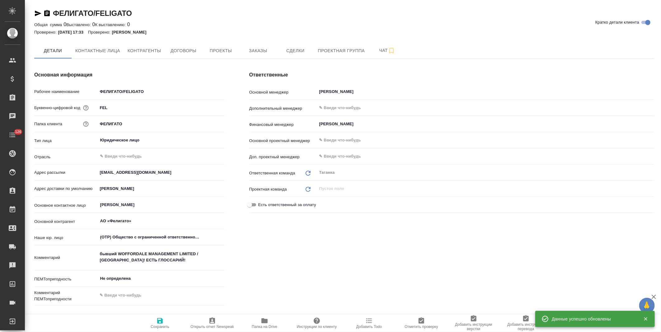
type textarea "x"
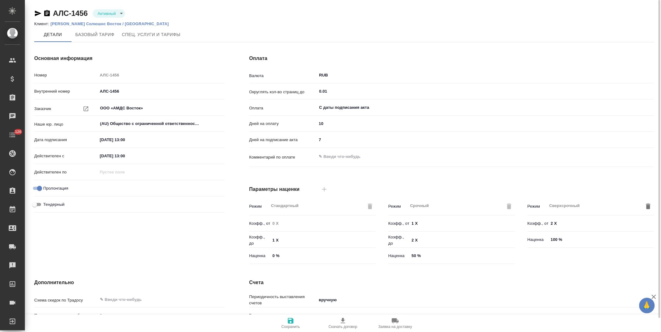
click at [105, 23] on p "[PERSON_NAME] Солюшнс Восток / [GEOGRAPHIC_DATA]" at bounding box center [111, 23] width 123 height 5
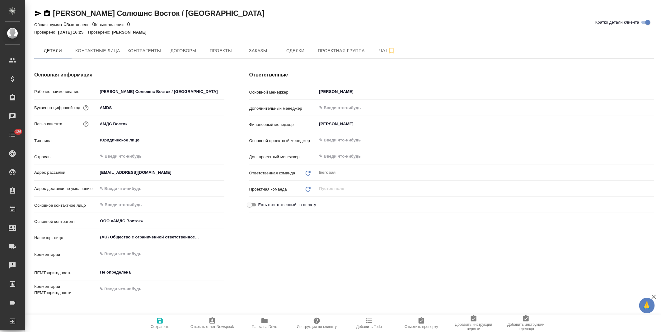
type textarea "x"
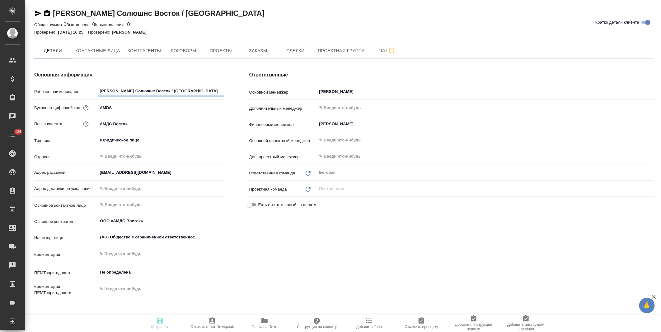
type textarea "x"
click at [254, 50] on span "Заказы" at bounding box center [258, 51] width 30 height 8
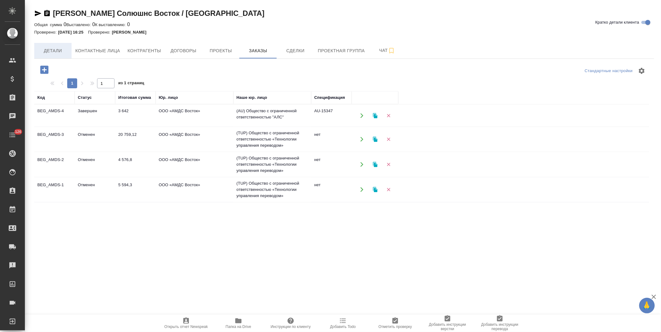
click at [59, 49] on span "Детали" at bounding box center [53, 51] width 30 height 8
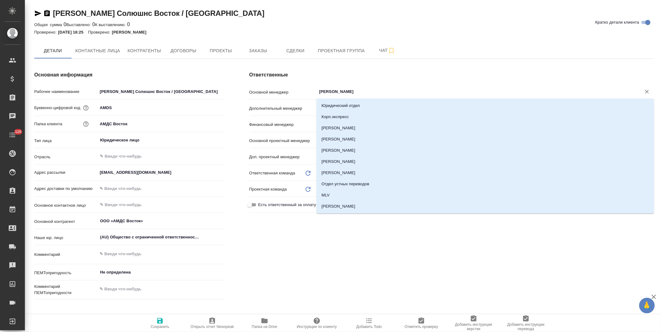
click at [349, 92] on input "Буранаева Карина" at bounding box center [475, 91] width 313 height 7
type textarea "x"
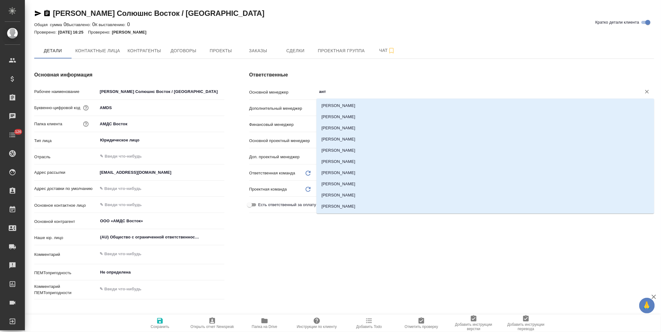
type input "анто"
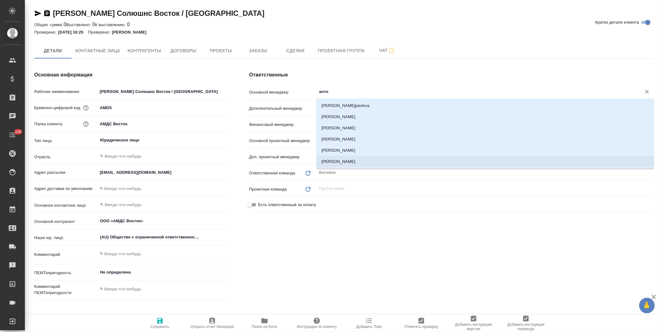
click at [352, 161] on li "Антонова Кристина" at bounding box center [485, 161] width 338 height 11
type textarea "x"
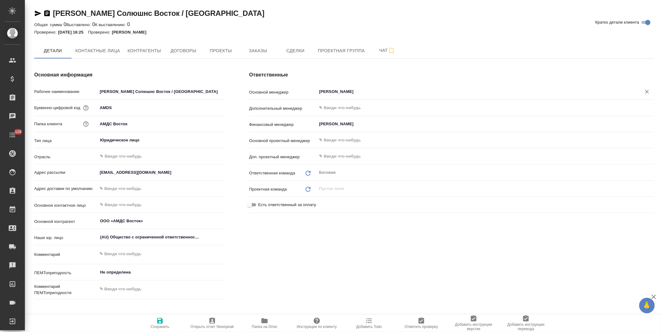
type input "Антонова Кристина"
click at [155, 325] on span "Сохранить" at bounding box center [160, 327] width 19 height 4
type textarea "x"
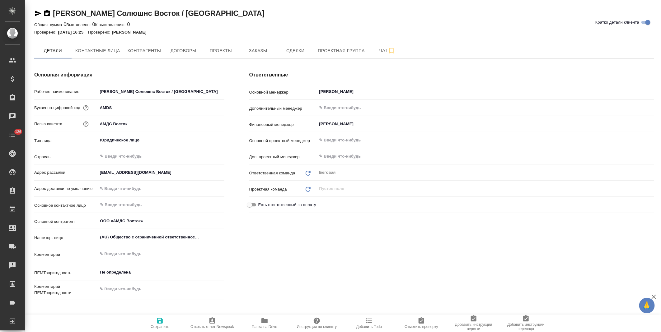
type textarea "x"
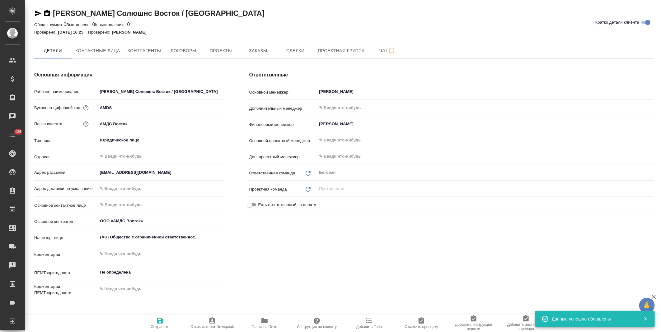
type textarea "x"
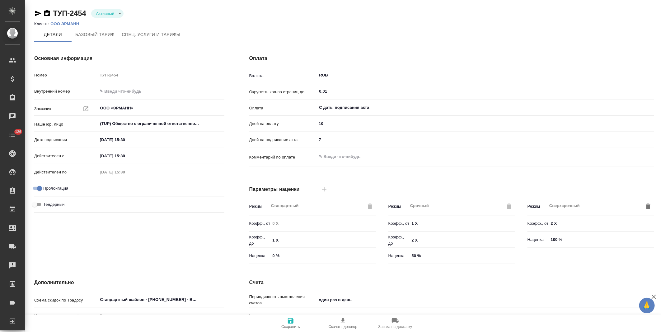
click at [76, 24] on p "ООО ЭРМАНН" at bounding box center [66, 23] width 33 height 5
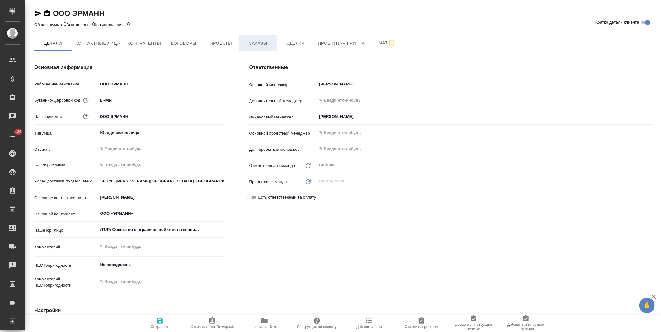
click at [257, 47] on span "Заказы" at bounding box center [258, 44] width 30 height 8
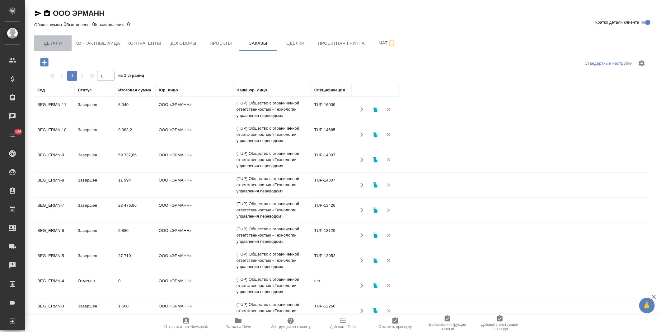
click at [58, 45] on span "Детали" at bounding box center [53, 44] width 30 height 8
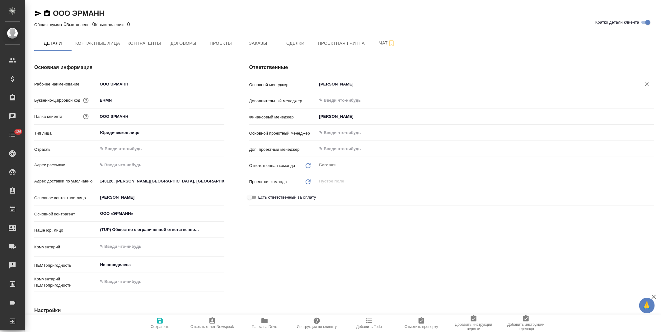
click at [329, 83] on input "[PERSON_NAME]" at bounding box center [475, 84] width 313 height 7
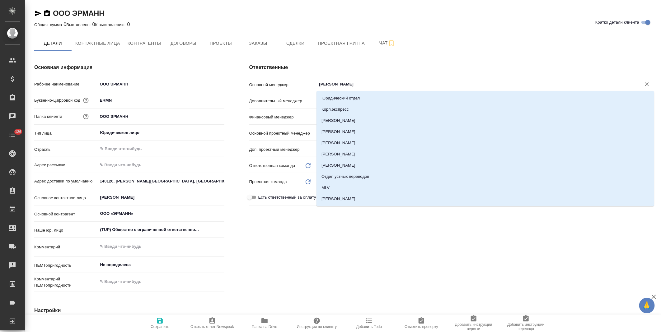
type textarea "x"
type input "анто"
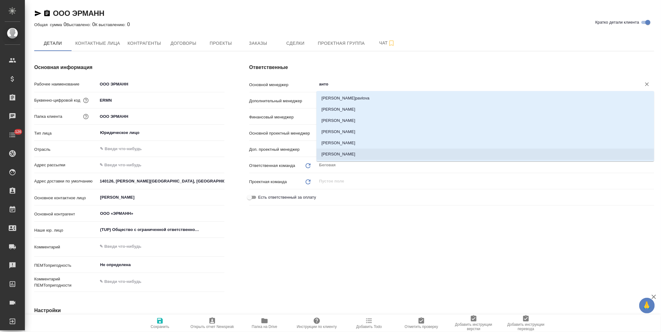
click at [341, 152] on li "[PERSON_NAME]" at bounding box center [485, 154] width 338 height 11
type textarea "x"
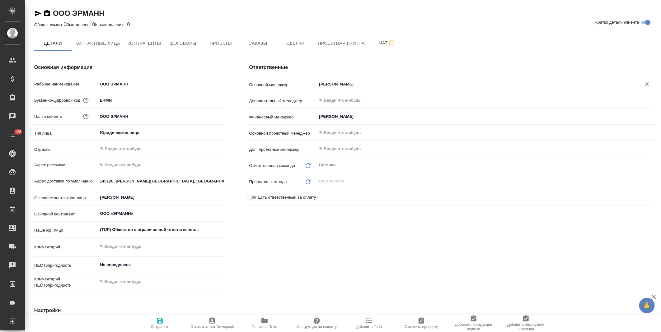
type input "[PERSON_NAME]"
click at [157, 327] on span "Сохранить" at bounding box center [160, 327] width 19 height 4
type textarea "x"
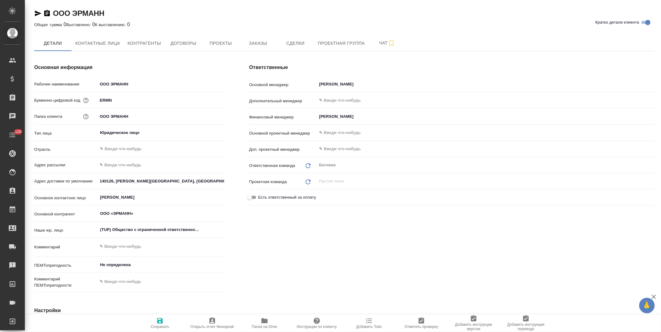
type textarea "x"
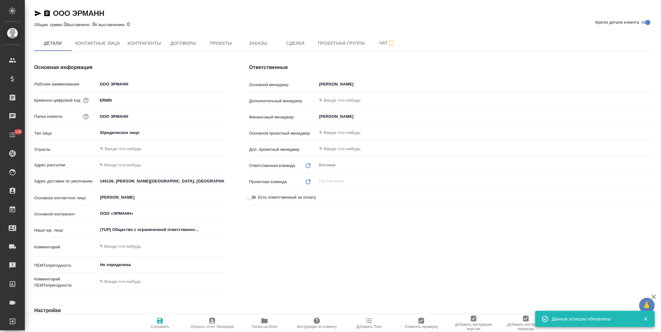
type textarea "x"
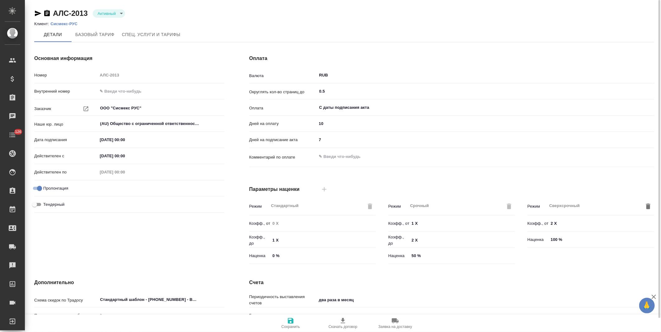
click at [63, 24] on p "Сисмекс-РУС" at bounding box center [66, 23] width 32 height 5
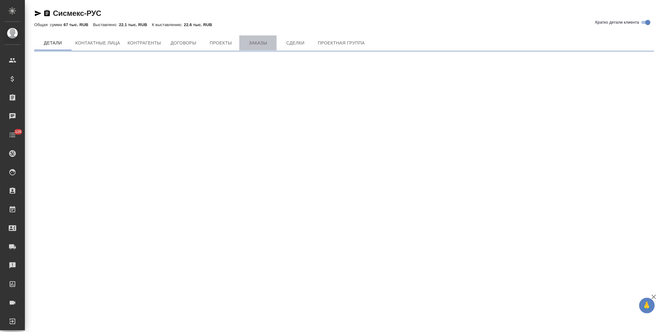
click at [258, 47] on button "Заказы" at bounding box center [257, 42] width 37 height 15
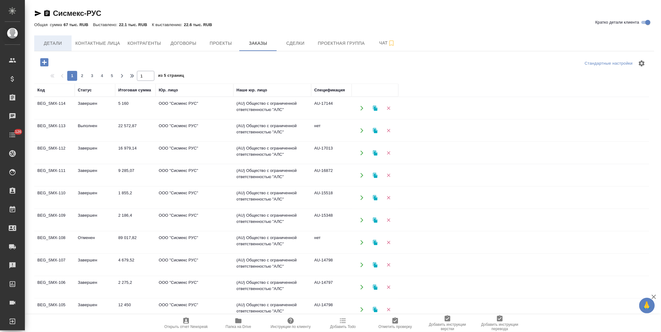
click at [58, 42] on span "Детали" at bounding box center [53, 44] width 30 height 8
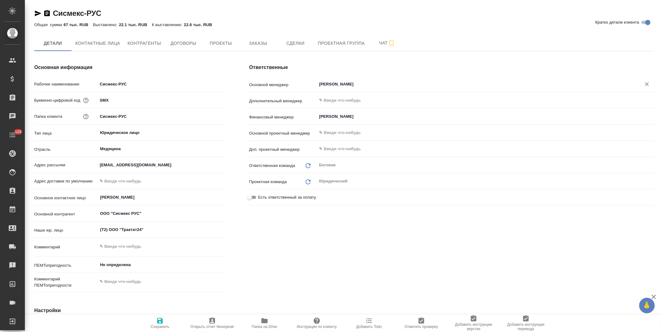
type textarea "x"
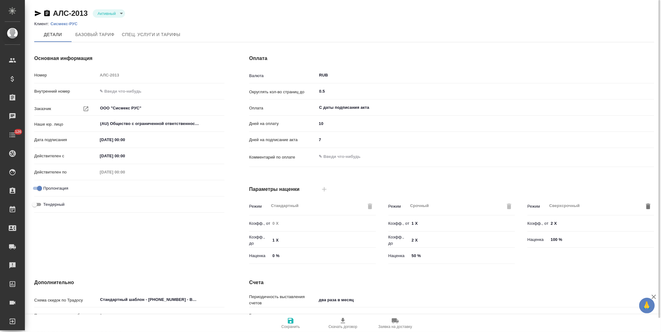
drag, startPoint x: 0, startPoint y: 0, endPoint x: 64, endPoint y: 25, distance: 69.0
click at [64, 25] on p "Сисмекс-РУС" at bounding box center [66, 23] width 32 height 5
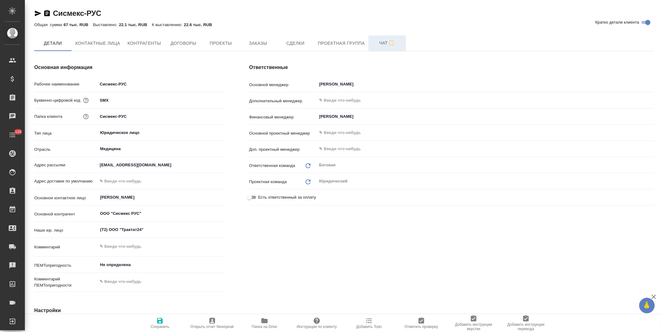
click at [371, 47] on button "Чат" at bounding box center [386, 43] width 37 height 16
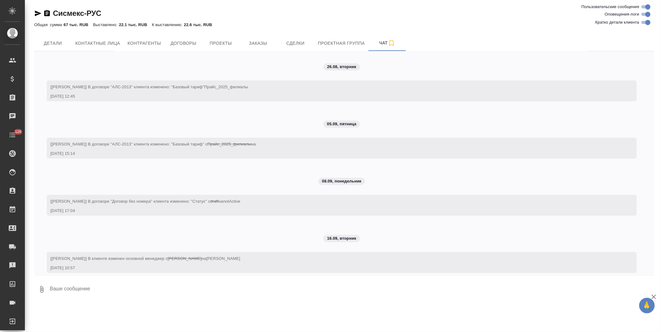
scroll to position [290, 0]
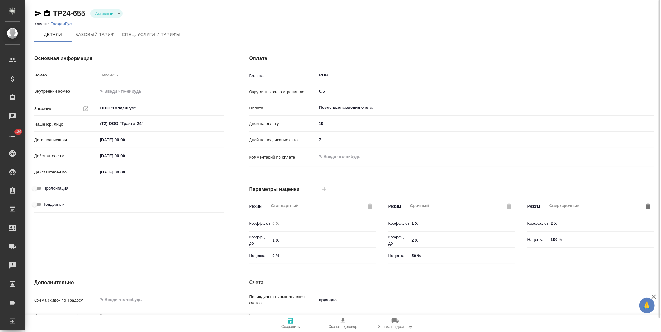
click at [65, 24] on p "ГолденГус" at bounding box center [63, 23] width 26 height 5
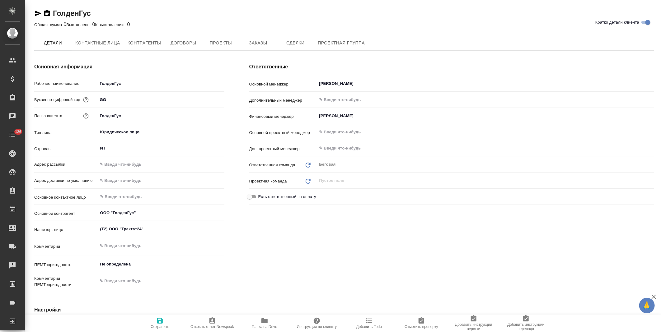
type textarea "x"
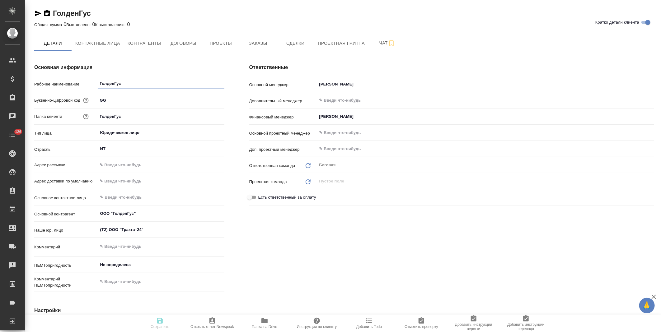
type textarea "x"
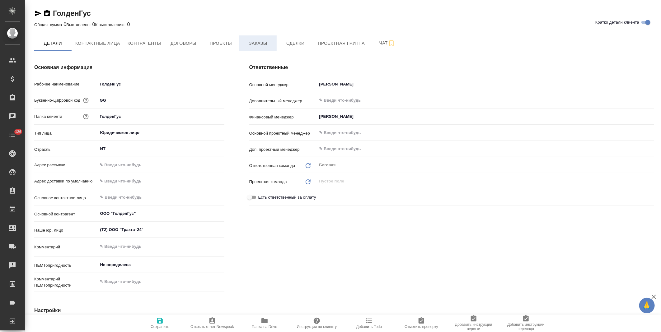
click at [252, 45] on span "Заказы" at bounding box center [258, 44] width 30 height 8
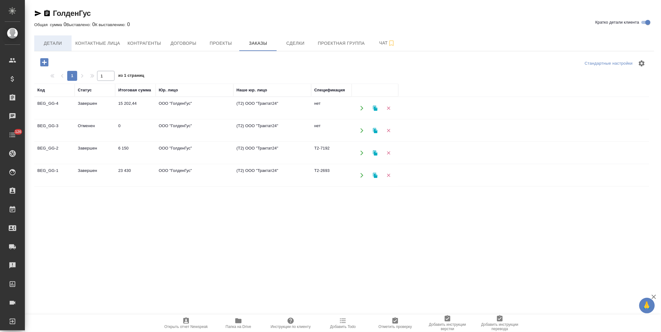
click at [59, 45] on span "Детали" at bounding box center [53, 44] width 30 height 8
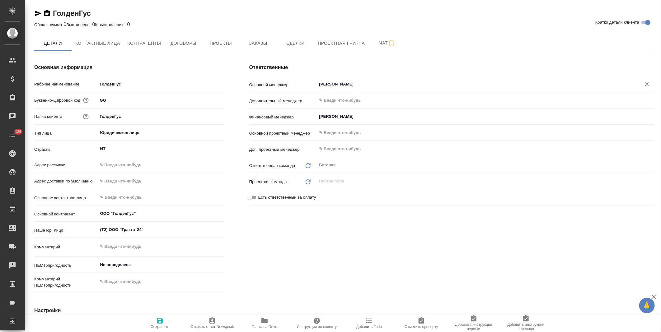
type textarea "x"
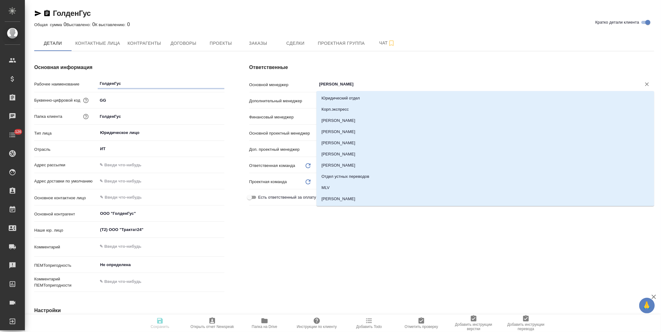
click at [336, 86] on input "[PERSON_NAME]" at bounding box center [475, 84] width 313 height 7
type textarea "x"
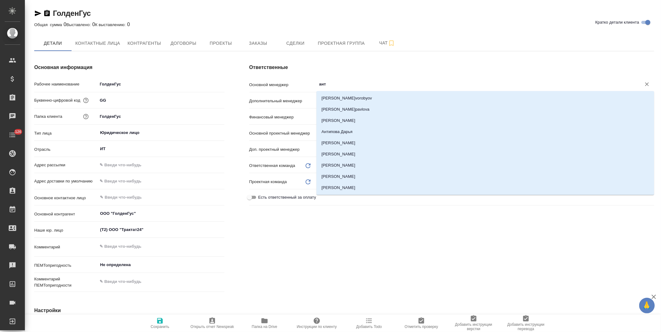
type input "анто"
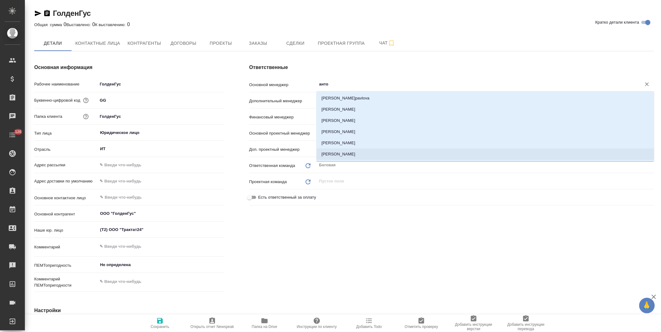
click at [341, 156] on li "[PERSON_NAME]" at bounding box center [485, 154] width 338 height 11
type textarea "x"
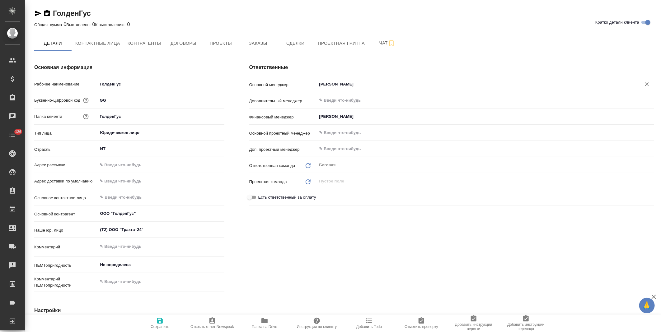
type input "[PERSON_NAME]"
click at [165, 321] on span "Сохранить" at bounding box center [160, 323] width 45 height 12
type textarea "x"
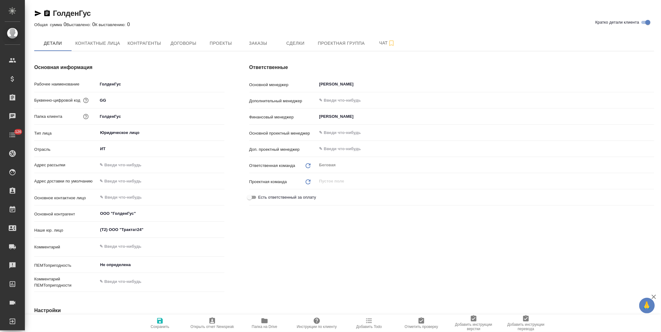
type textarea "x"
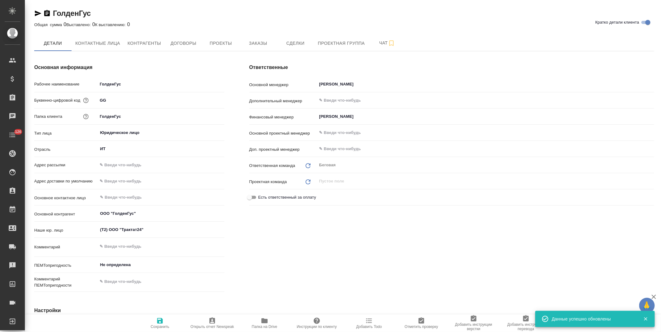
type textarea "x"
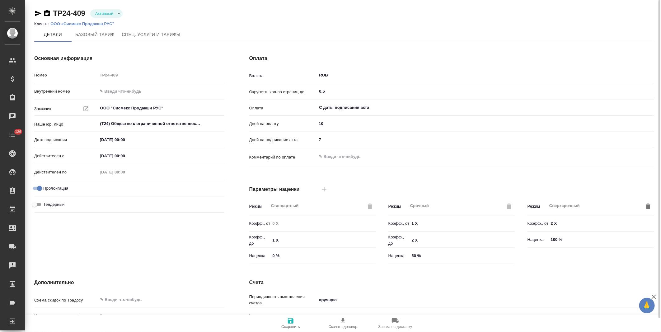
click at [80, 25] on p "ООО «Сисмекс Продакшн РУС"" at bounding box center [84, 23] width 68 height 5
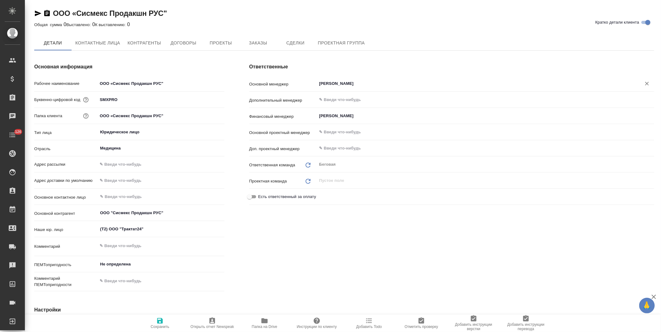
type textarea "x"
click at [352, 84] on input "[PERSON_NAME]" at bounding box center [475, 84] width 313 height 7
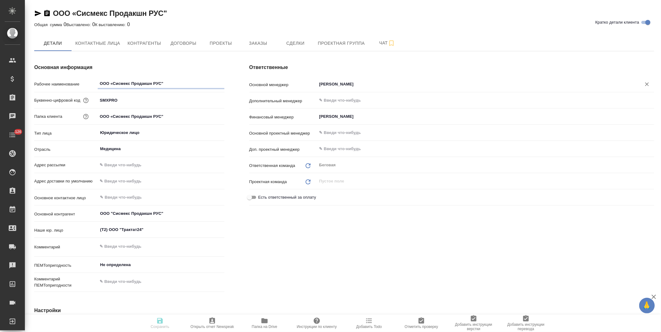
type textarea "x"
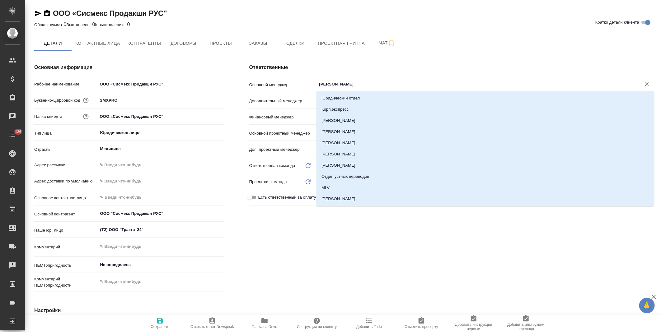
type textarea "x"
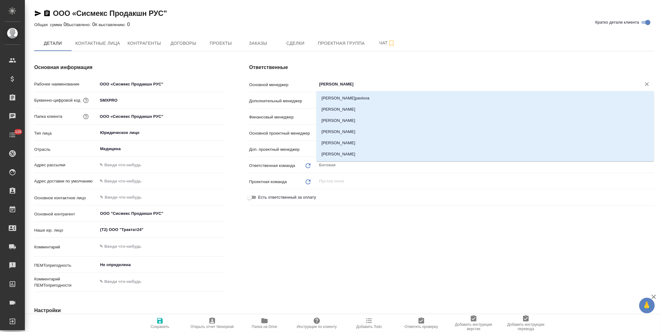
type input "антоно"
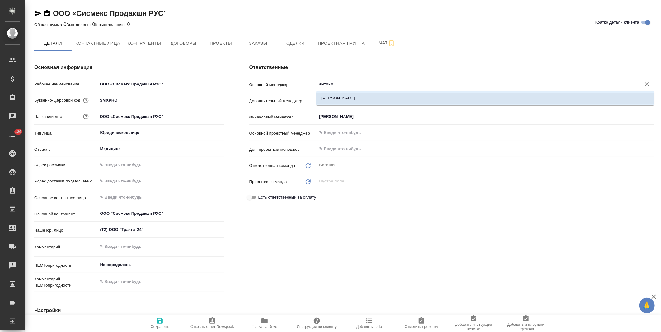
click at [350, 97] on li "[PERSON_NAME]" at bounding box center [485, 98] width 338 height 11
type textarea "x"
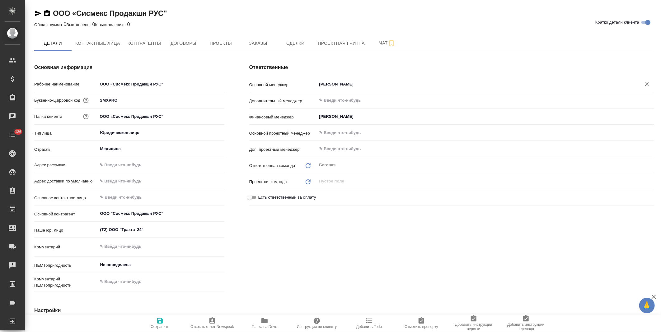
type input "Антонова Кристина"
click at [154, 330] on button "Сохранить" at bounding box center [160, 323] width 52 height 17
type textarea "x"
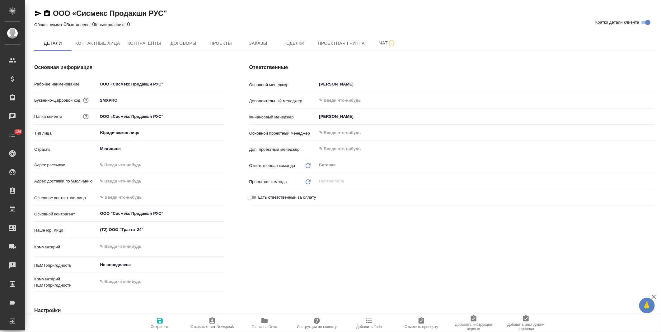
type textarea "x"
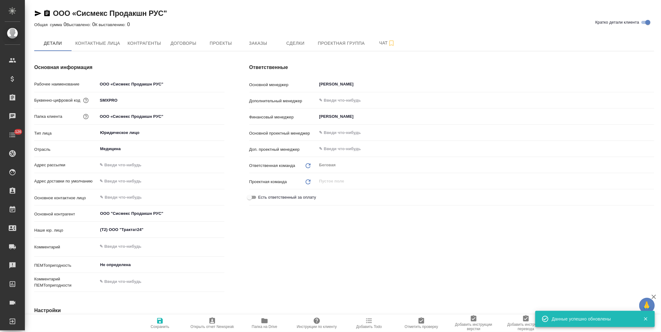
type textarea "x"
click at [257, 45] on span "Заказы" at bounding box center [258, 44] width 30 height 8
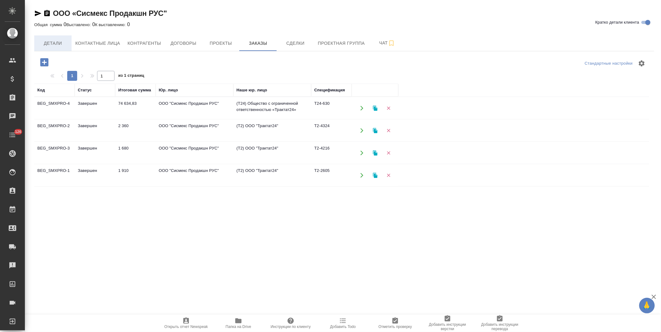
click at [60, 42] on span "Детали" at bounding box center [53, 44] width 30 height 8
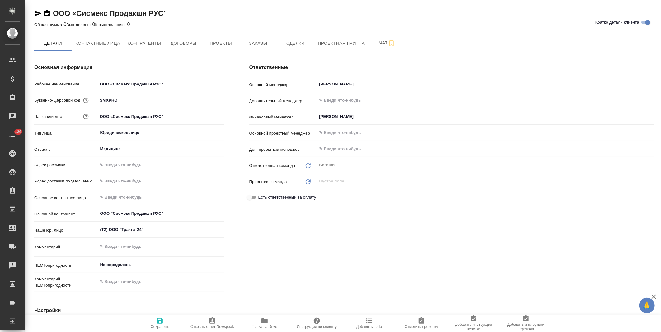
type textarea "x"
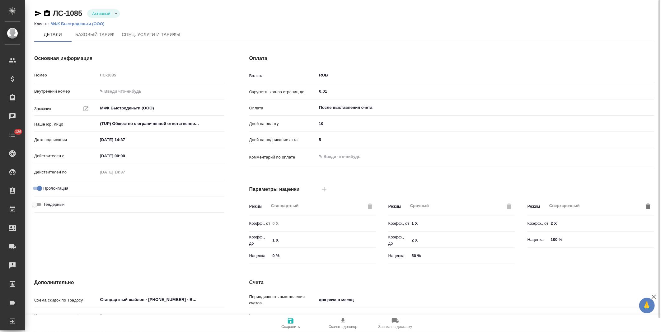
click at [90, 24] on p "МФК Быстроденьги (ООО)" at bounding box center [79, 23] width 59 height 5
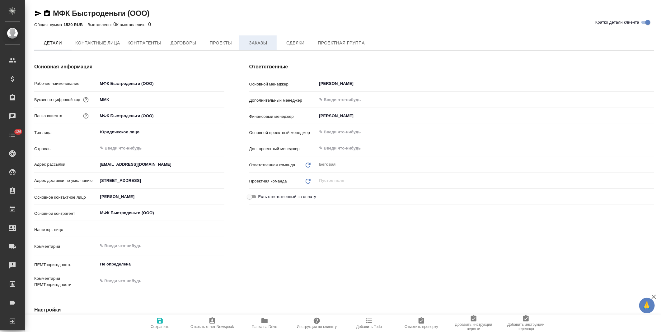
type textarea "x"
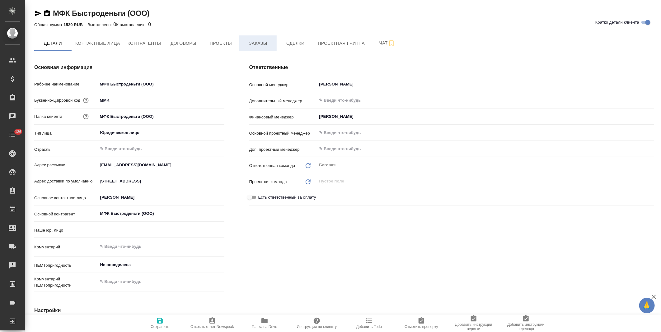
type textarea "x"
click at [264, 44] on span "Заказы" at bounding box center [258, 44] width 30 height 8
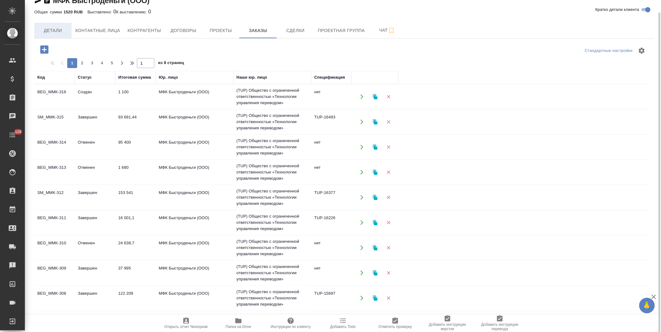
click at [51, 29] on span "Детали" at bounding box center [53, 31] width 30 height 8
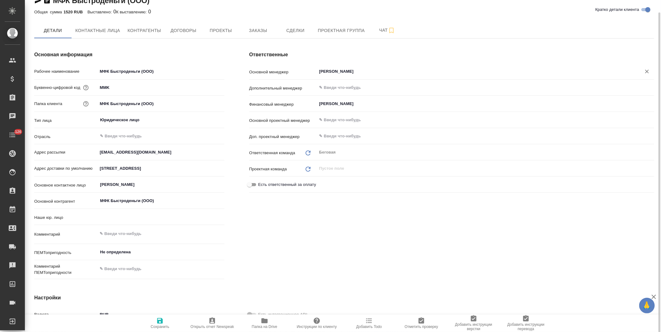
type textarea "x"
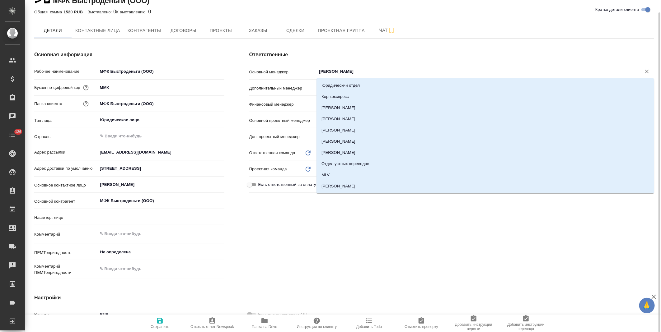
click at [334, 71] on input "Климова Полина" at bounding box center [475, 71] width 313 height 7
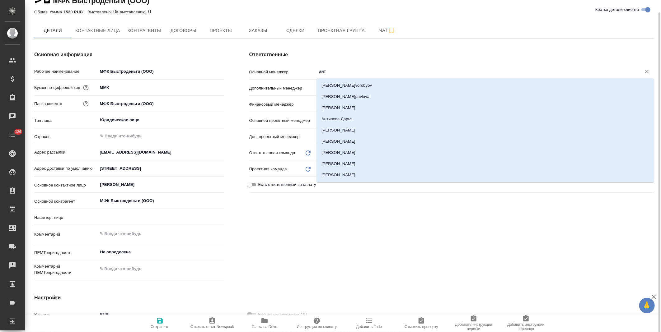
type input "анто"
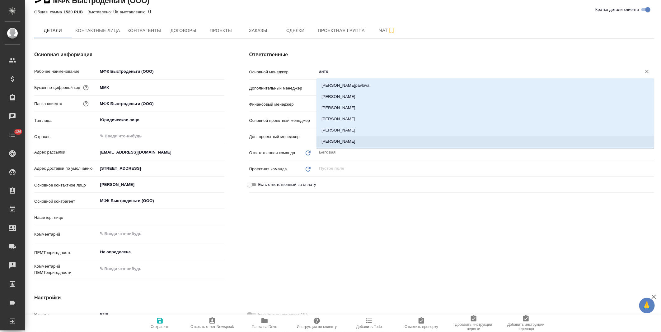
click at [342, 138] on li "Антонова Кристина" at bounding box center [485, 141] width 338 height 11
type textarea "x"
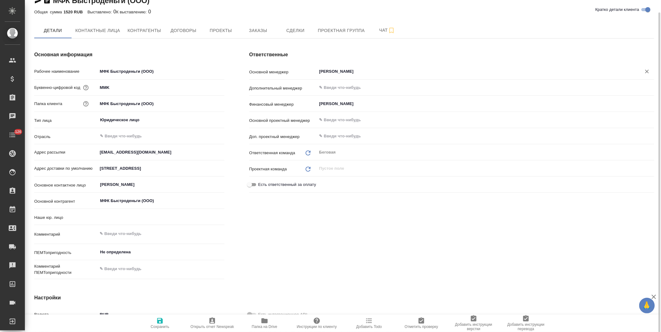
type input "Антонова Кристина"
click at [162, 320] on icon "button" at bounding box center [160, 321] width 6 height 6
type textarea "x"
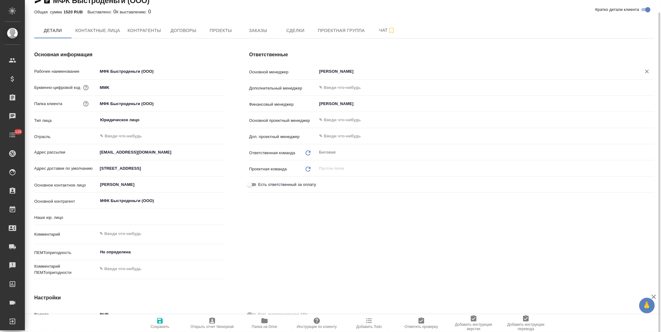
type textarea "x"
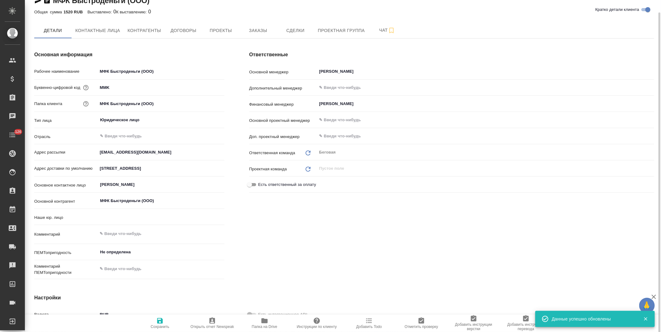
type textarea "x"
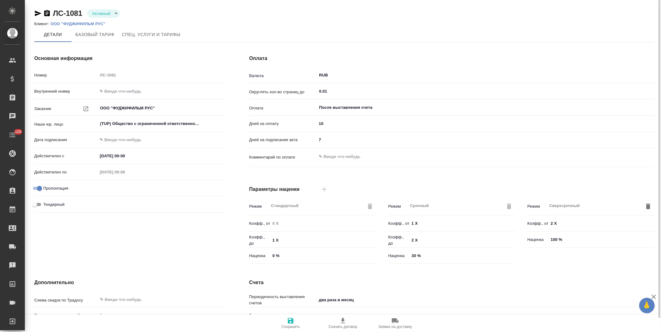
click at [80, 22] on p "ООО "ФУДЖИФИЛЬМ РУС"" at bounding box center [79, 23] width 59 height 5
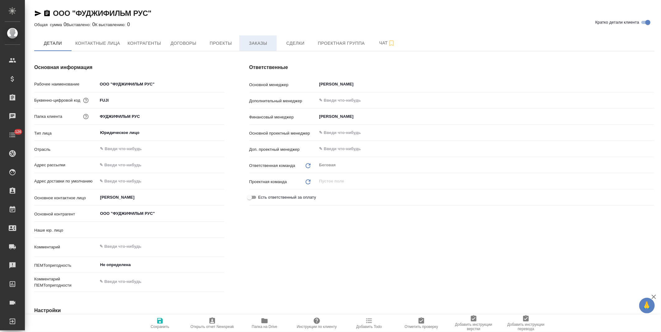
click at [262, 45] on span "Заказы" at bounding box center [258, 44] width 30 height 8
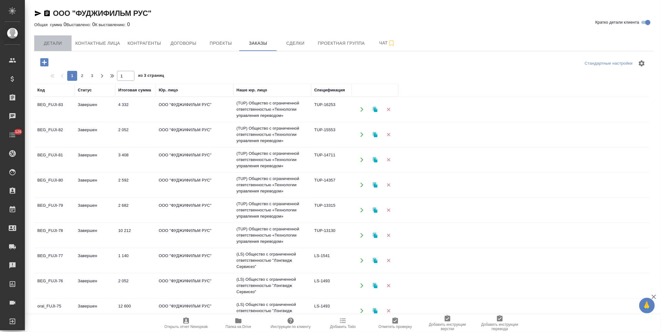
click at [55, 45] on span "Детали" at bounding box center [53, 44] width 30 height 8
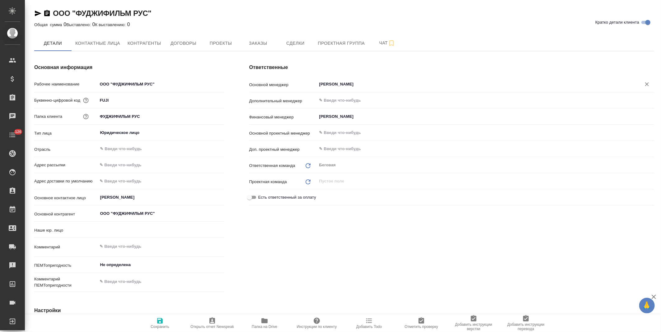
click at [339, 87] on input "Климова Полина" at bounding box center [475, 84] width 313 height 7
type textarea "x"
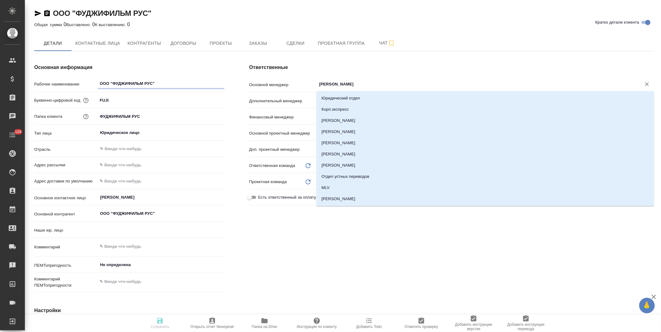
type textarea "x"
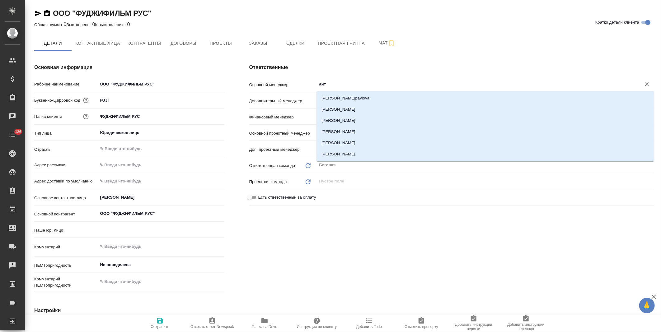
type input "анто"
click at [331, 156] on li "[PERSON_NAME]" at bounding box center [485, 154] width 338 height 11
type textarea "x"
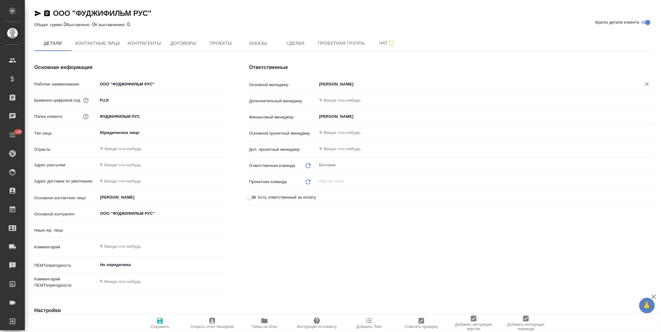
type input "Антонова Кристина"
click at [159, 322] on icon "button" at bounding box center [160, 321] width 6 height 6
type textarea "x"
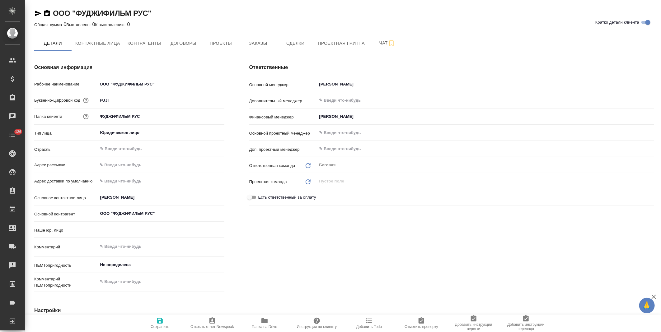
type textarea "x"
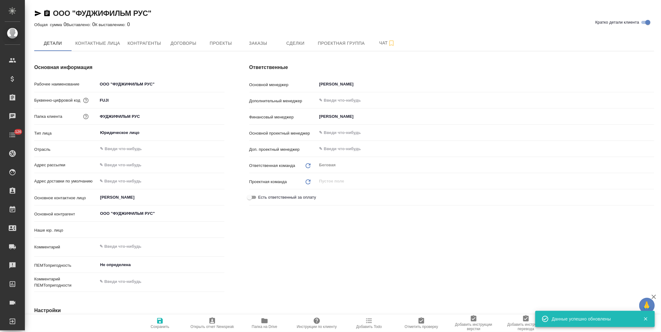
type textarea "x"
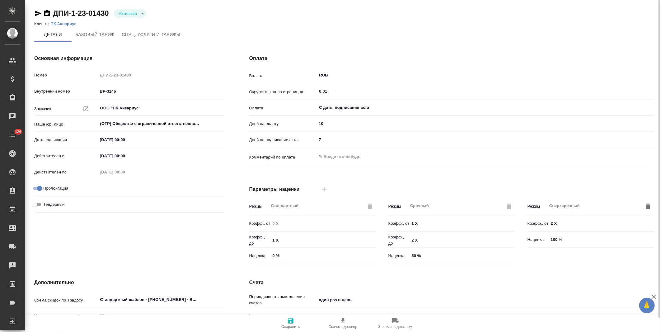
click at [62, 24] on p "ПК Аквариус" at bounding box center [65, 23] width 30 height 5
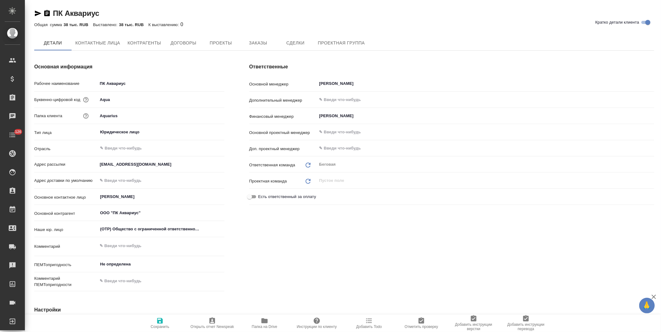
type textarea "x"
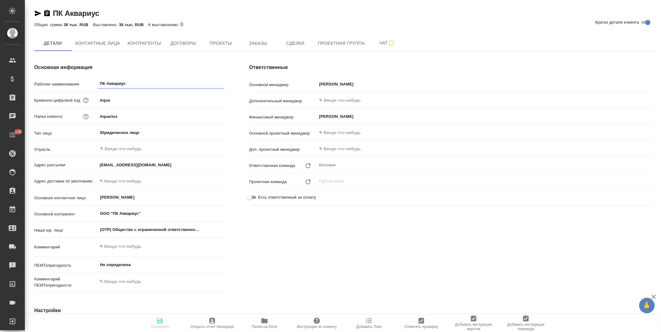
type textarea "x"
click at [262, 41] on span "Заказы" at bounding box center [258, 44] width 30 height 8
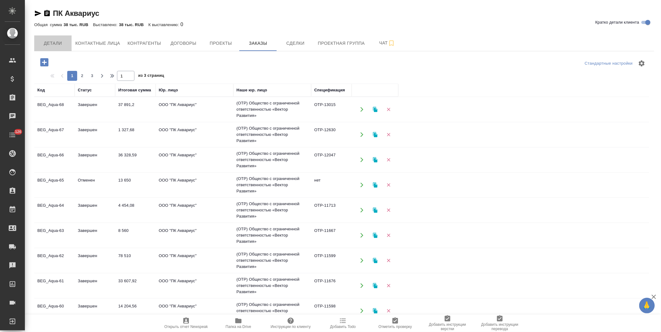
click at [55, 46] on span "Детали" at bounding box center [53, 44] width 30 height 8
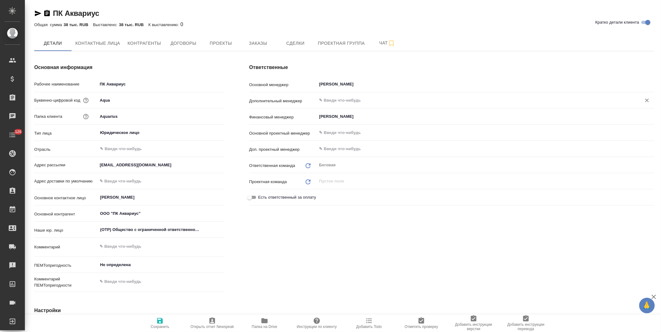
type textarea "x"
click at [337, 84] on input "Костина Екатерина" at bounding box center [475, 84] width 313 height 7
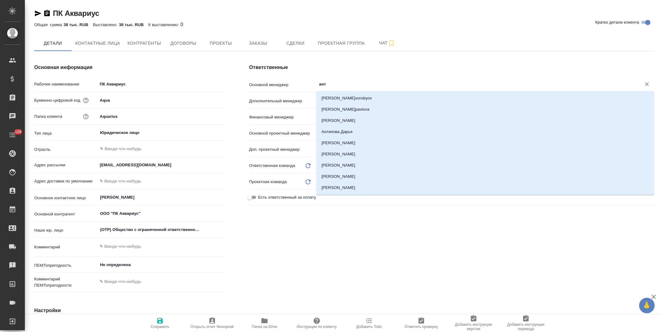
type input "анто"
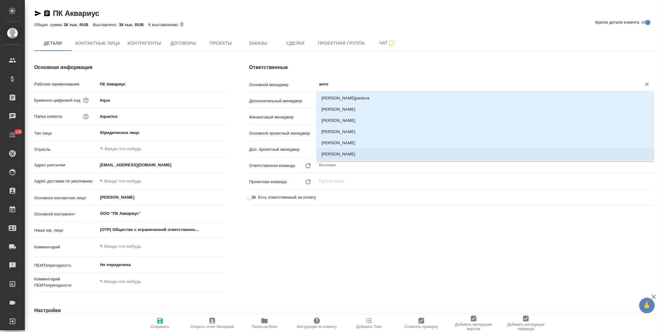
click at [352, 156] on li "[PERSON_NAME]" at bounding box center [485, 154] width 338 height 11
type textarea "x"
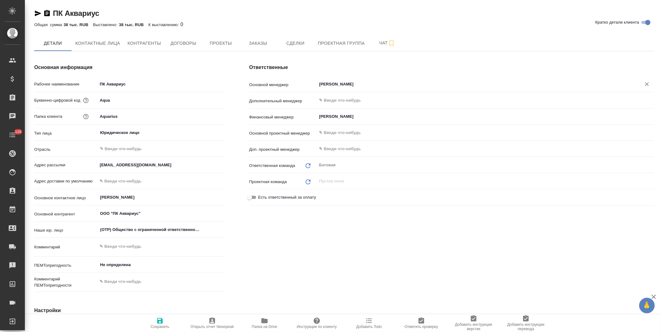
type input "[PERSON_NAME]"
click at [159, 327] on span "Сохранить" at bounding box center [160, 327] width 19 height 4
type textarea "x"
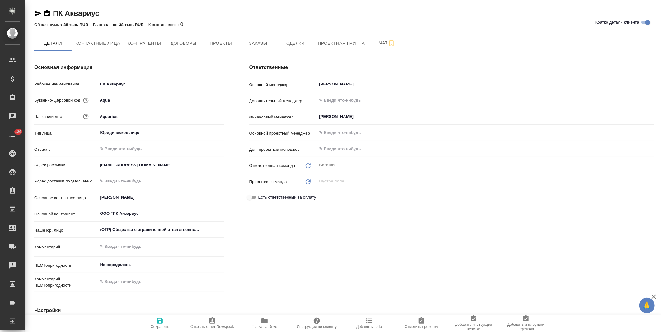
type textarea "x"
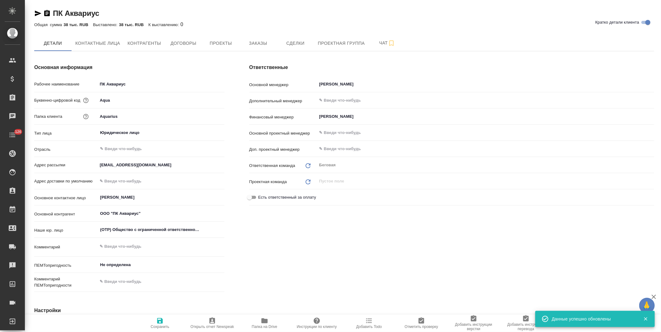
type textarea "x"
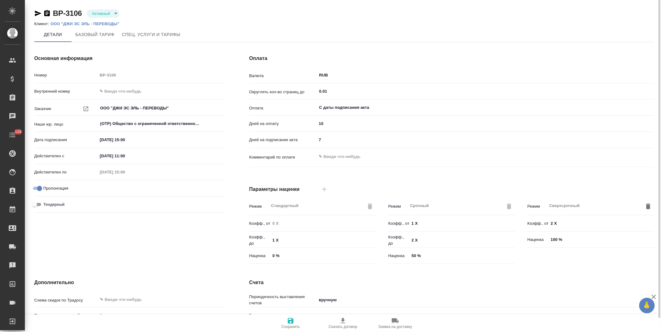
click at [75, 23] on p "ООО "ДЖИ ЭС ЭЛЬ - ПЕРЕВОДЫ"" at bounding box center [86, 23] width 73 height 5
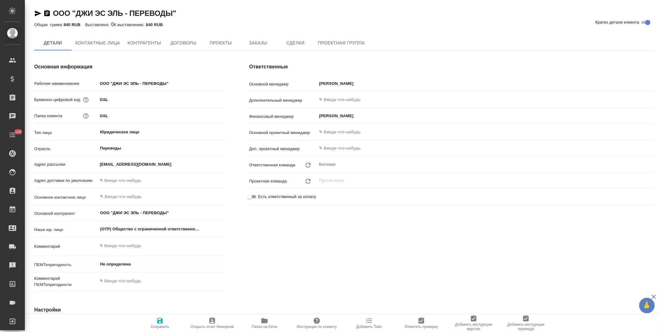
type textarea "x"
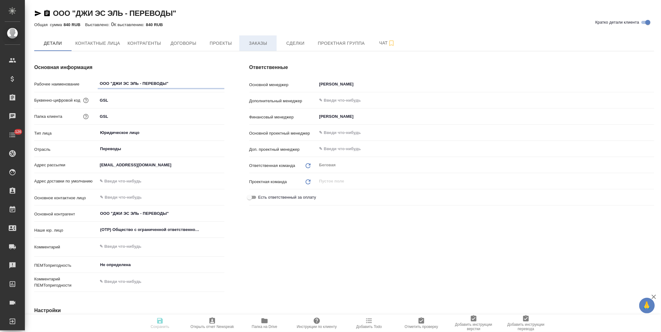
type textarea "x"
click at [267, 47] on span "Заказы" at bounding box center [258, 44] width 30 height 8
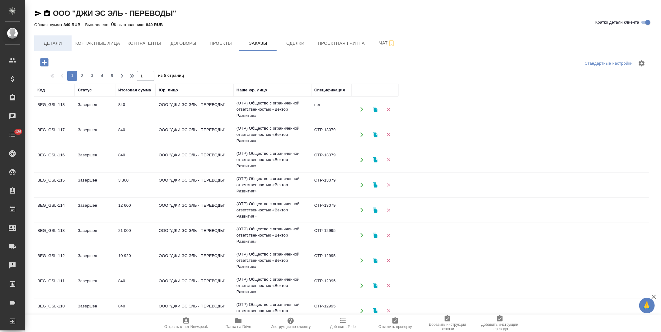
click at [54, 43] on span "Детали" at bounding box center [53, 44] width 30 height 8
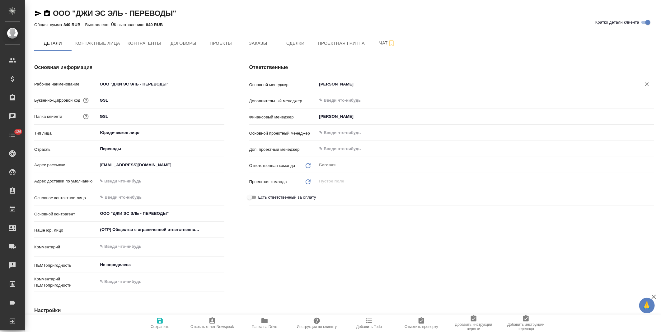
click at [335, 83] on input "Яремчук Полина" at bounding box center [475, 84] width 313 height 7
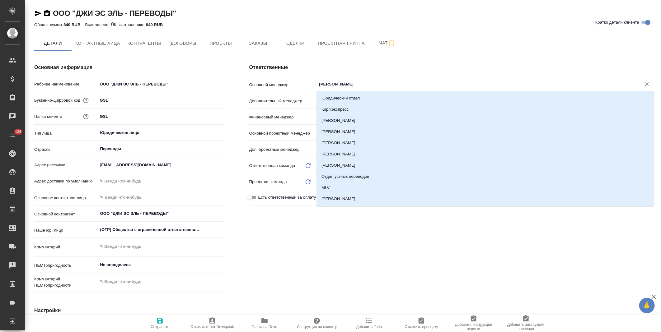
type textarea "x"
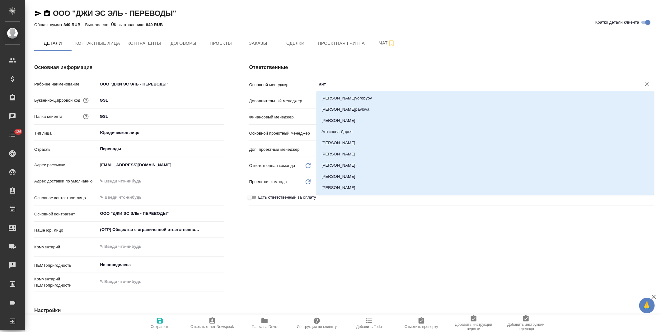
type input "анто"
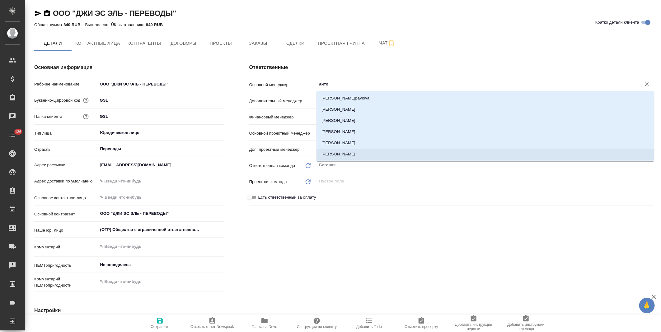
click at [349, 154] on li "Антонова Кристина" at bounding box center [485, 154] width 338 height 11
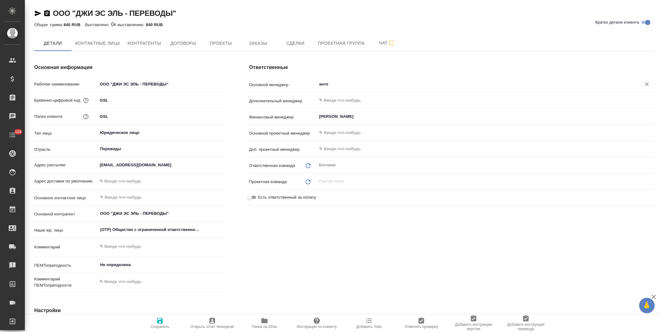
type textarea "x"
type input "Антонова Кристина"
click at [163, 328] on span "Сохранить" at bounding box center [160, 327] width 19 height 4
type textarea "x"
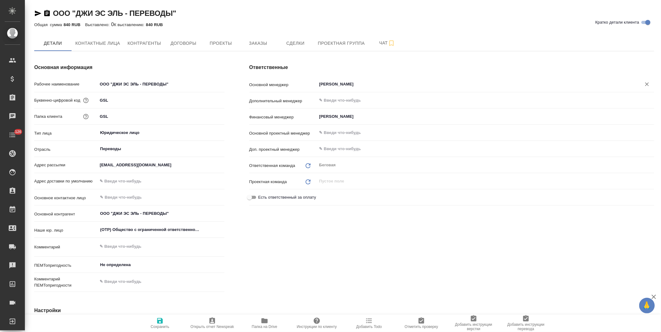
type textarea "x"
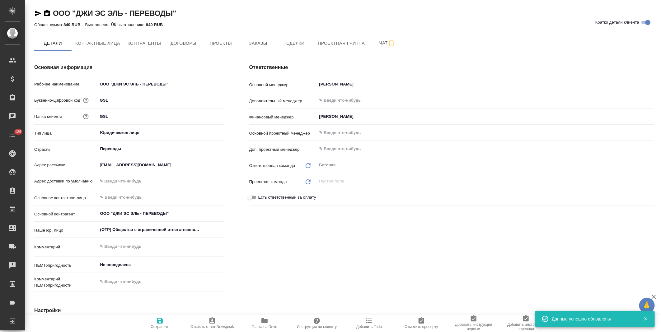
type textarea "x"
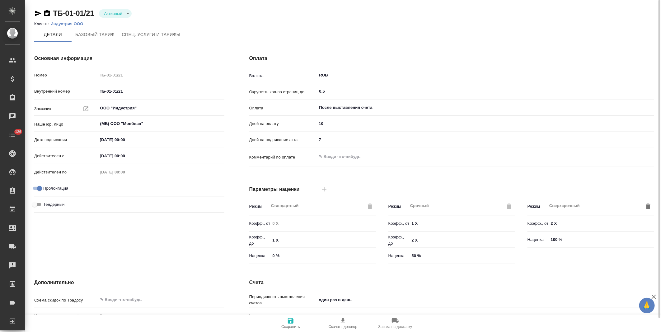
click at [70, 24] on p "Индустрия ООО" at bounding box center [68, 23] width 37 height 5
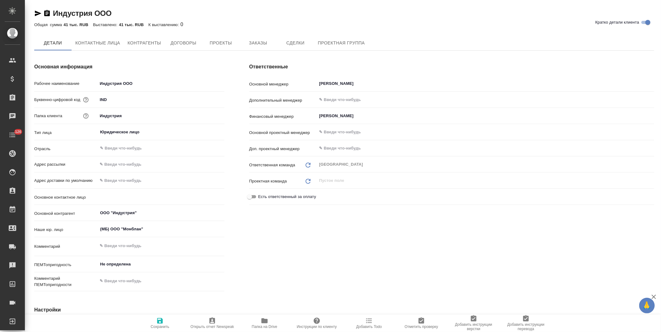
type textarea "x"
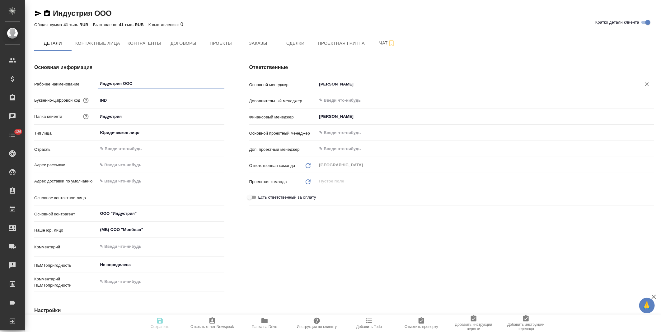
type textarea "x"
click at [262, 47] on span "Заказы" at bounding box center [258, 44] width 30 height 8
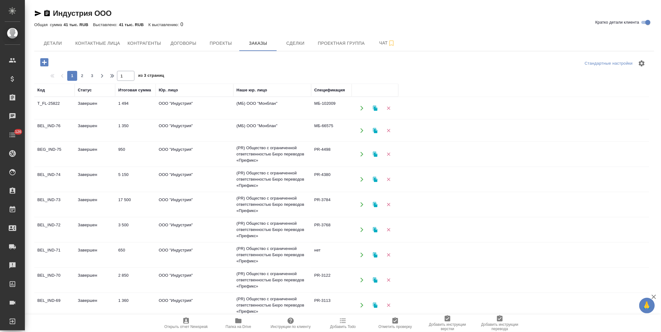
click at [285, 108] on td "(МБ) ООО "Монблан"" at bounding box center [272, 108] width 78 height 22
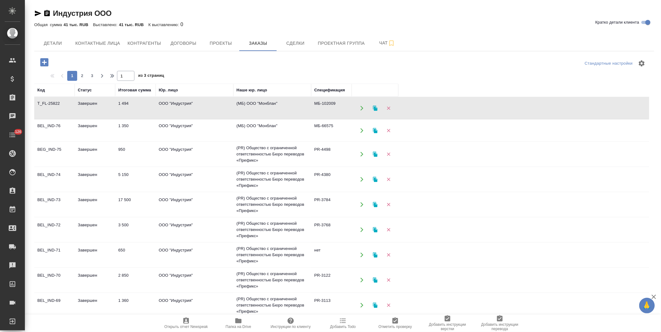
click at [285, 108] on td "(МБ) ООО "Монблан"" at bounding box center [272, 108] width 78 height 22
click at [48, 39] on button "Детали" at bounding box center [52, 43] width 37 height 16
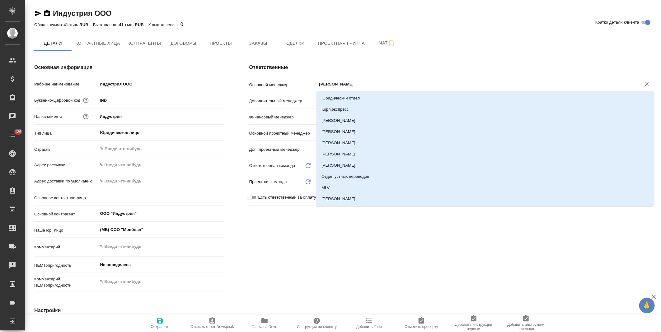
click at [341, 86] on input "Швыденко Алина" at bounding box center [475, 84] width 313 height 7
type textarea "x"
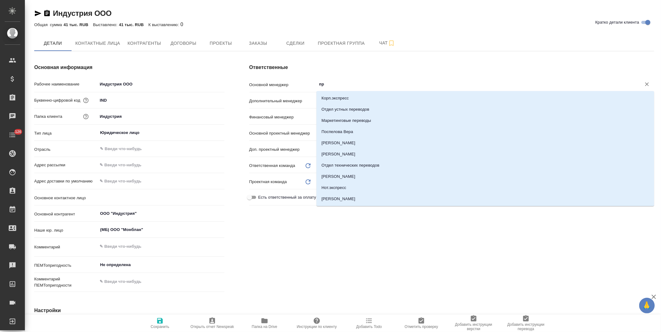
type input "про"
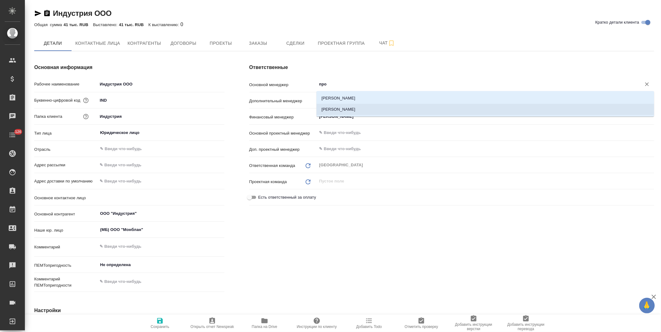
click at [343, 106] on li "Прохорова Анастасия" at bounding box center [485, 109] width 338 height 11
type textarea "x"
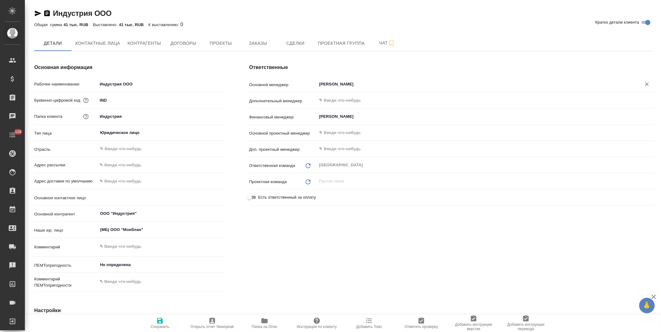
type input "Прохорова Анастасия"
click at [161, 320] on icon "button" at bounding box center [160, 321] width 6 height 6
type textarea "x"
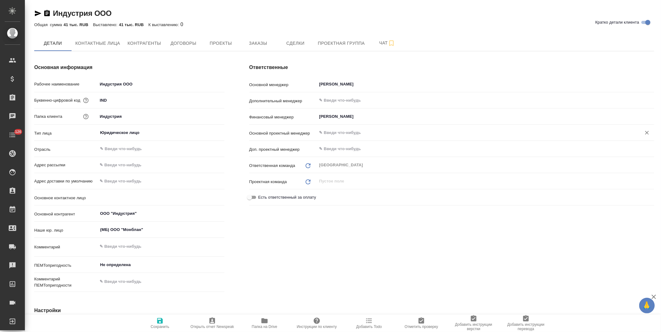
type textarea "x"
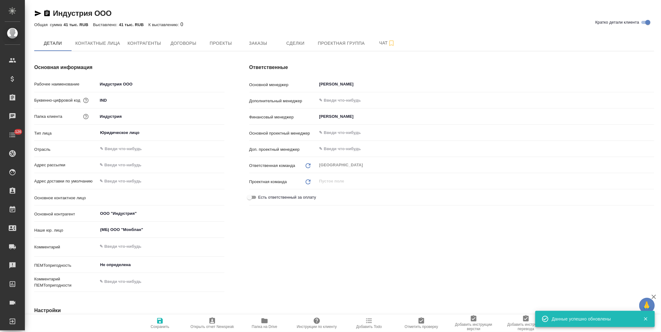
type textarea "x"
type input "Таганка"
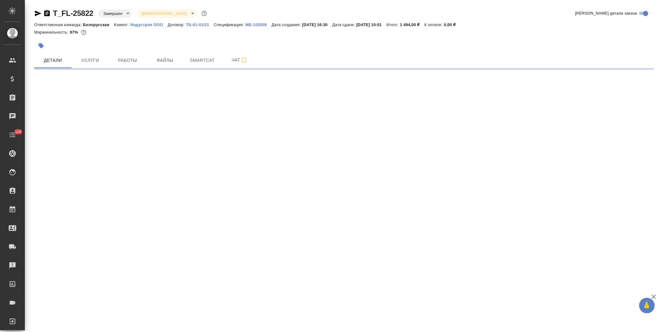
select select "RU"
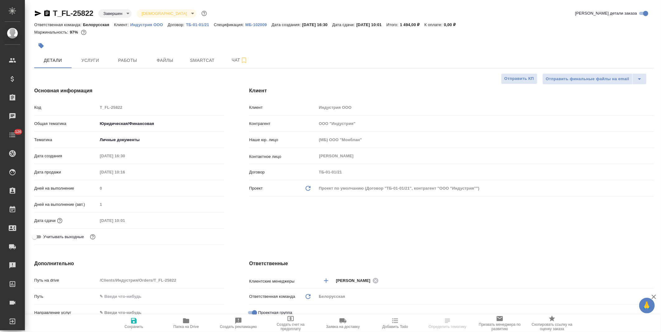
type textarea "x"
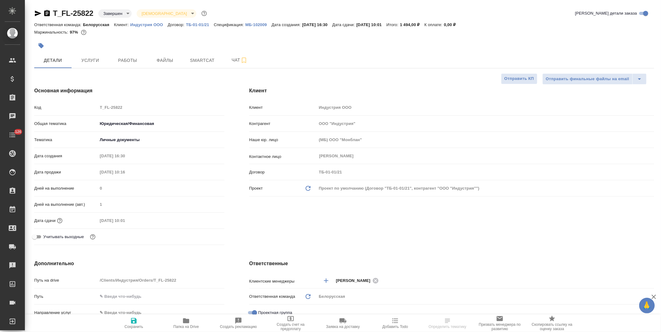
type textarea "x"
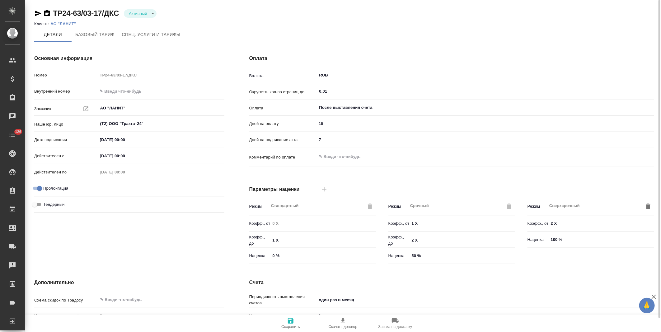
click at [64, 23] on p "АО "ЛАНИТ"" at bounding box center [65, 23] width 30 height 5
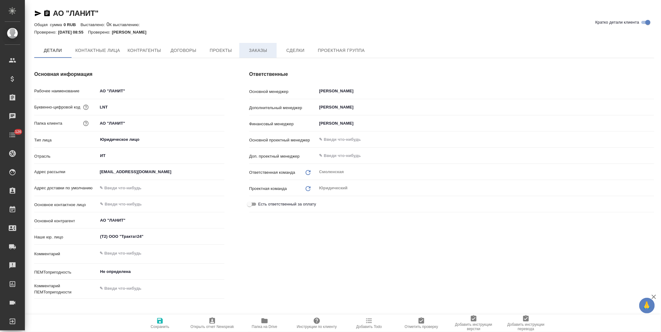
type textarea "x"
click at [261, 50] on span "Заказы" at bounding box center [258, 51] width 30 height 8
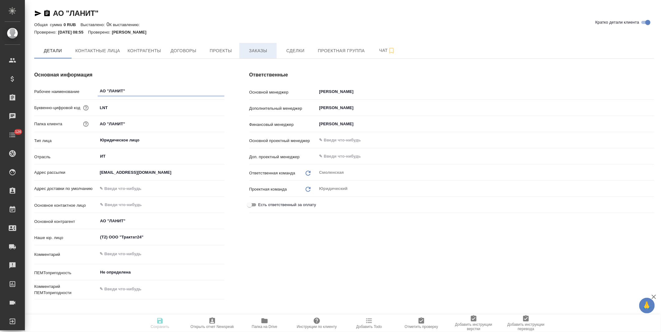
type textarea "x"
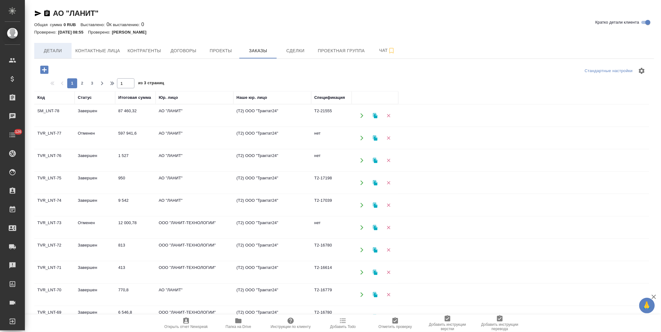
click at [63, 49] on span "Детали" at bounding box center [53, 51] width 30 height 8
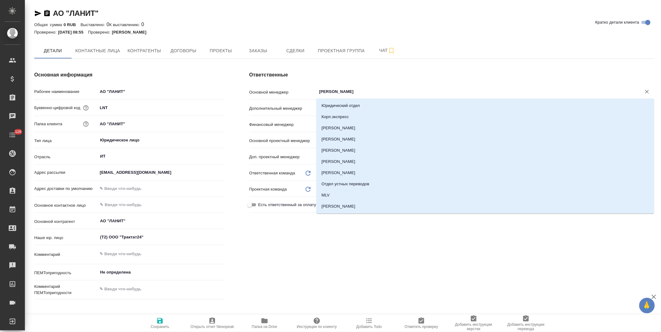
click at [343, 92] on input "Суслова Юлия" at bounding box center [475, 91] width 313 height 7
type textarea "x"
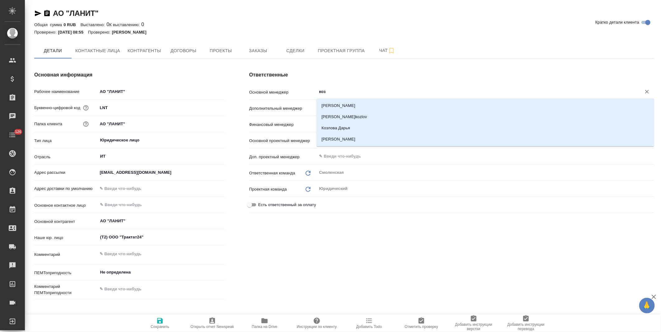
type input "козл"
click at [346, 136] on li "Козлова Мария" at bounding box center [485, 139] width 338 height 11
type textarea "x"
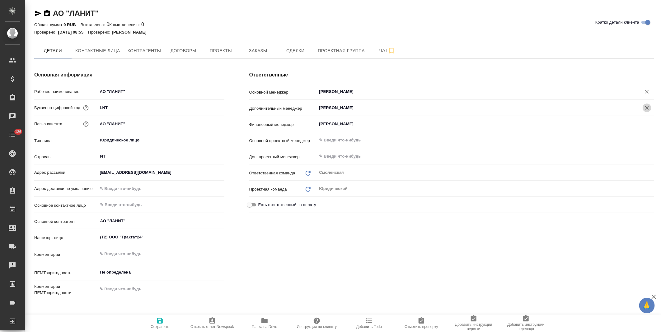
click at [645, 109] on icon "Очистить" at bounding box center [647, 108] width 6 height 6
type input "Козлова Мария"
type textarea "x"
click at [158, 327] on span "Сохранить" at bounding box center [160, 327] width 19 height 4
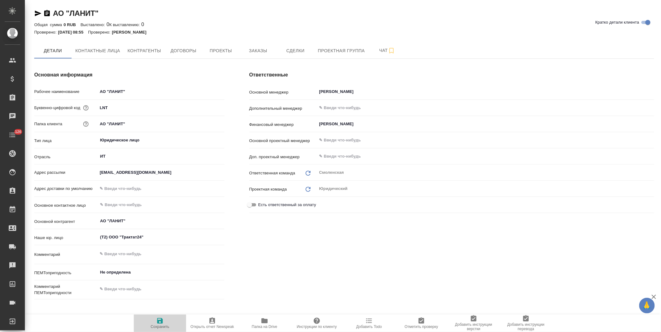
type textarea "x"
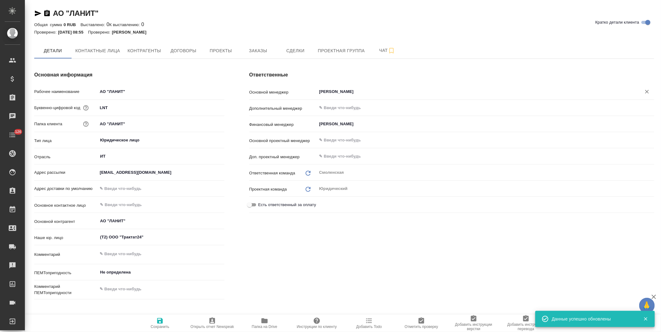
type textarea "x"
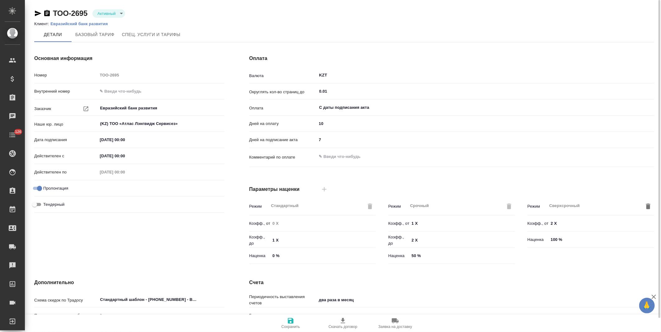
click at [100, 23] on p "Евразийский банк развития" at bounding box center [81, 23] width 62 height 5
click at [55, 23] on p "Евразийский банк развития" at bounding box center [81, 23] width 62 height 5
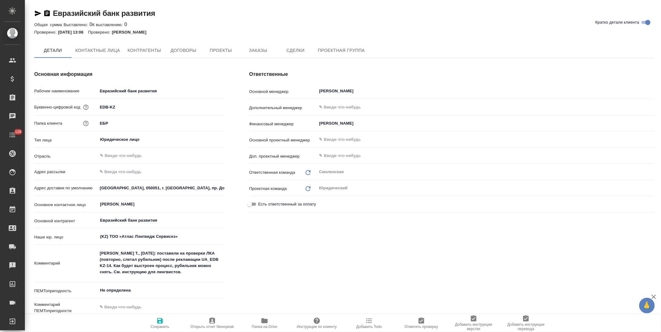
type textarea "x"
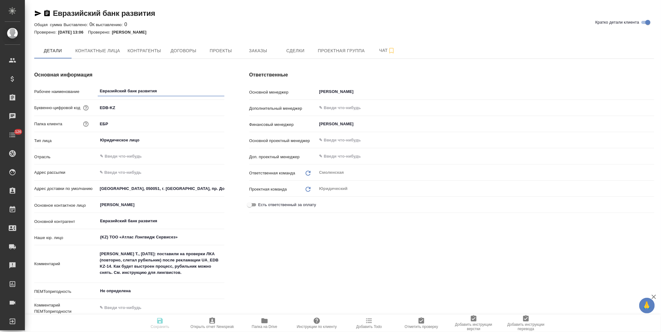
type textarea "x"
click at [270, 53] on span "Заказы" at bounding box center [258, 51] width 30 height 8
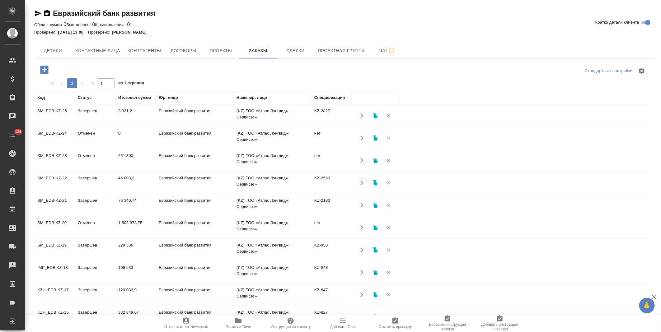
click at [59, 52] on span "Детали" at bounding box center [53, 51] width 30 height 8
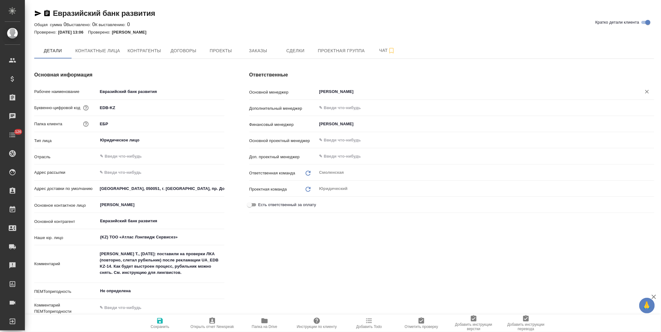
type textarea "x"
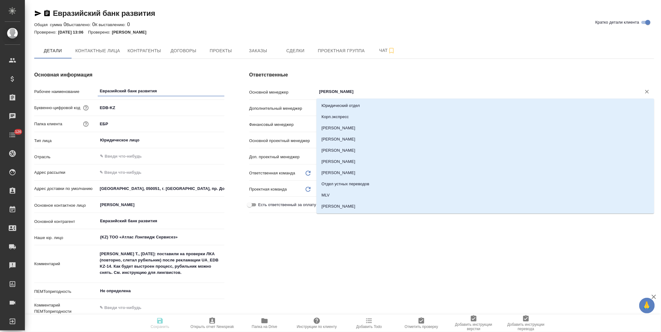
click at [333, 92] on input "Суслова Юлия" at bounding box center [475, 91] width 313 height 7
type textarea "x"
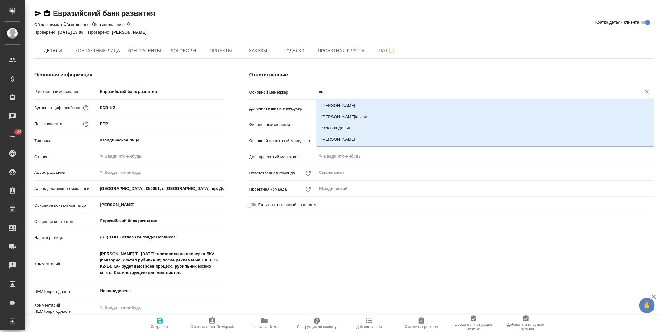
type input "коз"
click at [340, 140] on li "Козлова Мария" at bounding box center [485, 139] width 338 height 11
type textarea "x"
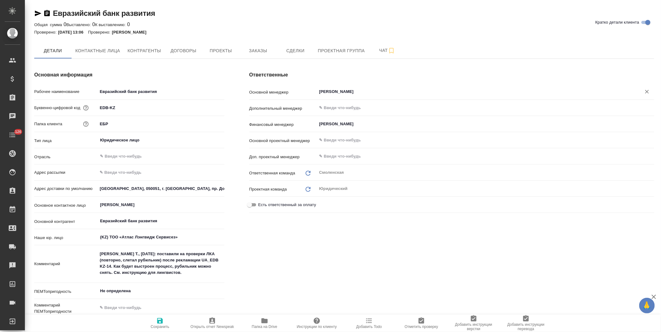
type input "Козлова Мария"
click at [165, 327] on span "Сохранить" at bounding box center [160, 327] width 19 height 4
type textarea "x"
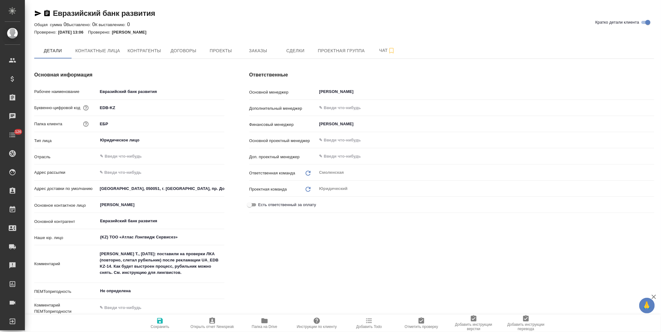
type textarea "x"
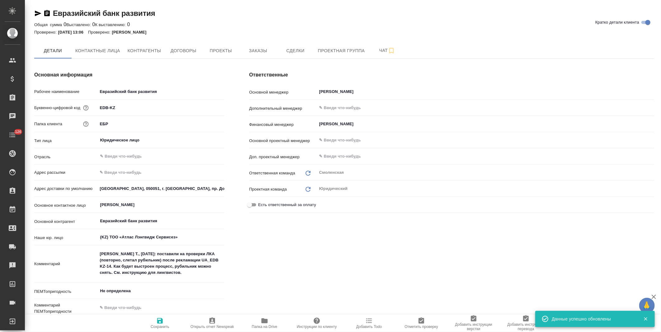
type textarea "x"
type input "[PERSON_NAME]"
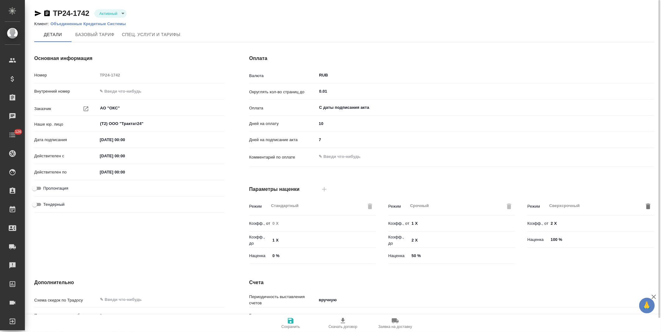
click at [100, 24] on p "Объединенные Кредитные Системы" at bounding box center [90, 23] width 80 height 5
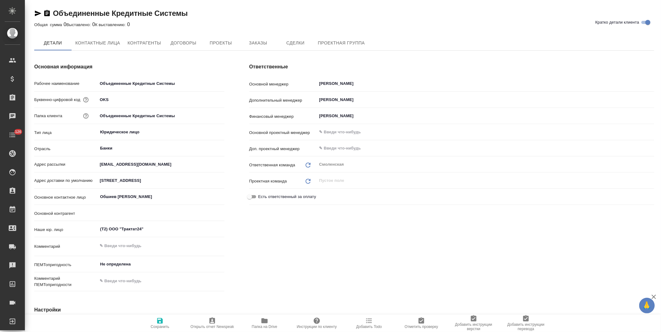
type textarea "x"
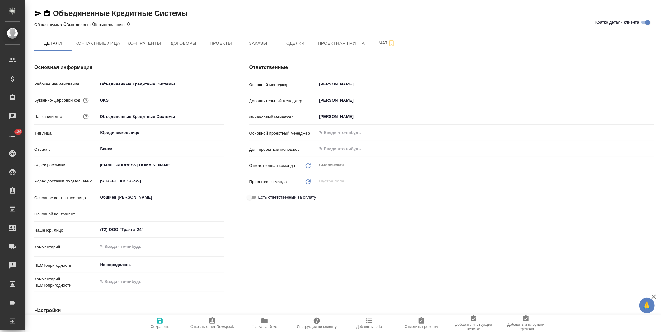
type textarea "x"
click at [257, 48] on button "Заказы" at bounding box center [257, 43] width 37 height 16
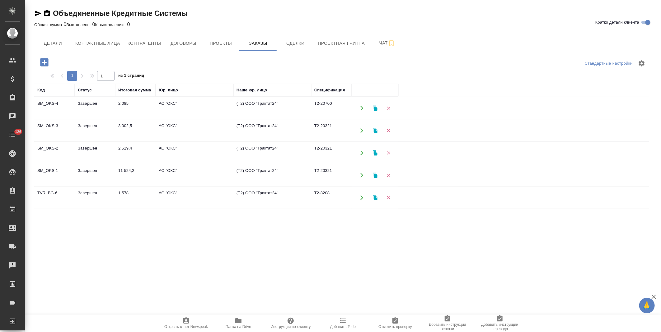
click at [55, 45] on span "Детали" at bounding box center [53, 44] width 30 height 8
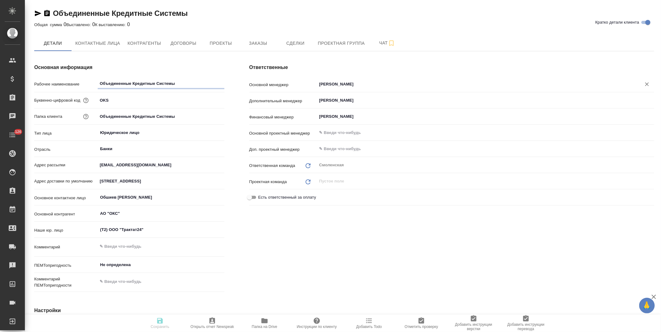
type textarea "x"
click at [350, 84] on input "Суслова Юлия" at bounding box center [475, 84] width 313 height 7
type textarea "x"
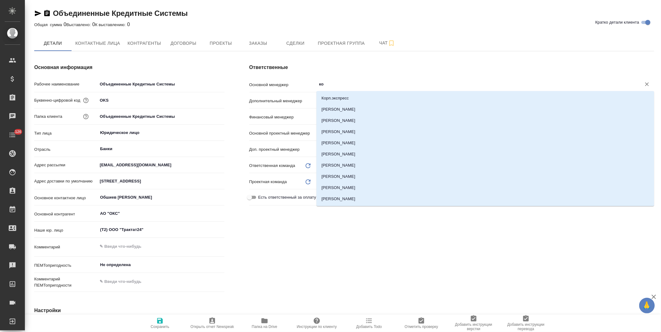
type input "коз"
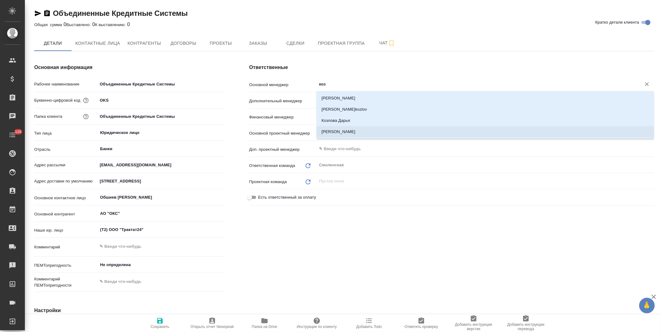
click at [345, 132] on li "Козлова Мария" at bounding box center [485, 131] width 338 height 11
type textarea "x"
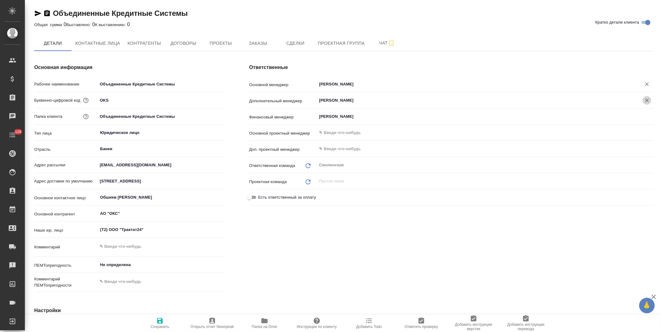
click at [647, 101] on icon "Очистить" at bounding box center [647, 100] width 6 height 6
type input "Козлова Мария"
type textarea "x"
click at [159, 326] on span "Сохранить" at bounding box center [160, 327] width 19 height 4
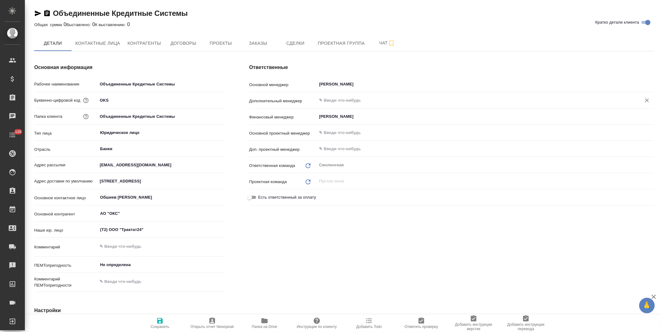
type textarea "x"
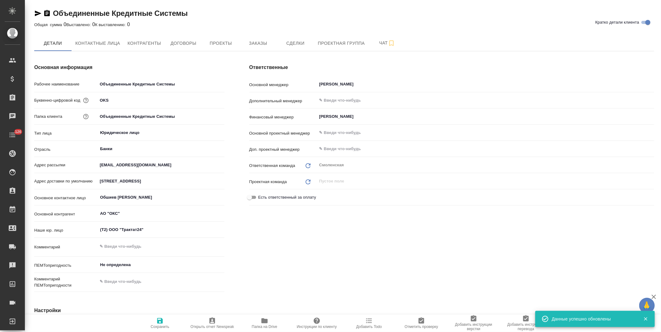
type textarea "x"
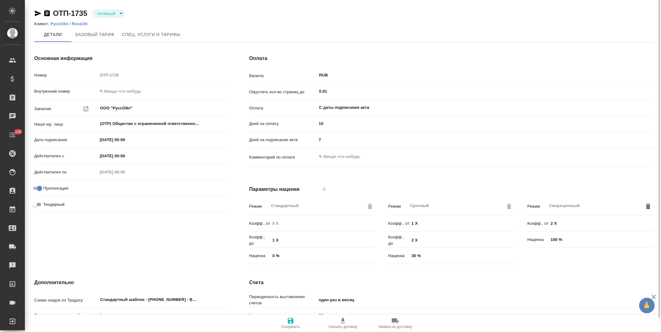
click at [82, 23] on p "РуссОйл / RussOil" at bounding box center [71, 23] width 42 height 5
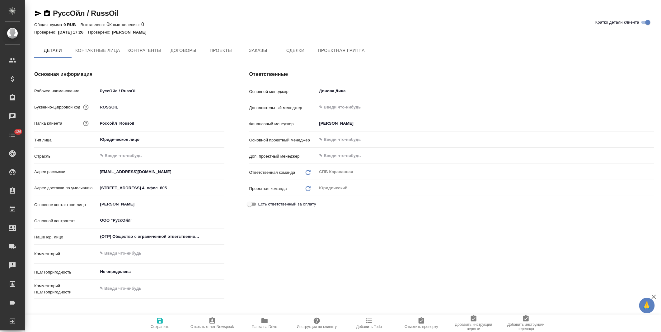
type textarea "x"
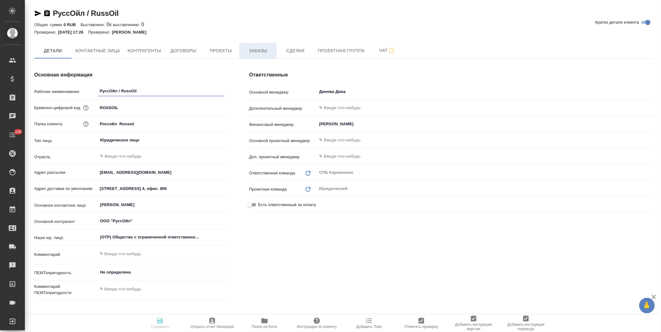
type textarea "x"
click at [253, 54] on span "Заказы" at bounding box center [258, 51] width 30 height 8
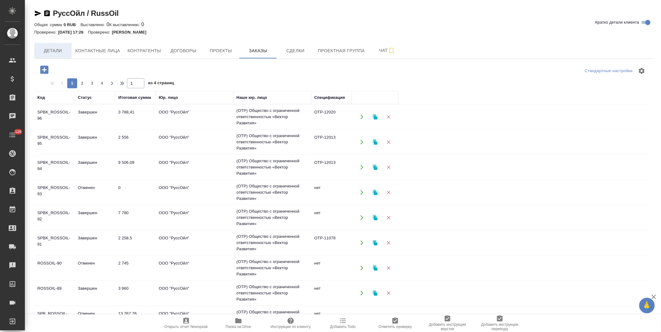
click at [50, 49] on span "Детали" at bounding box center [53, 51] width 30 height 8
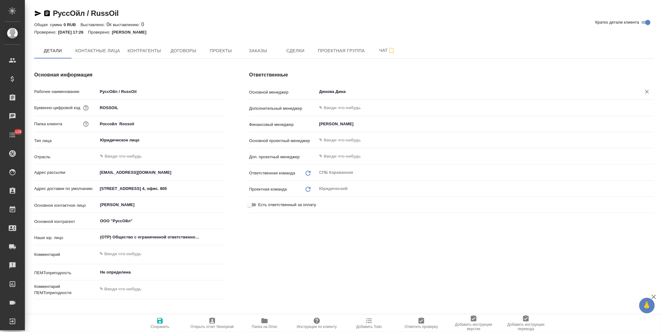
click at [335, 89] on input "Динова Дина" at bounding box center [475, 91] width 313 height 7
type textarea "x"
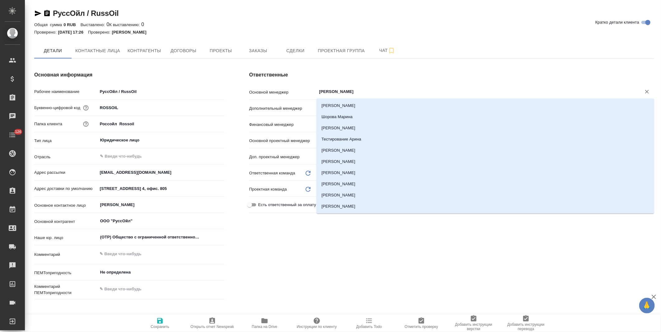
drag, startPoint x: 335, startPoint y: 89, endPoint x: 317, endPoint y: 89, distance: 17.7
click at [317, 89] on div "арина ​" at bounding box center [485, 91] width 337 height 11
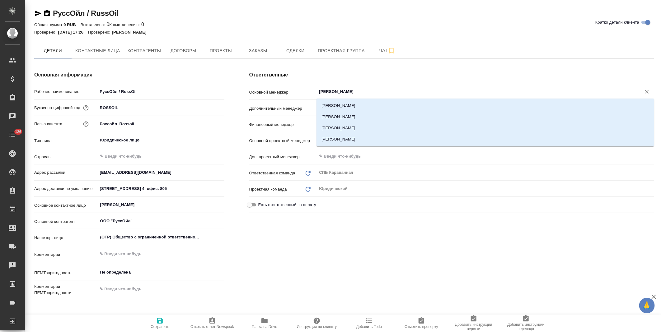
type input "ивано"
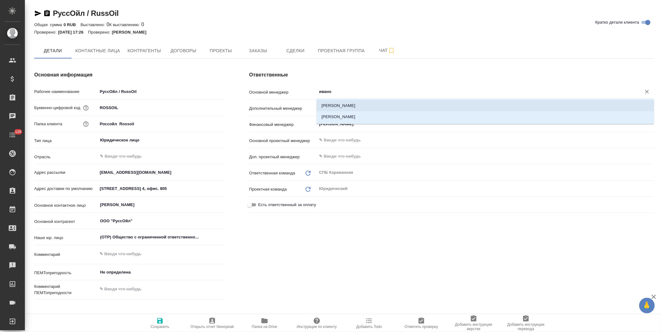
click at [324, 103] on li "Иванова Арина" at bounding box center [485, 105] width 338 height 11
type textarea "x"
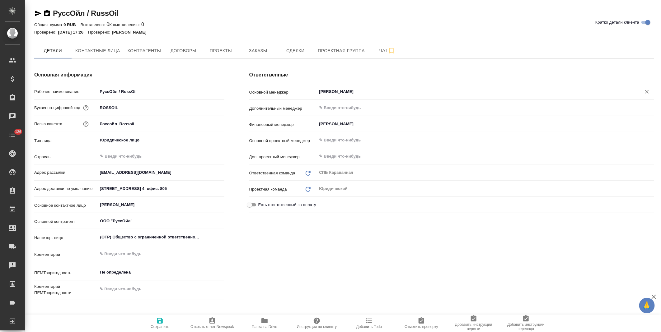
type input "Иванова Арина"
click at [159, 322] on icon "button" at bounding box center [160, 321] width 6 height 6
type textarea "x"
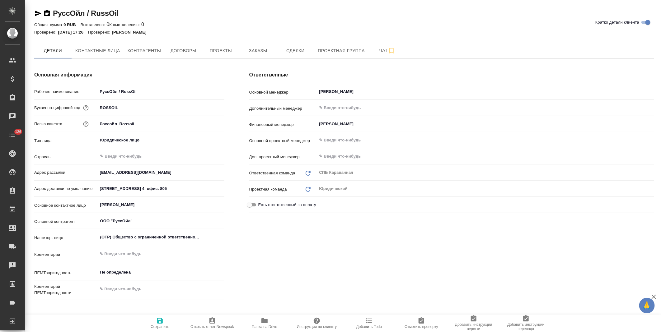
type textarea "x"
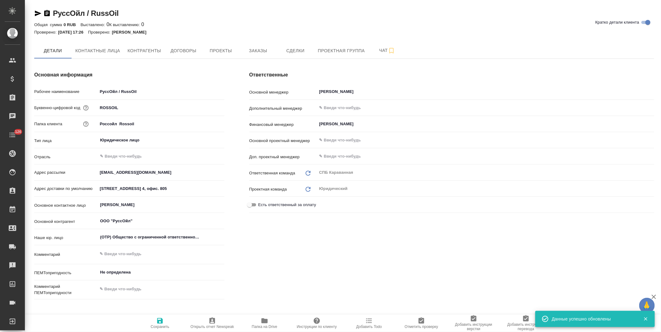
type textarea "x"
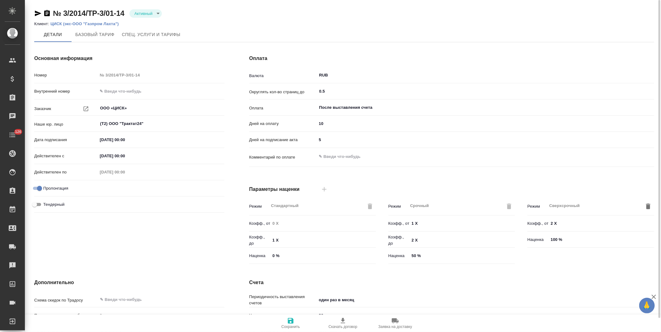
click at [65, 23] on p "ЦИСК (экс-ООО "Газпром Лахта")" at bounding box center [86, 23] width 73 height 5
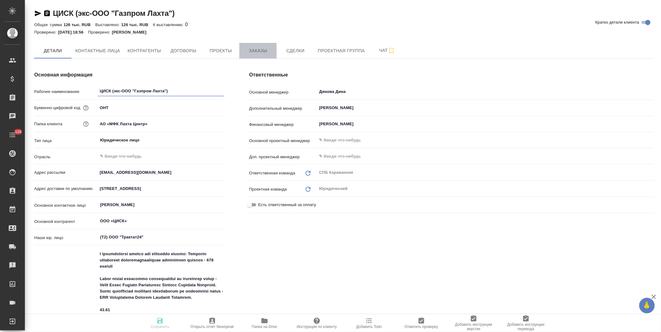
click at [266, 53] on span "Заказы" at bounding box center [258, 51] width 30 height 8
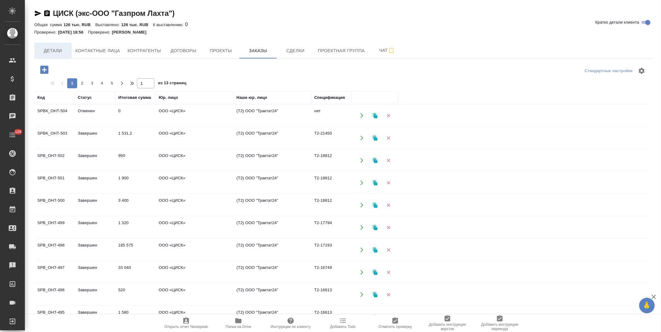
click at [60, 53] on span "Детали" at bounding box center [53, 51] width 30 height 8
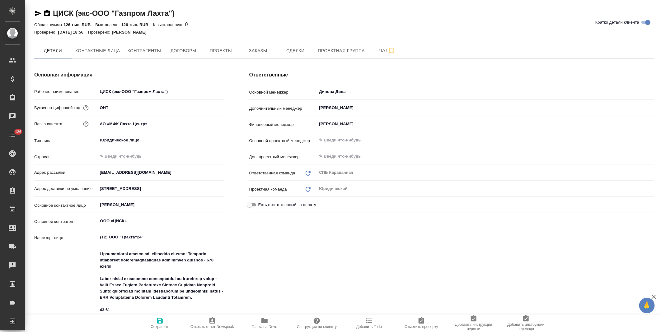
type textarea "x"
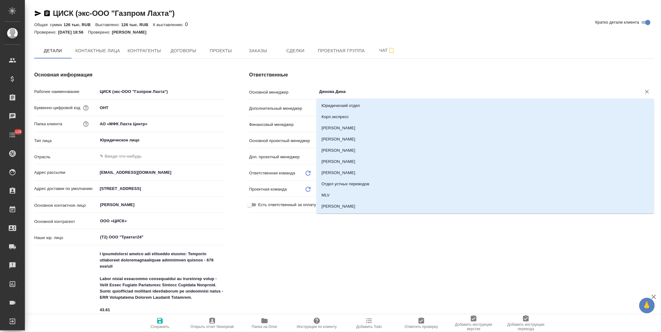
click at [330, 92] on input "Динова Дина" at bounding box center [475, 91] width 313 height 7
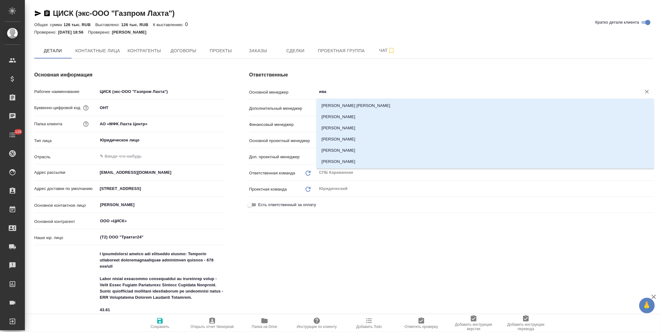
type input "иван"
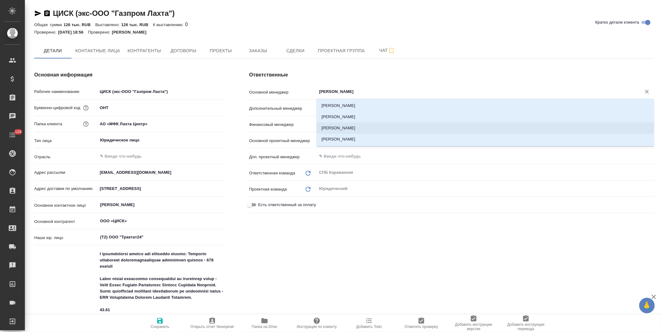
click at [341, 128] on li "Иванова Арина" at bounding box center [485, 128] width 338 height 11
type textarea "x"
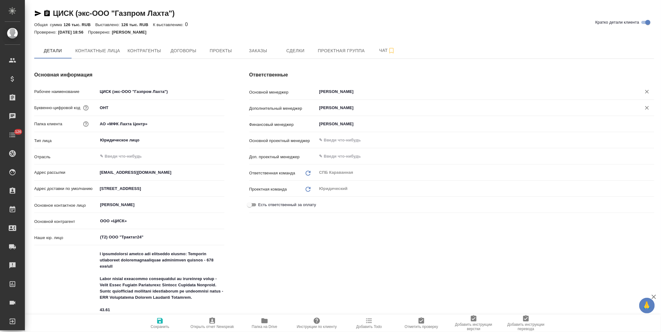
click at [645, 107] on icon "Очистить" at bounding box center [647, 108] width 6 height 6
type input "Иванова Арина"
type textarea "x"
click at [156, 324] on icon "button" at bounding box center [159, 320] width 7 height 7
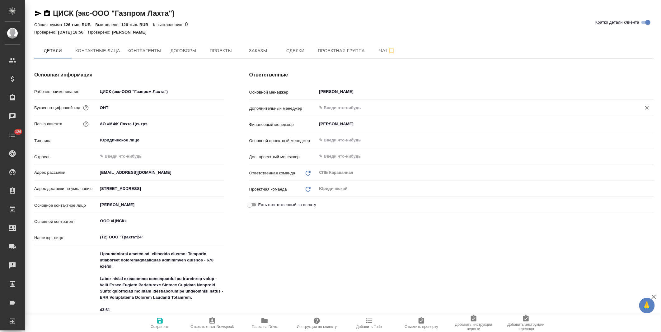
type textarea "x"
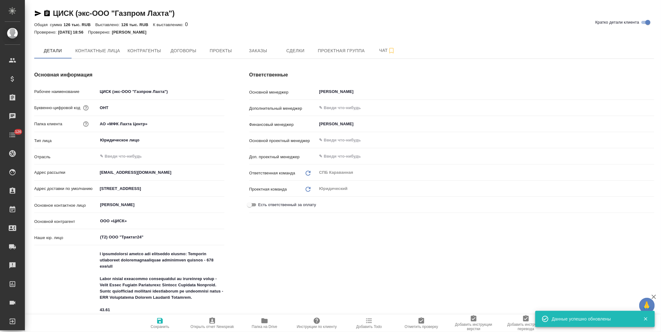
type textarea "x"
click at [371, 54] on button "Чат" at bounding box center [386, 51] width 37 height 16
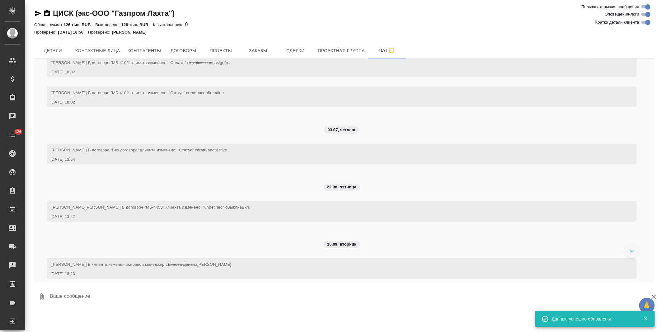
scroll to position [324, 0]
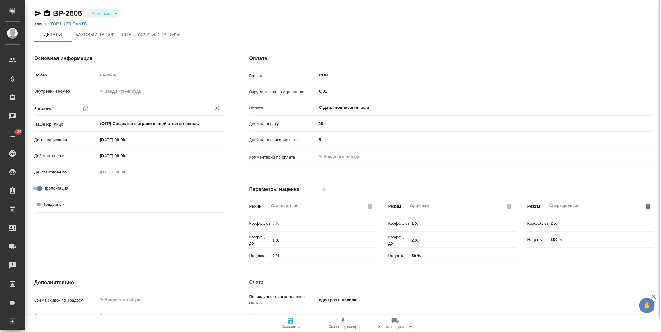
click at [120, 111] on input "text" at bounding box center [151, 108] width 102 height 7
click at [76, 23] on p "TOP LUBRICANTS" at bounding box center [70, 23] width 41 height 5
click at [154, 108] on input "text" at bounding box center [151, 108] width 102 height 7
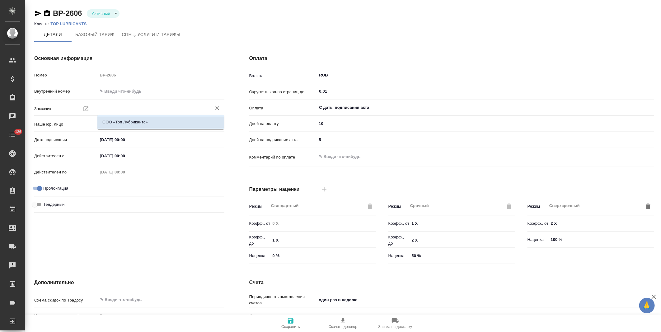
click at [147, 120] on li "OOО «Топ Лубрикантс»" at bounding box center [160, 122] width 127 height 11
type input "OOО «Топ Лубрикантс»"
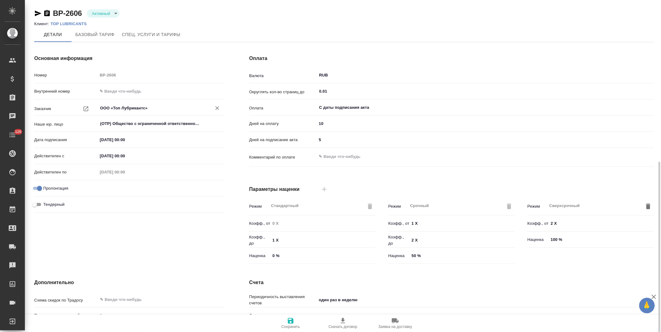
scroll to position [91, 0]
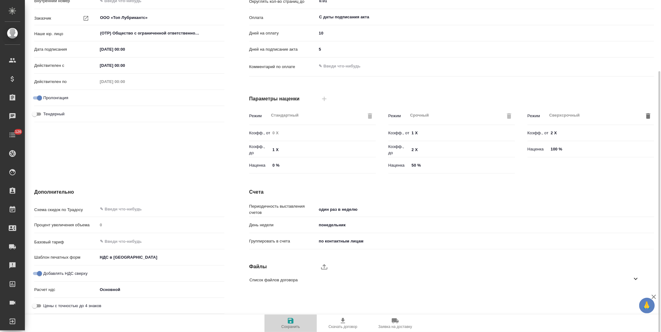
click at [291, 321] on icon "button" at bounding box center [291, 321] width 6 height 6
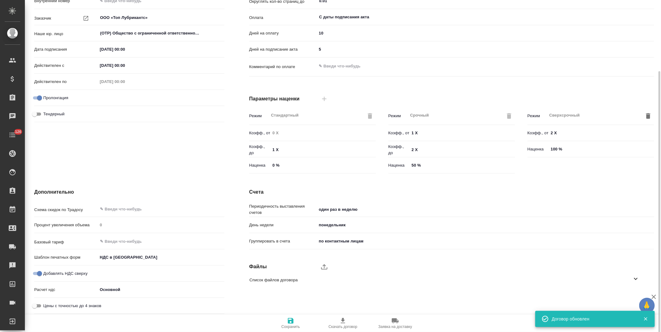
scroll to position [0, 0]
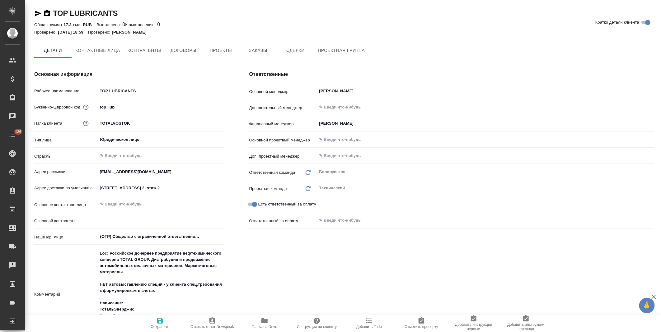
type textarea "x"
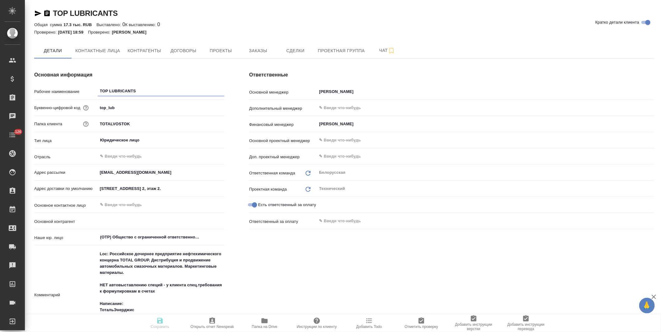
type textarea "x"
click at [152, 54] on span "Контрагенты" at bounding box center [145, 51] width 34 height 8
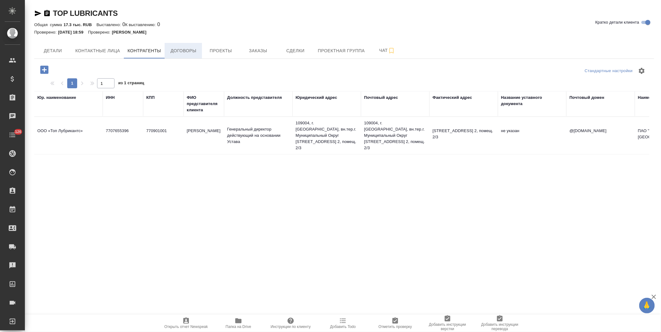
click at [191, 52] on span "Договоры" at bounding box center [183, 51] width 30 height 8
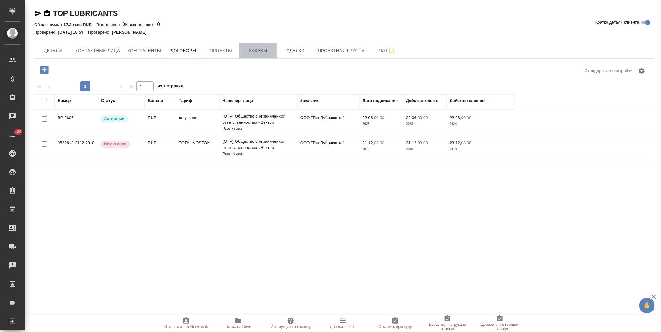
click at [253, 53] on span "Заказы" at bounding box center [258, 51] width 30 height 8
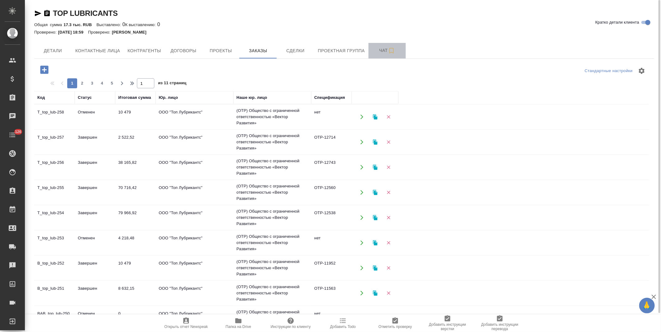
click at [375, 55] on button "Чат" at bounding box center [386, 51] width 37 height 16
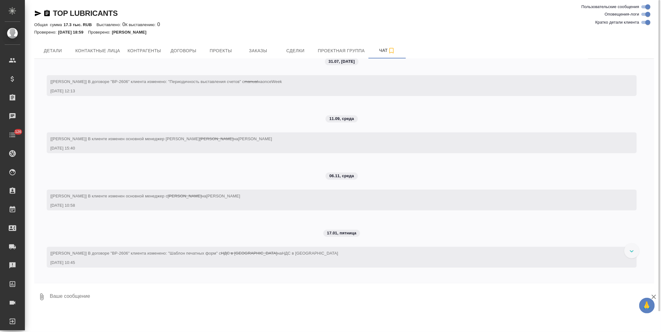
scroll to position [312, 0]
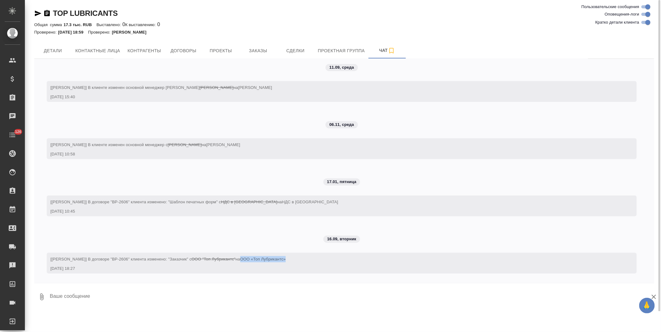
drag, startPoint x: 281, startPoint y: 260, endPoint x: 241, endPoint y: 261, distance: 40.4
click at [241, 261] on div "[[PERSON_NAME]] В договоре "ВР-2606" клиента изменено: "Заказчик" с ООО "Топ Лу…" at bounding box center [332, 259] width 564 height 8
copy span "OOО «Топ Лубрикантс»"
